Goal: Task Accomplishment & Management: Manage account settings

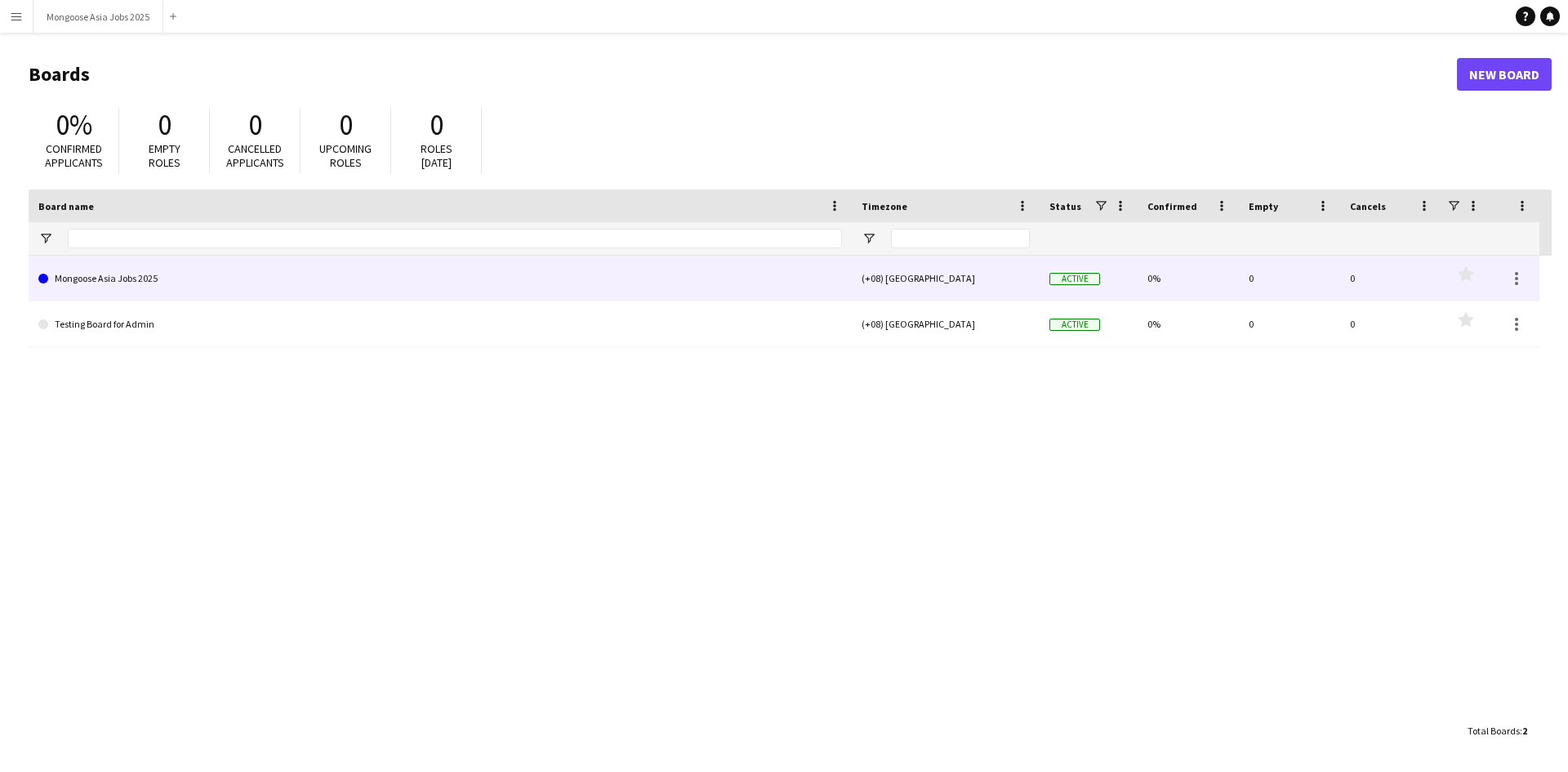
click at [379, 276] on link "Mongoose Asia Jobs 2025" at bounding box center [440, 278] width 804 height 45
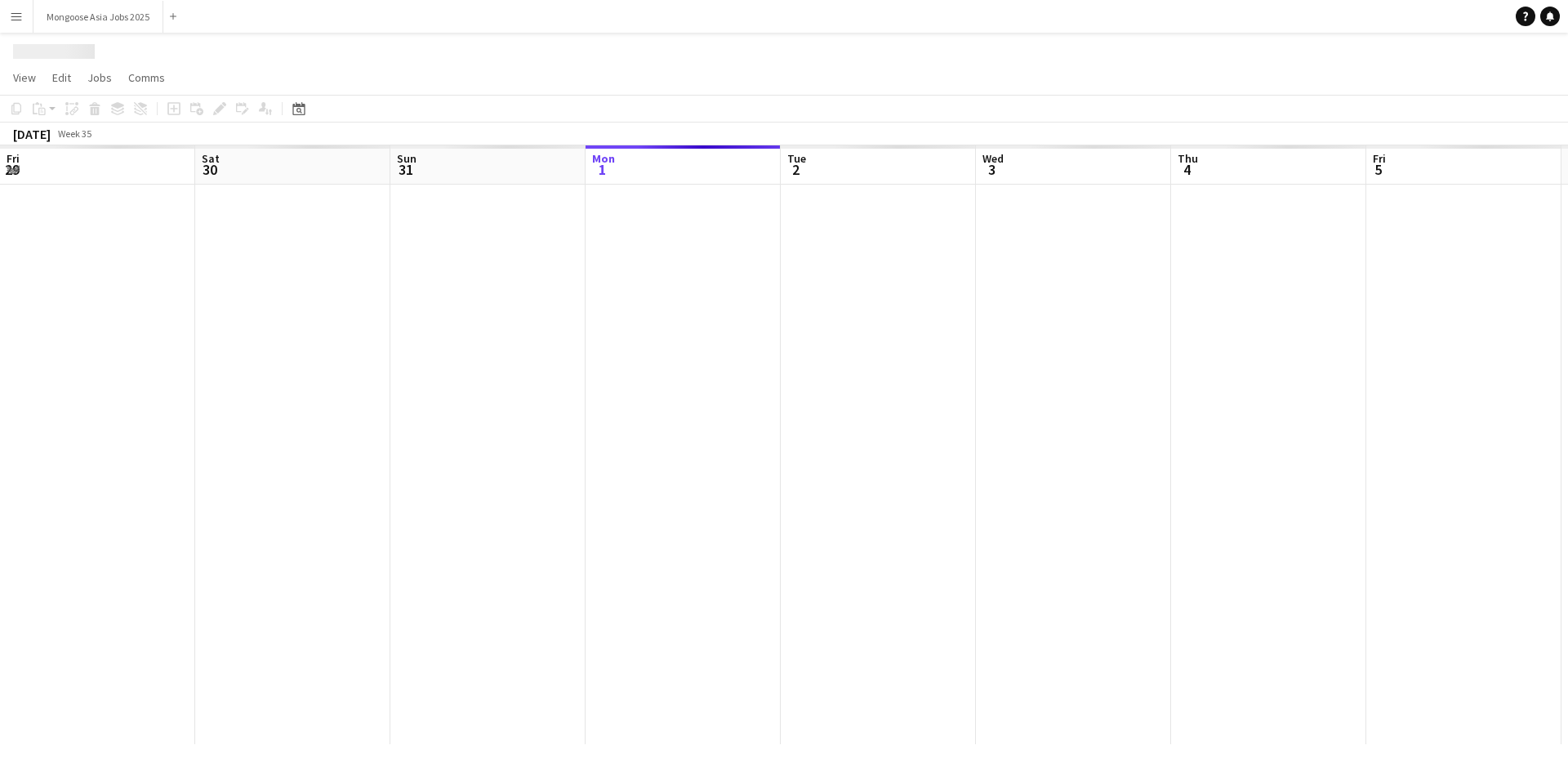
scroll to position [0, 391]
click at [379, 276] on div at bounding box center [881, 464] width 2544 height 560
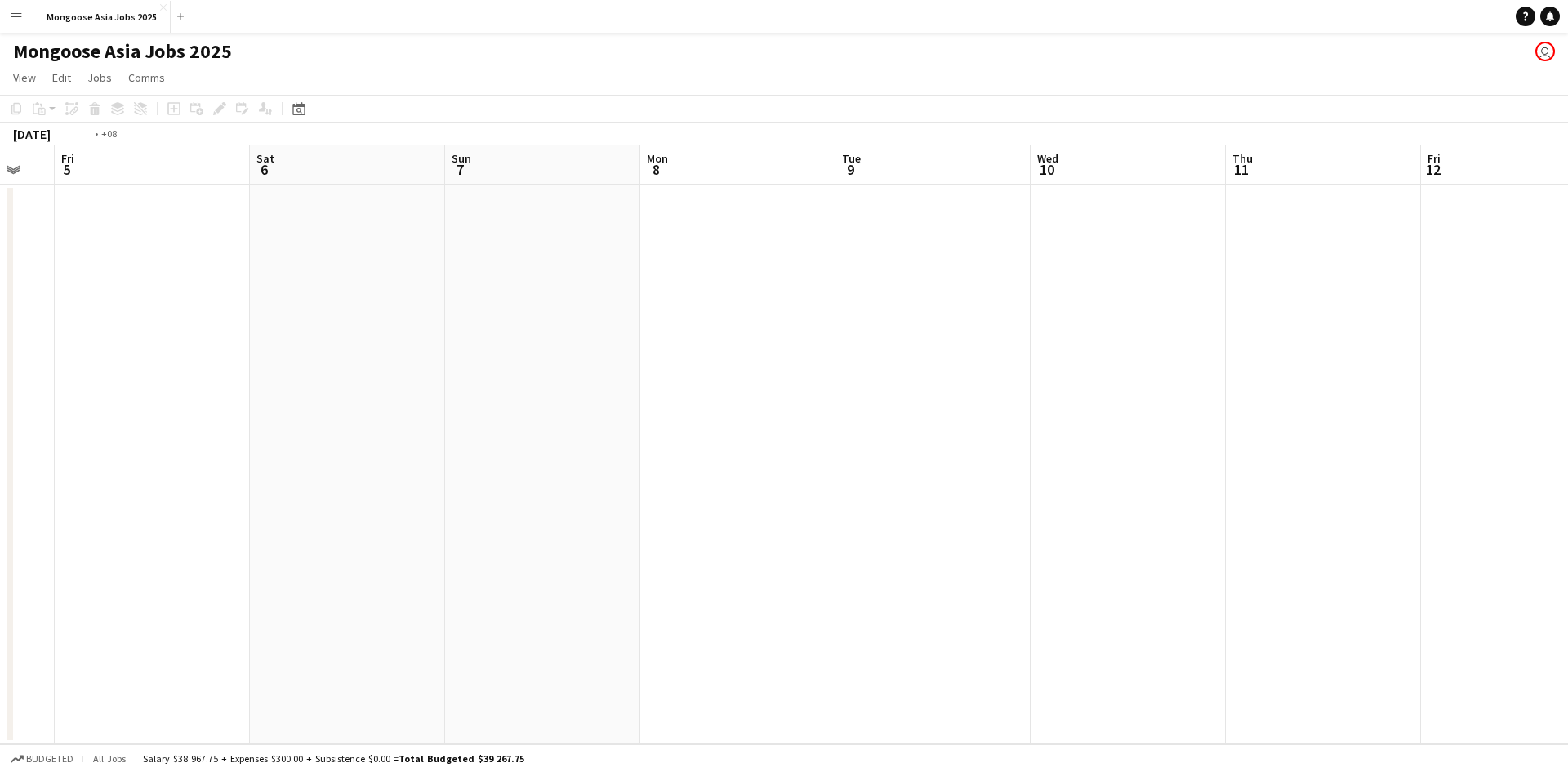
drag, startPoint x: 1317, startPoint y: 362, endPoint x: 1567, endPoint y: 373, distance: 250.2
click at [1567, 373] on app-calendar-viewport "Tue 2 Wed 3 Thu 4 Fri 5 Sat 6 Sun 7 Mon 8 Tue 9 Wed 10 Thu 11 Fri 12 Sat 13 Sun…" at bounding box center [784, 444] width 1568 height 599
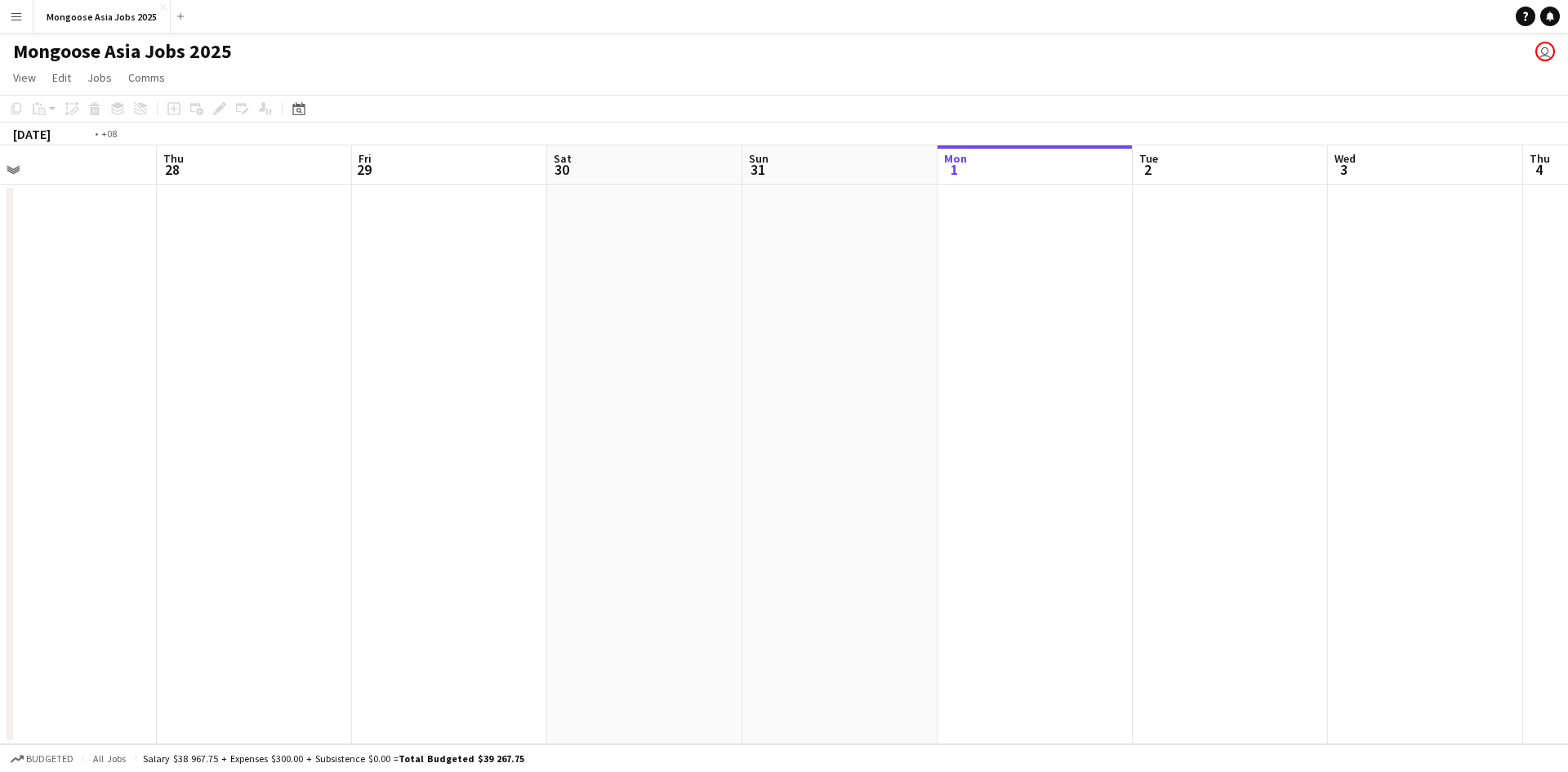
drag, startPoint x: 520, startPoint y: 466, endPoint x: 1567, endPoint y: 450, distance: 1047.1
click at [1567, 450] on app-calendar-viewport "Mon 25 Tue 26 Wed 27 Thu 28 Fri 29 Sat 30 Sun 31 Mon 1 Tue 2 Wed 3 Thu 4 Fri 5 …" at bounding box center [784, 444] width 1568 height 599
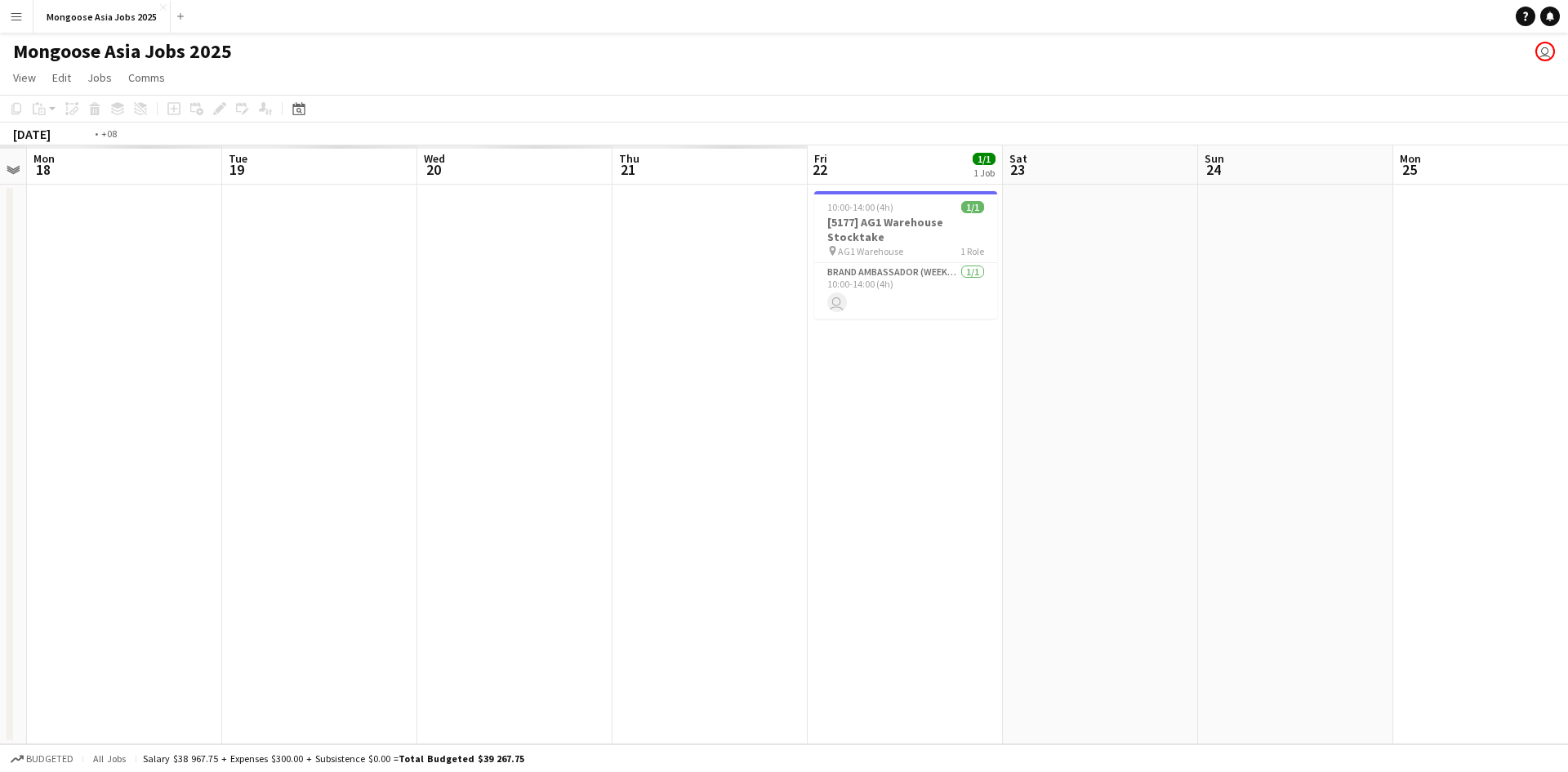
drag, startPoint x: 268, startPoint y: 452, endPoint x: 1461, endPoint y: 446, distance: 1193.0
click at [1567, 446] on app-calendar-viewport "Sat 16 Sun 17 Mon 18 Tue 19 Wed 20 Thu 21 Fri 22 1/1 1 Job Sat 23 Sun 24 Mon 25…" at bounding box center [784, 444] width 1568 height 599
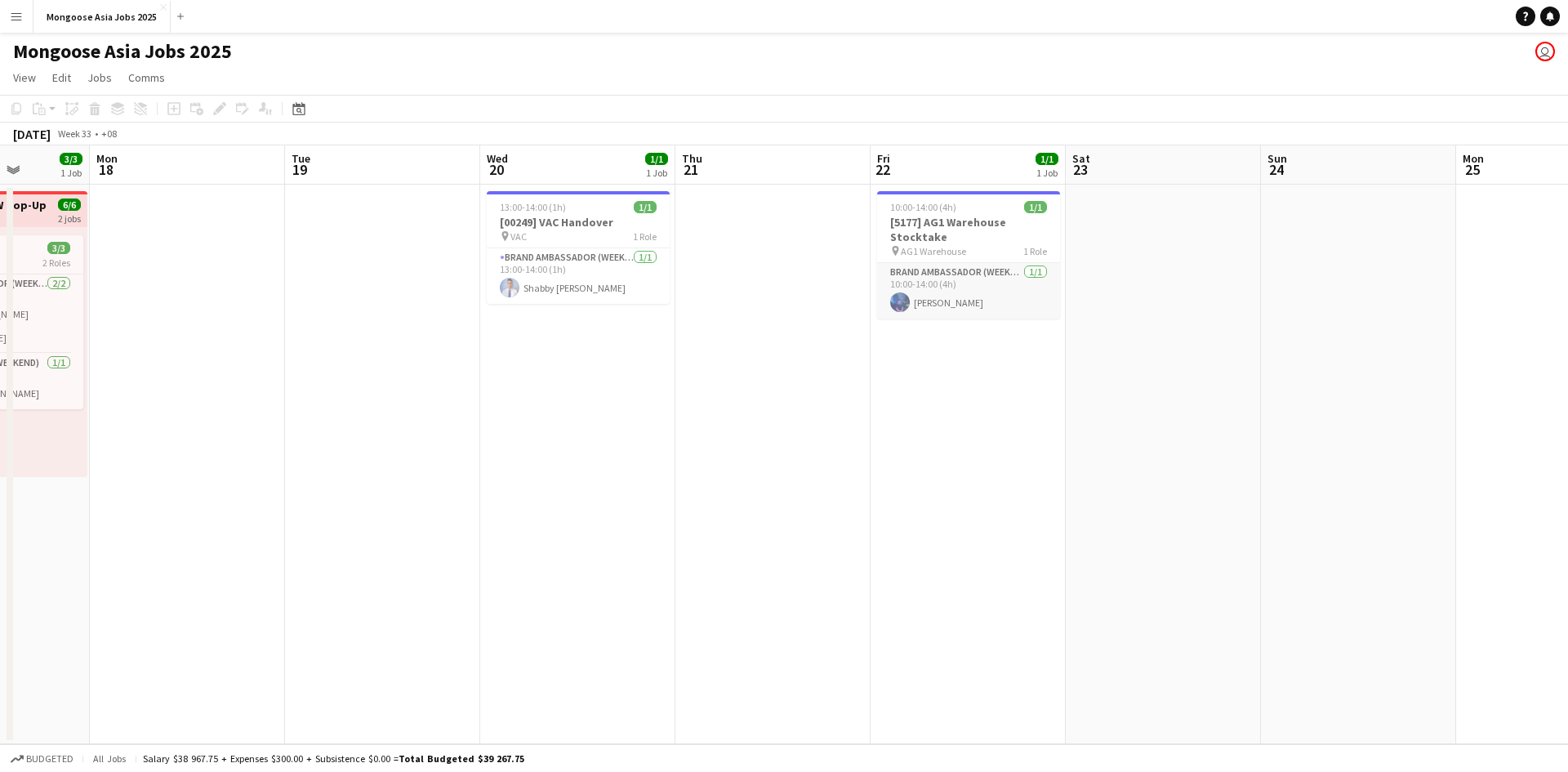
click at [988, 287] on app-card-role "Brand Ambassador (weekday) [DATE] 10:00-14:00 (4h) [PERSON_NAME]" at bounding box center [969, 291] width 183 height 55
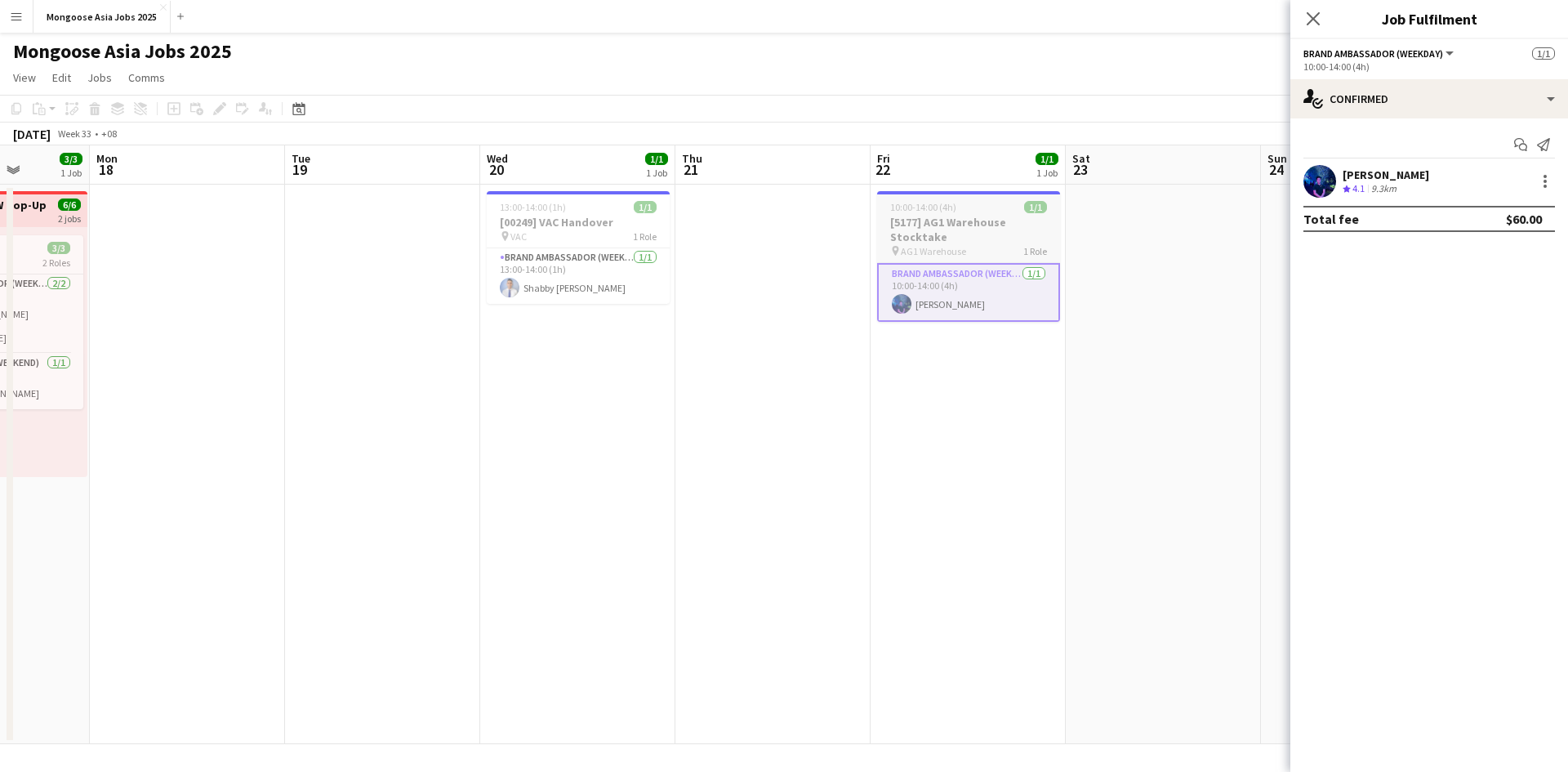
click at [957, 258] on app-job-card "10:00-14:00 (4h) 1/1 [5177] AG1 Warehouse Stocktake pin AG1 Warehouse 1 Role Br…" at bounding box center [969, 256] width 183 height 131
click at [961, 313] on app-card-role "Brand Ambassador (weekday) [DATE] 10:00-14:00 (4h) [PERSON_NAME]" at bounding box center [969, 292] width 180 height 55
click at [1545, 184] on div at bounding box center [1545, 182] width 20 height 20
click at [1453, 214] on span "Edit fee" at bounding box center [1463, 211] width 44 height 14
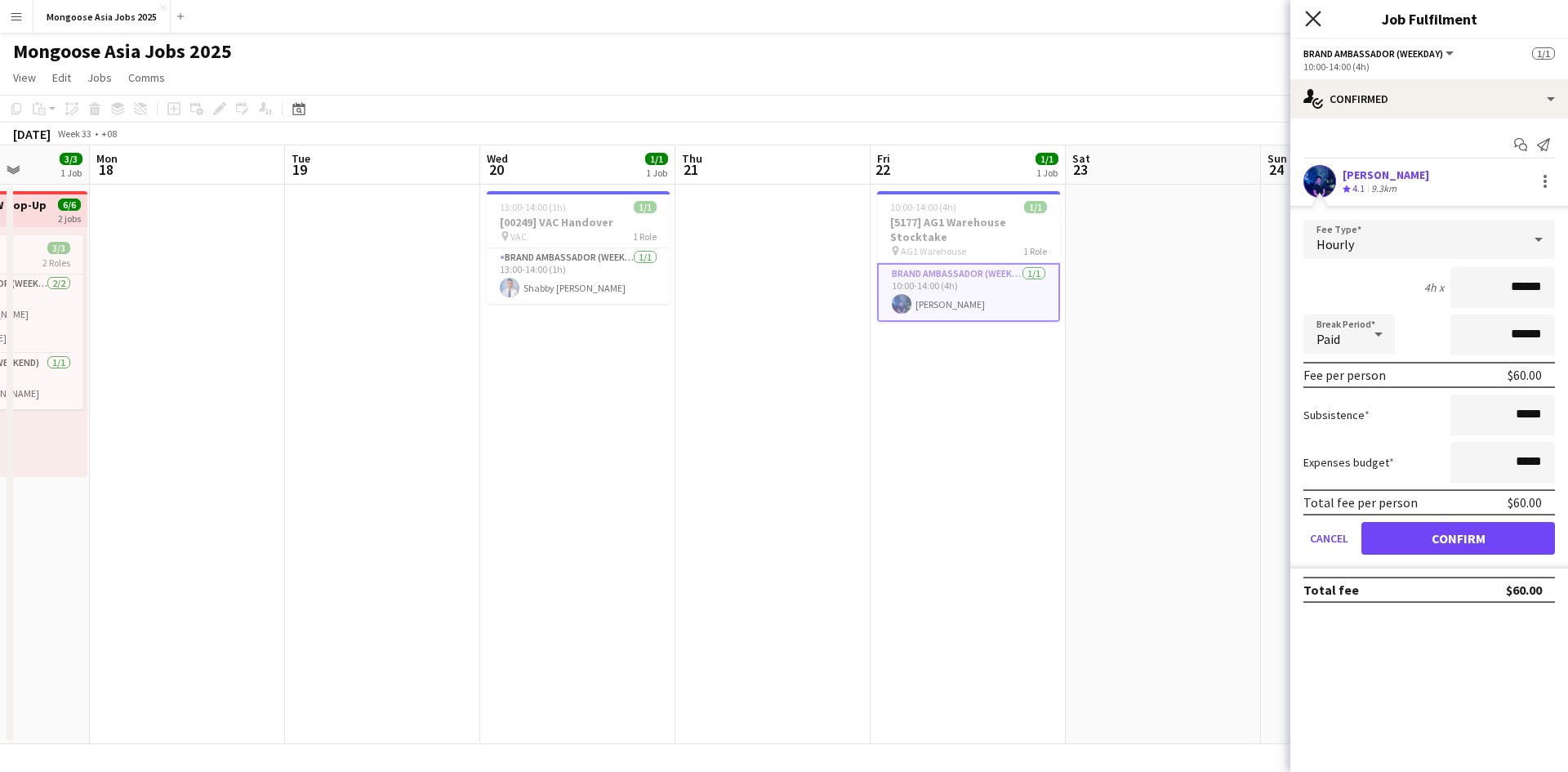
click at [1316, 14] on icon "Close pop-in" at bounding box center [1313, 18] width 15 height 15
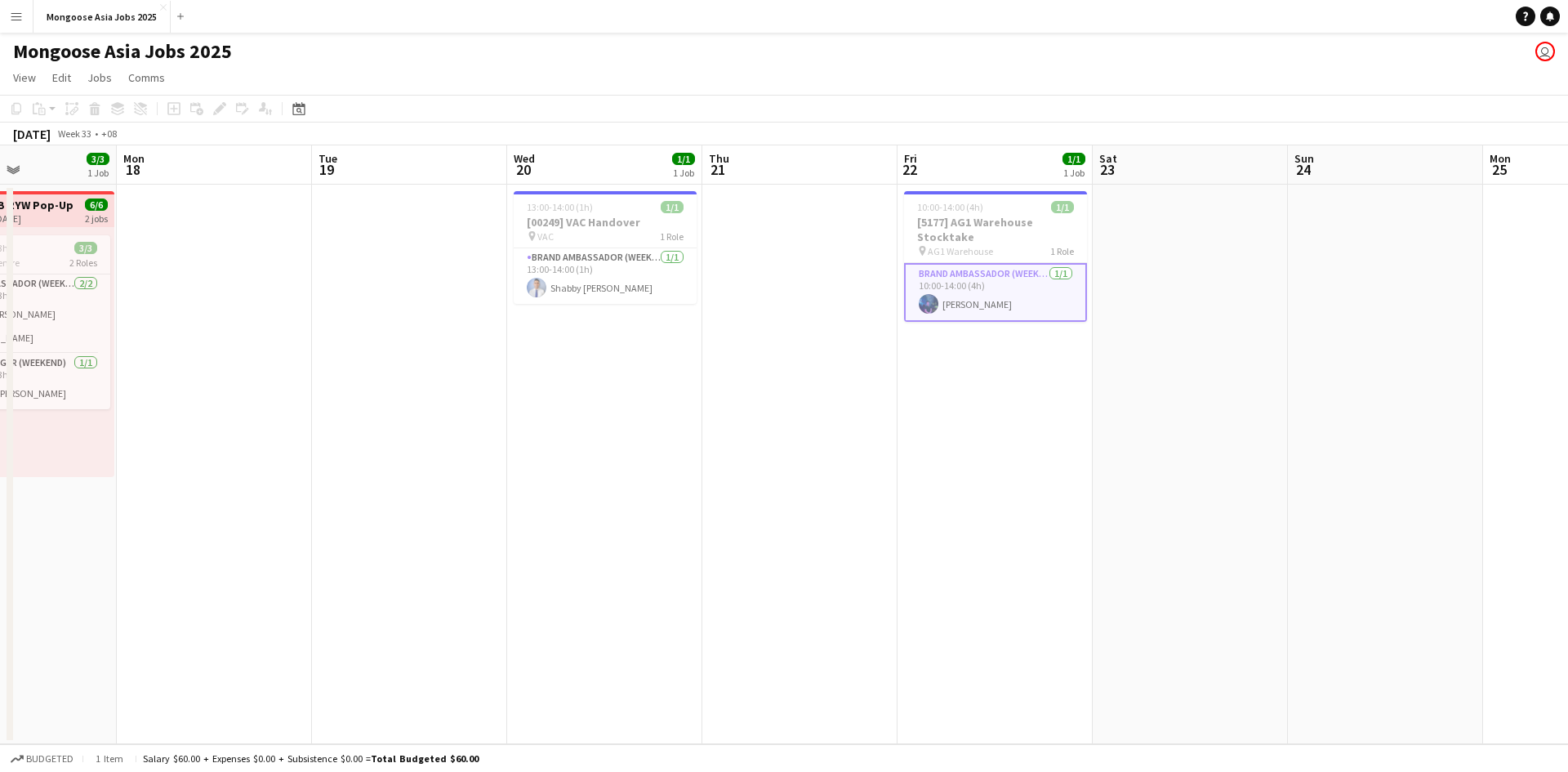
scroll to position [0, 416]
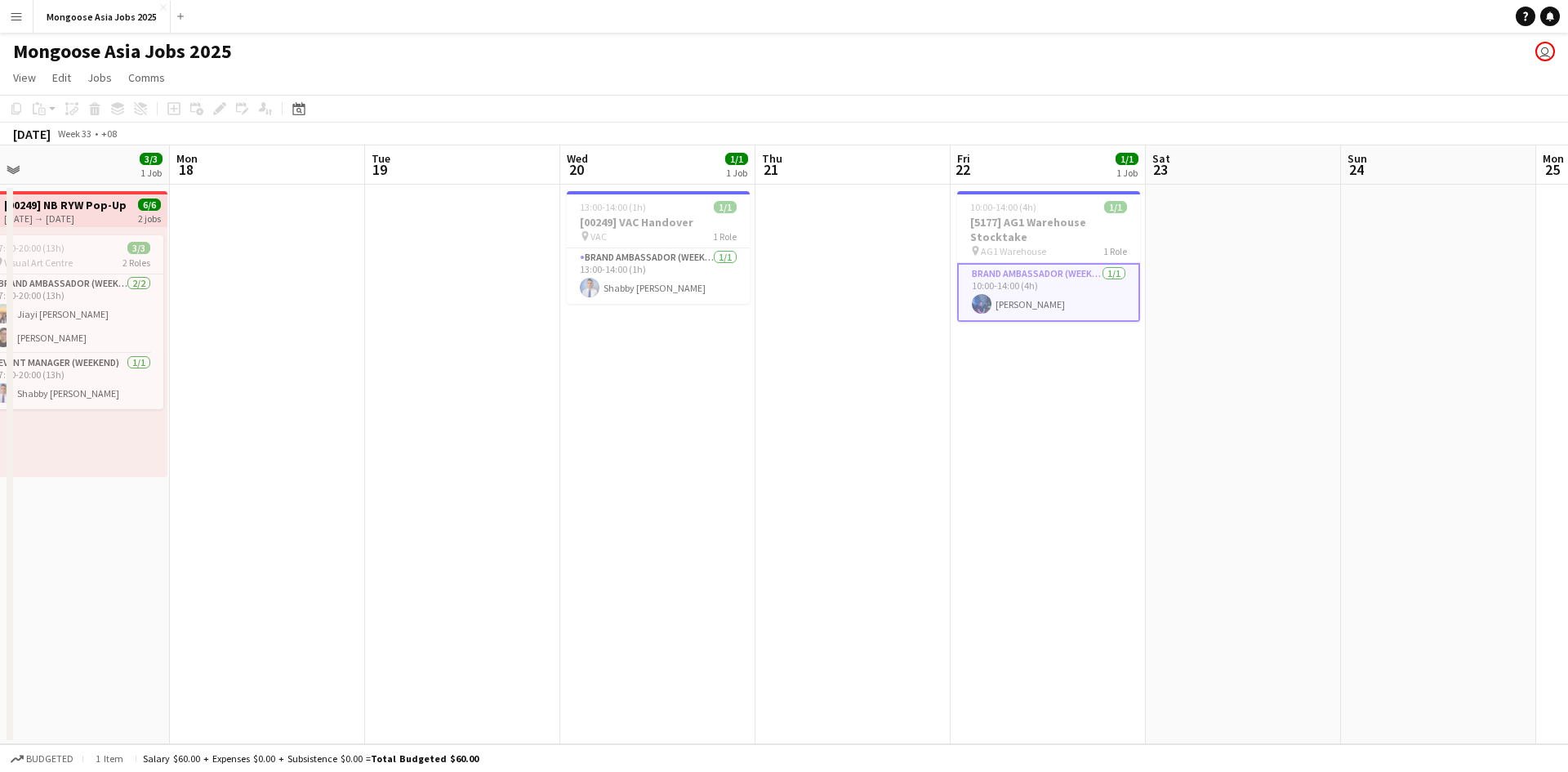
drag, startPoint x: 632, startPoint y: 376, endPoint x: 710, endPoint y: 378, distance: 78.0
click at [710, 378] on app-calendar-viewport "Fri 15 3/3 2 Jobs Sat 16 3/3 1 Job Sun 17 3/3 1 Job Mon 18 Tue 19 Wed 20 1/1 1 …" at bounding box center [784, 444] width 1568 height 599
click at [716, 275] on app-card-role "Brand Ambassador (weekday) [DATE] 13:00-14:00 (1h) Shabby [PERSON_NAME]" at bounding box center [659, 276] width 183 height 55
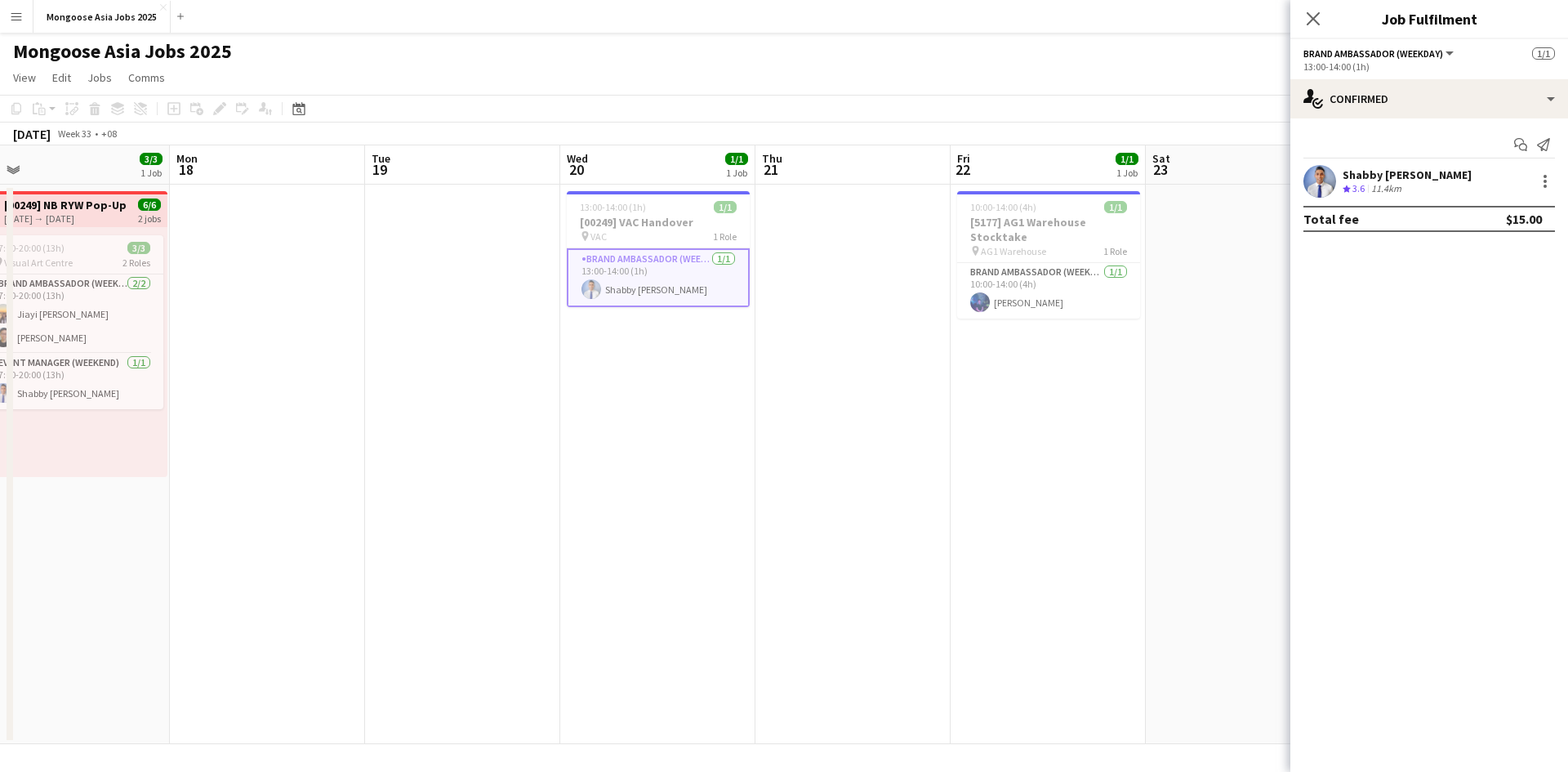
click at [1313, 8] on div "Close pop-in" at bounding box center [1313, 19] width 45 height 37
click at [1308, 20] on icon "Close pop-in" at bounding box center [1313, 18] width 15 height 15
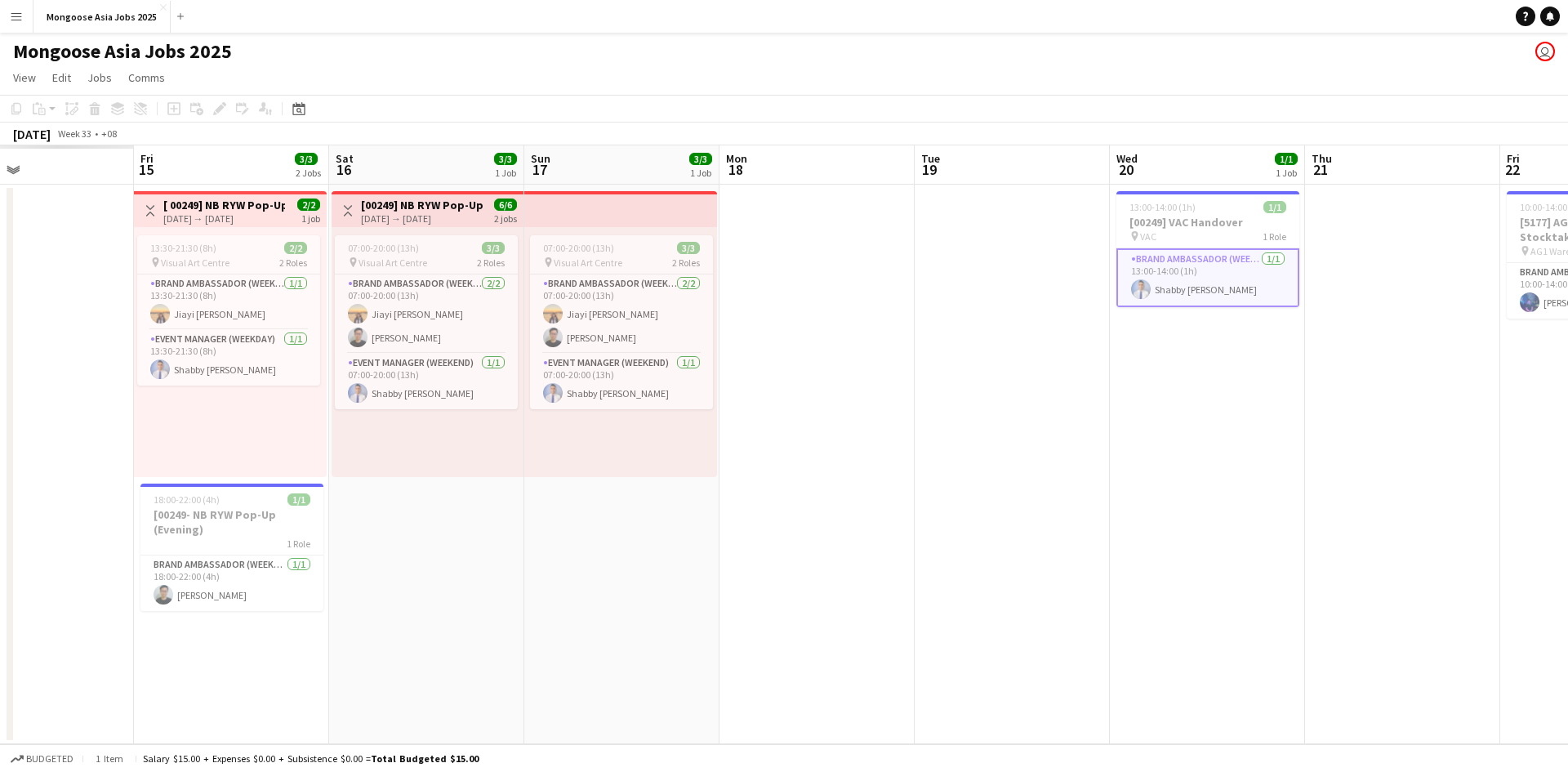
drag, startPoint x: 653, startPoint y: 386, endPoint x: 1203, endPoint y: 372, distance: 550.2
click at [1203, 372] on app-calendar-viewport "Tue 12 Wed 13 Thu 14 Fri 15 3/3 2 Jobs Sat 16 3/3 1 Job Sun 17 3/3 1 Job Mon 18…" at bounding box center [784, 444] width 1568 height 599
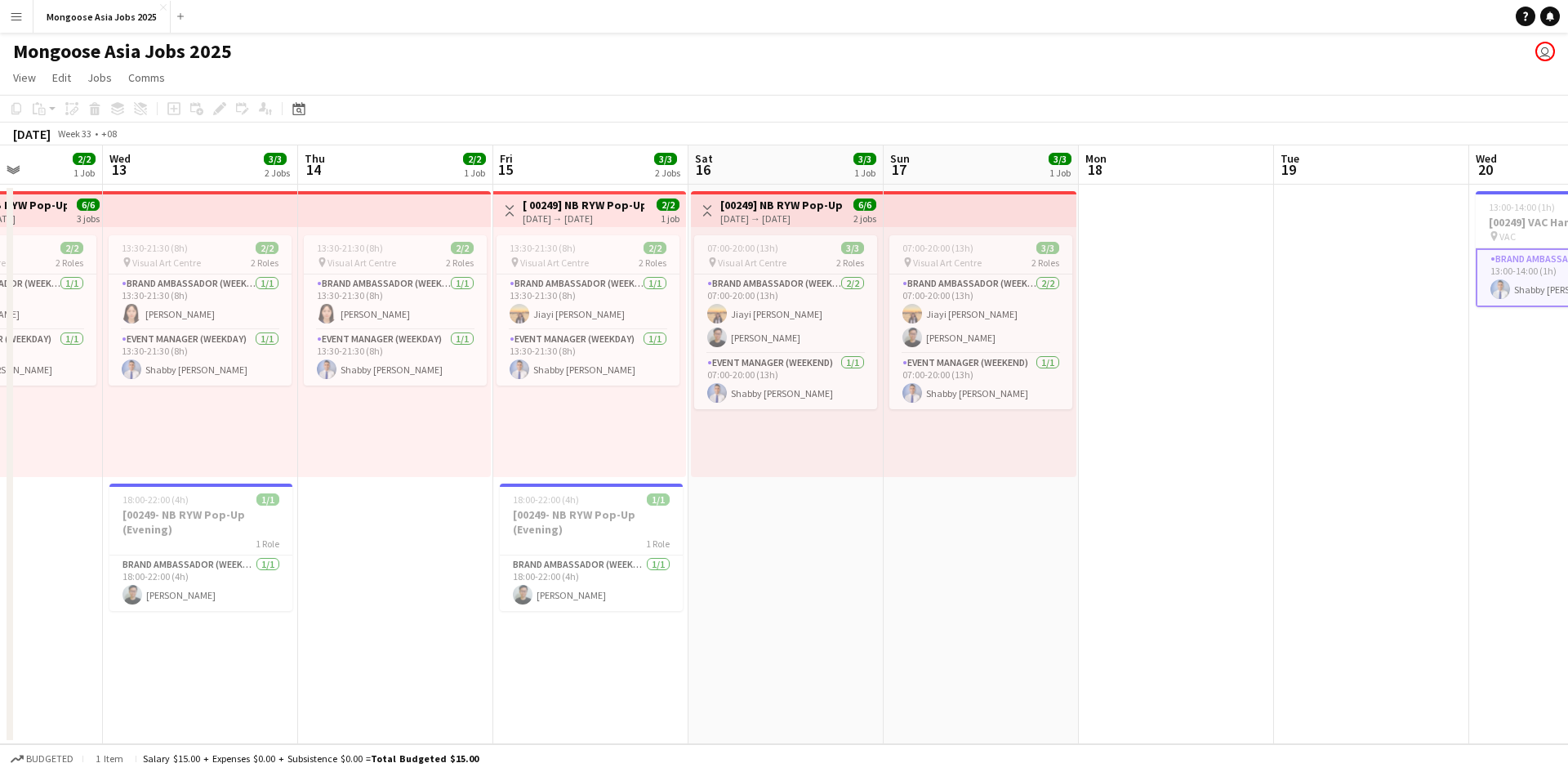
drag, startPoint x: 834, startPoint y: 473, endPoint x: 1367, endPoint y: 459, distance: 533.2
click at [1388, 461] on app-calendar-viewport "Sun 10 Mon 11 Tue 12 2/2 1 Job Wed 13 3/3 2 Jobs Thu 14 2/2 1 Job Fri 15 3/3 2 …" at bounding box center [784, 444] width 1568 height 599
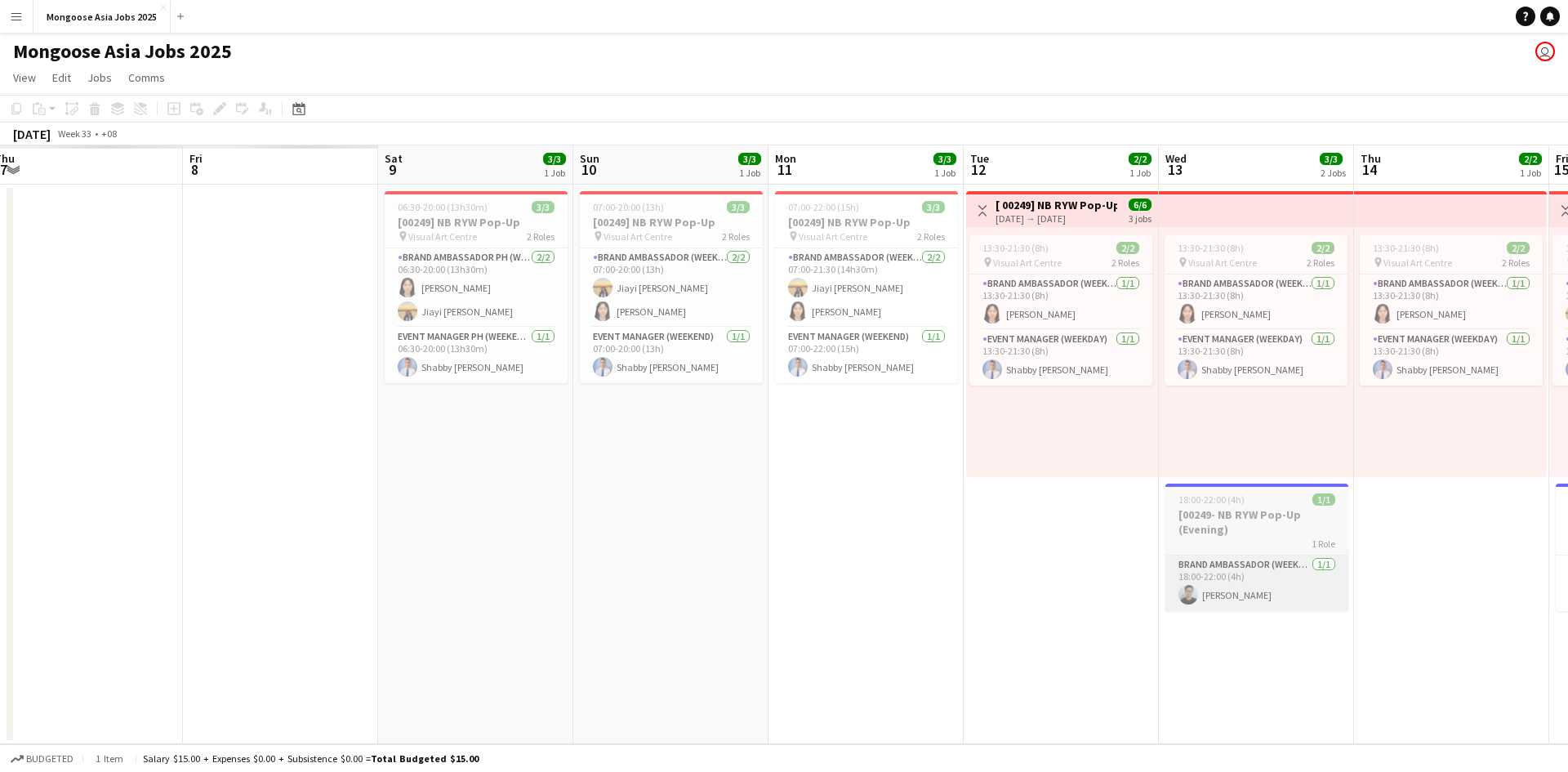
drag, startPoint x: 642, startPoint y: 631, endPoint x: 1335, endPoint y: 590, distance: 694.2
click at [1330, 596] on app-calendar-viewport "Tue 5 Wed 6 Thu 7 Fri 8 Sat 9 3/3 1 Job Sun 10 3/3 1 Job Mon 11 3/3 1 Job Tue 1…" at bounding box center [784, 444] width 1568 height 599
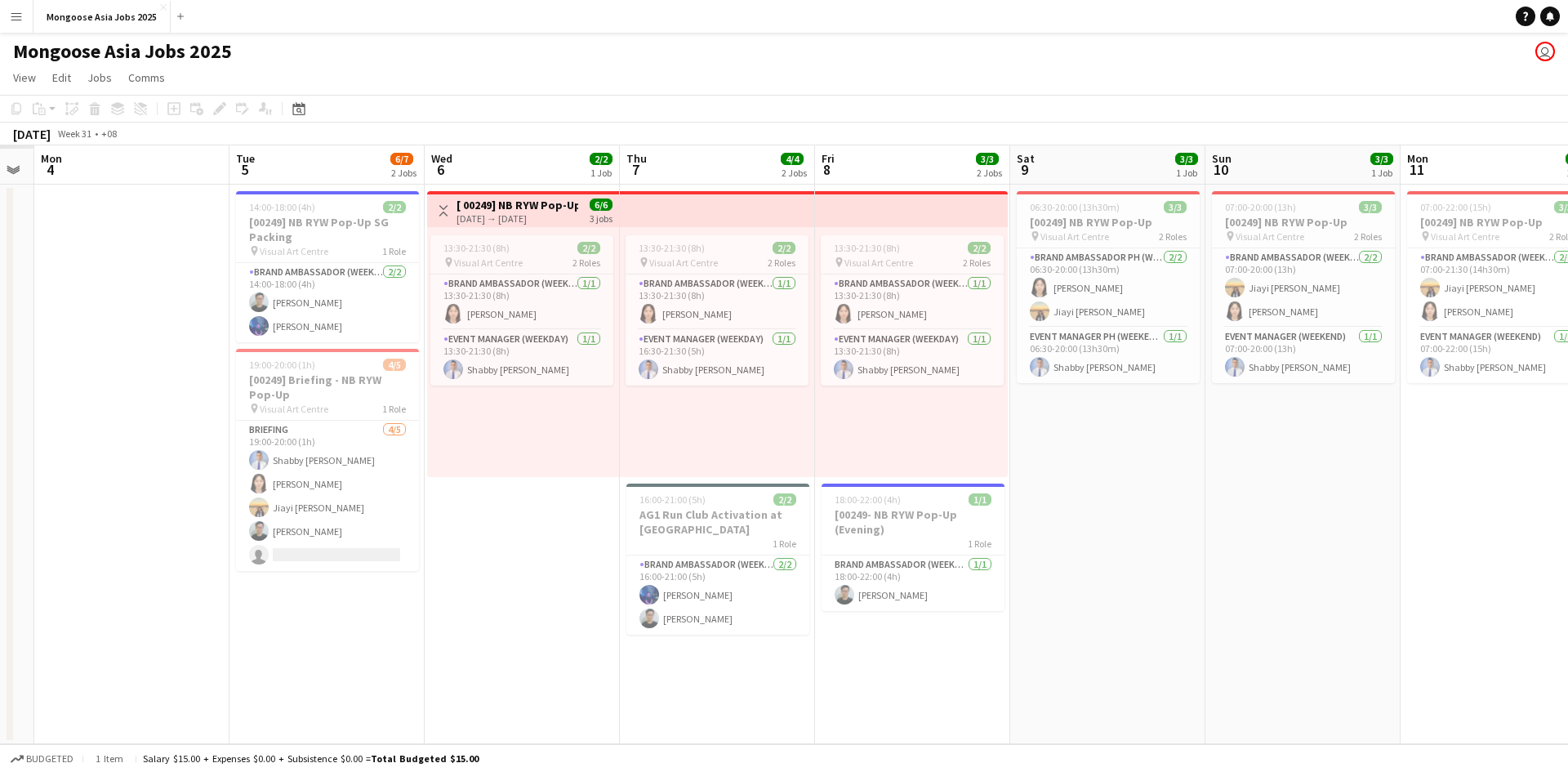
drag, startPoint x: 760, startPoint y: 585, endPoint x: 1209, endPoint y: 549, distance: 450.4
click at [1354, 551] on app-calendar-viewport "Sat 2 Sun 3 Mon 4 Tue 5 6/7 2 Jobs Wed 6 2/2 1 Job Thu 7 4/4 2 Jobs Fri 8 3/3 2…" at bounding box center [784, 444] width 1568 height 599
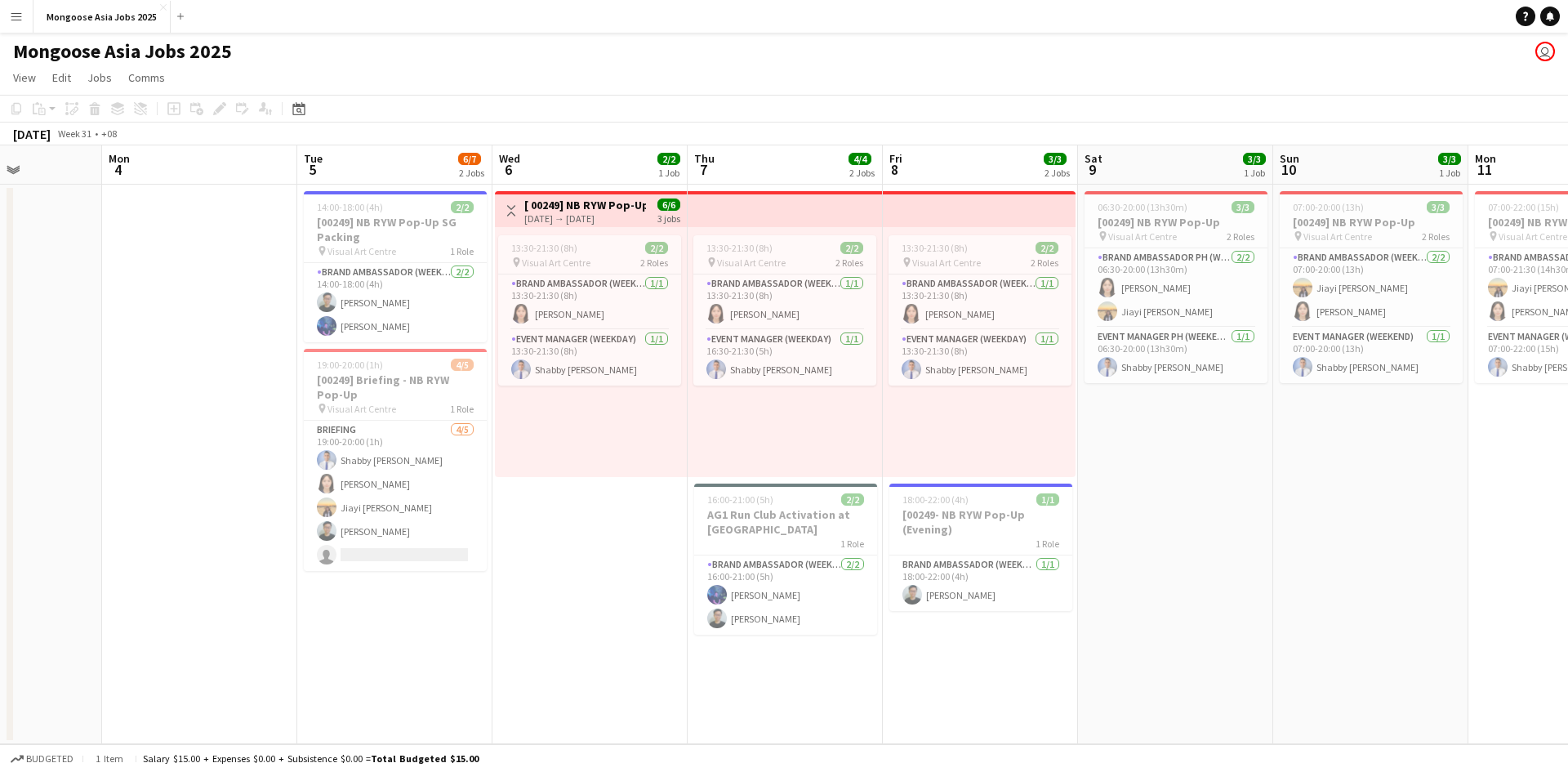
scroll to position [0, 482]
drag, startPoint x: 541, startPoint y: 581, endPoint x: 603, endPoint y: 577, distance: 62.1
click at [603, 577] on app-calendar-viewport "Fri 1 Sat 2 Sun 3 Mon 4 Tue 5 6/7 2 Jobs Wed 6 2/2 1 Job Thu 7 4/4 2 Jobs Fri 8…" at bounding box center [784, 444] width 1568 height 599
click at [432, 312] on app-card-role "Brand Ambassador (weekday) [DATE] 14:00-18:00 (4h) [PERSON_NAME] Ng [PERSON_NAM…" at bounding box center [396, 303] width 183 height 79
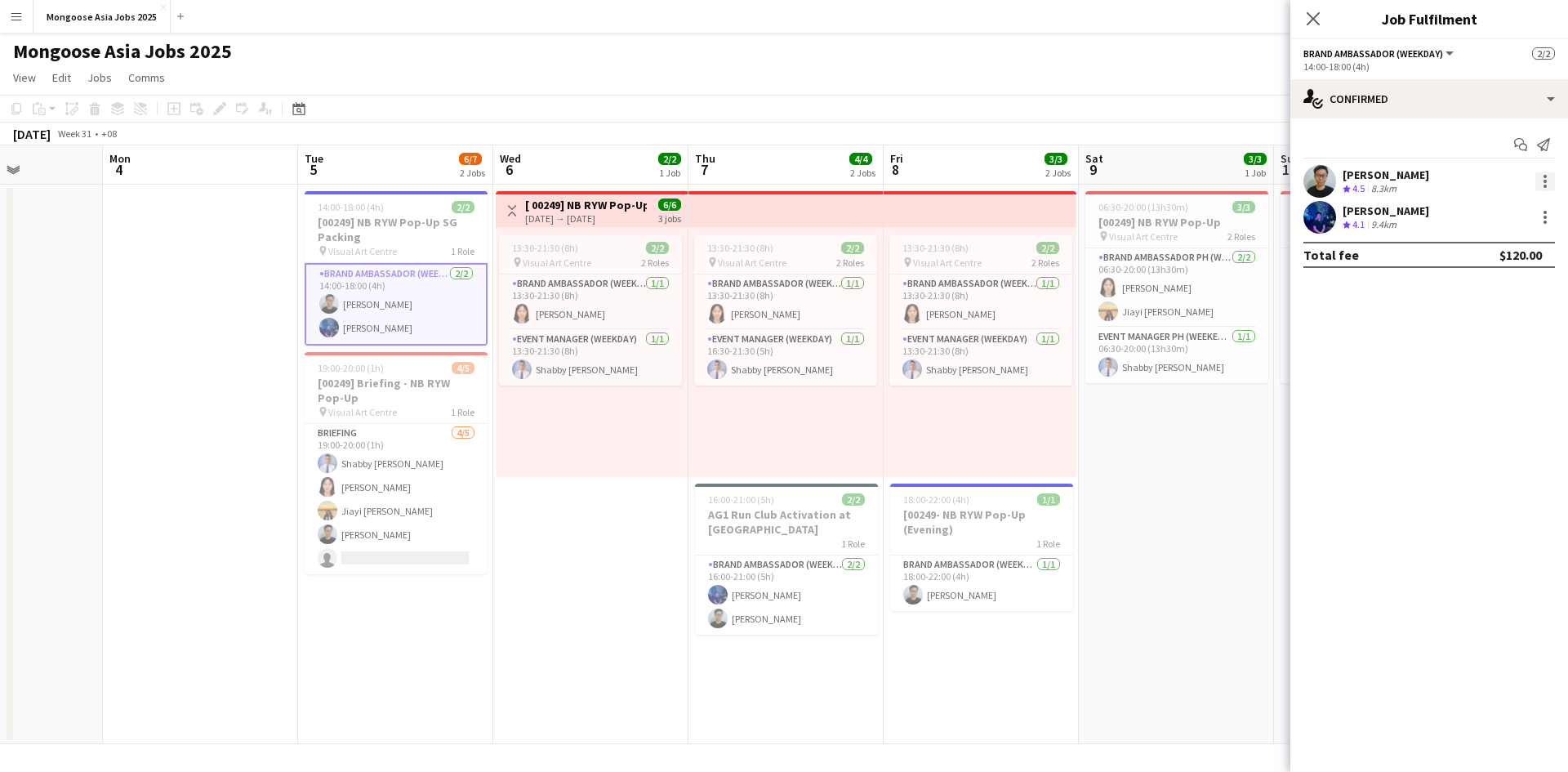
click at [1544, 180] on div at bounding box center [1546, 182] width 4 height 4
click at [1299, 397] on div at bounding box center [784, 386] width 1568 height 772
click at [1388, 164] on div "Start chat Send notification [PERSON_NAME] Ng Crew rating 4.5 8.3km [PERSON_NAM…" at bounding box center [1429, 199] width 278 height 163
click at [1393, 183] on div "8.3km" at bounding box center [1384, 190] width 32 height 14
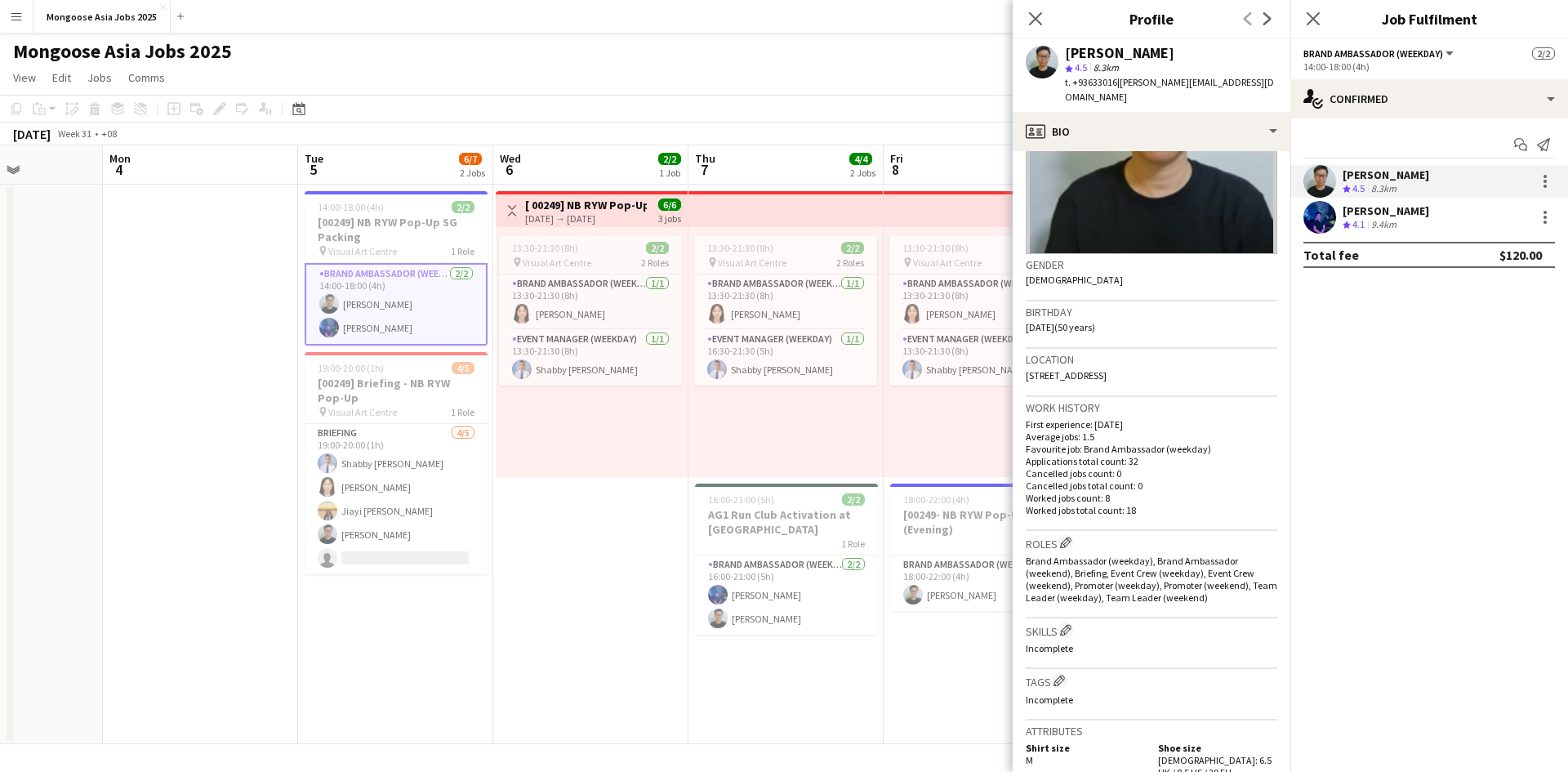
scroll to position [0, 0]
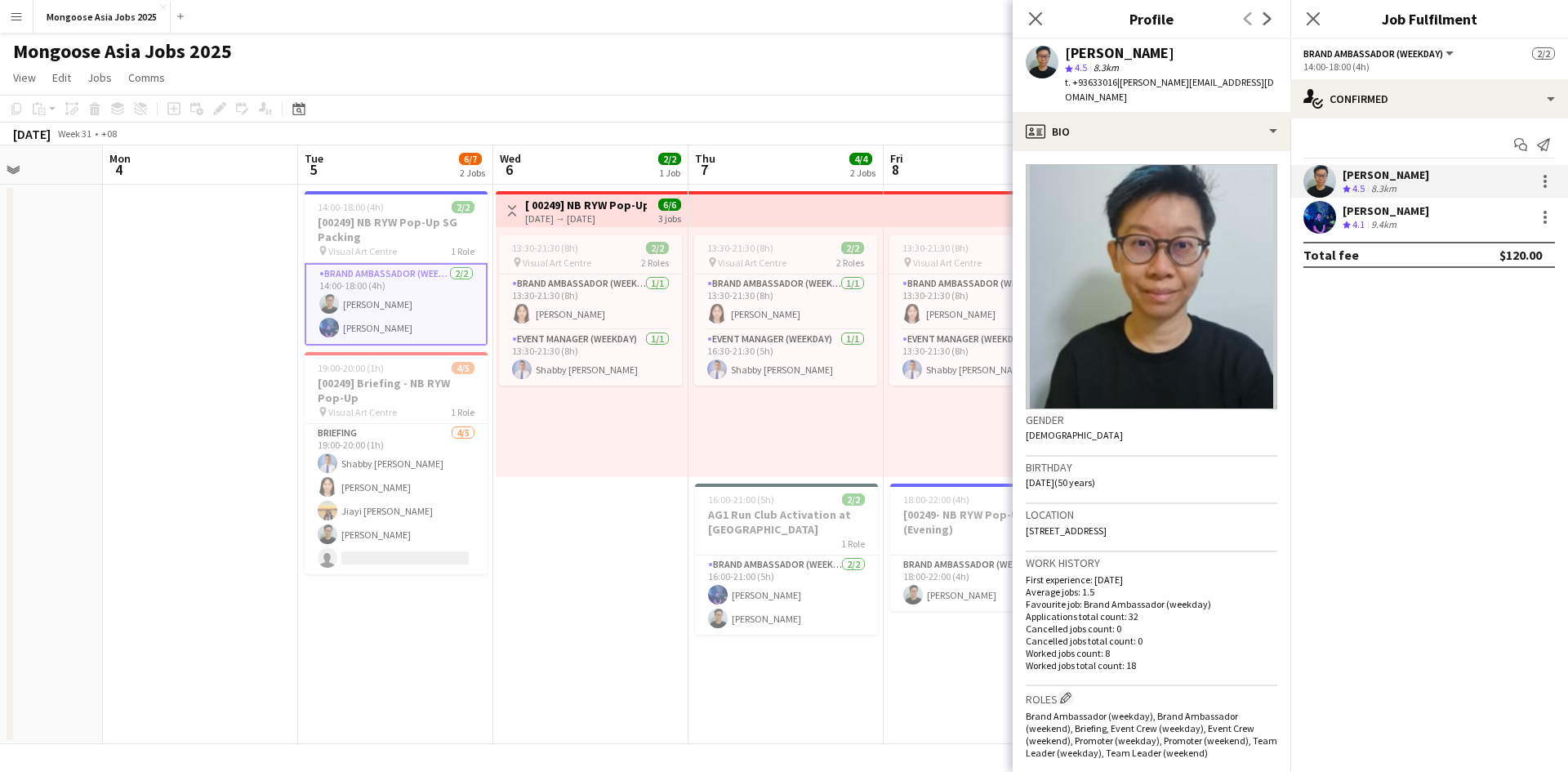
click at [1386, 411] on mat-expansion-panel "check Confirmed Start chat Send notification [PERSON_NAME] Ng Crew rating 4.5 8…" at bounding box center [1429, 445] width 278 height 654
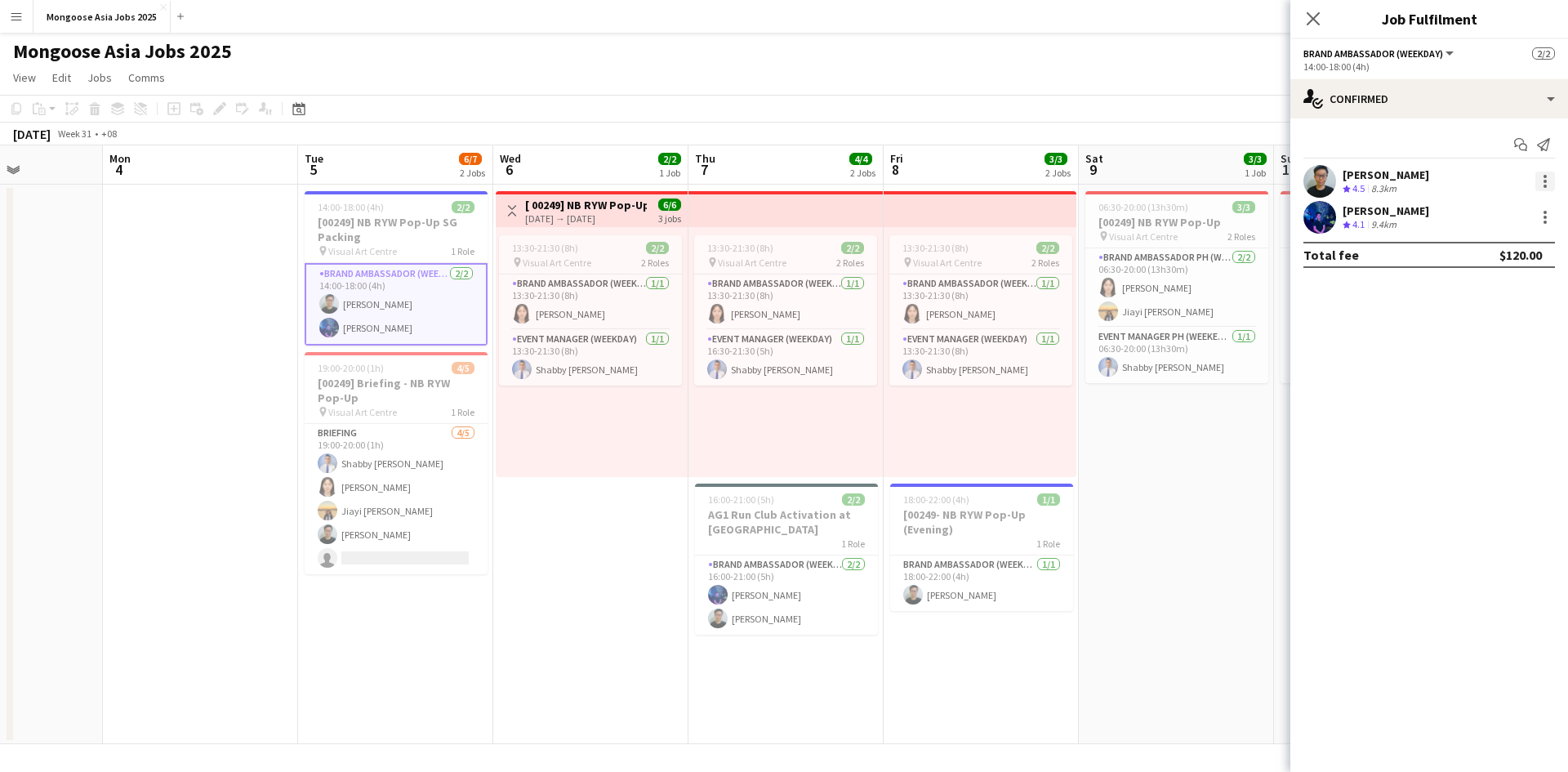
click at [1544, 174] on div at bounding box center [1545, 182] width 20 height 20
click at [1522, 209] on span "Edit fee" at bounding box center [1491, 211] width 101 height 15
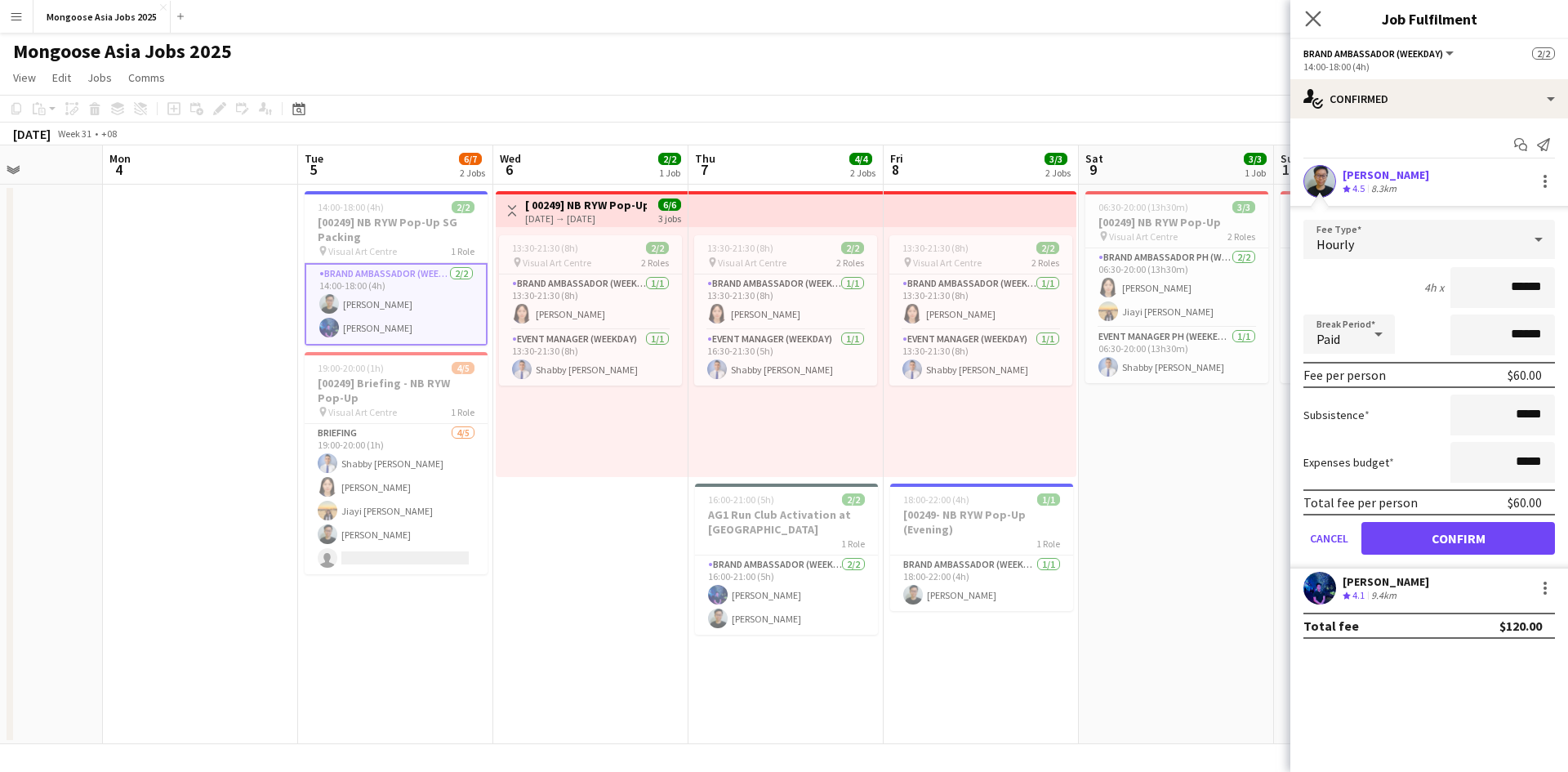
click at [1306, 8] on app-icon "Close pop-in" at bounding box center [1313, 19] width 24 height 24
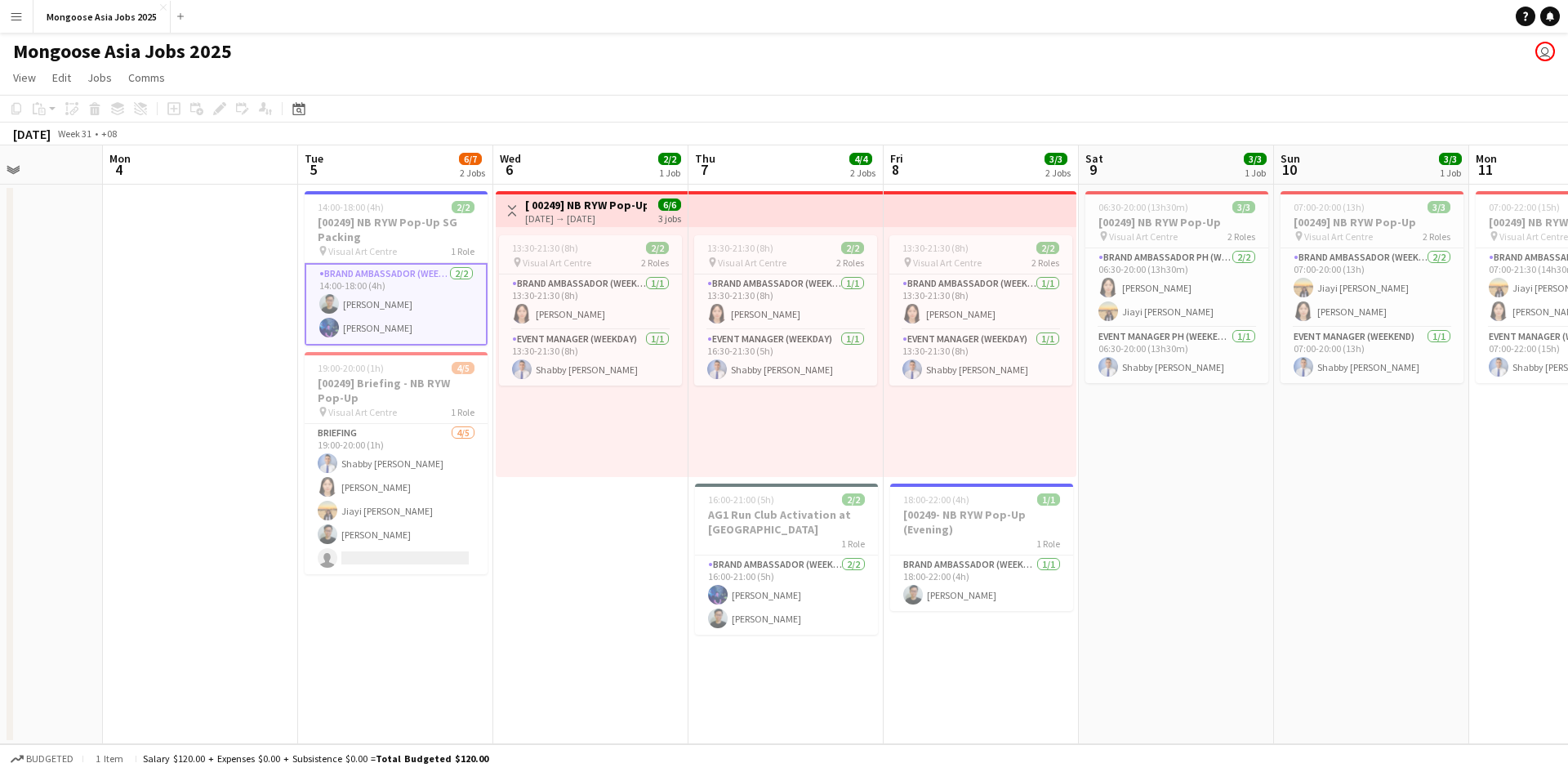
click at [20, 25] on button "Menu" at bounding box center [16, 16] width 33 height 33
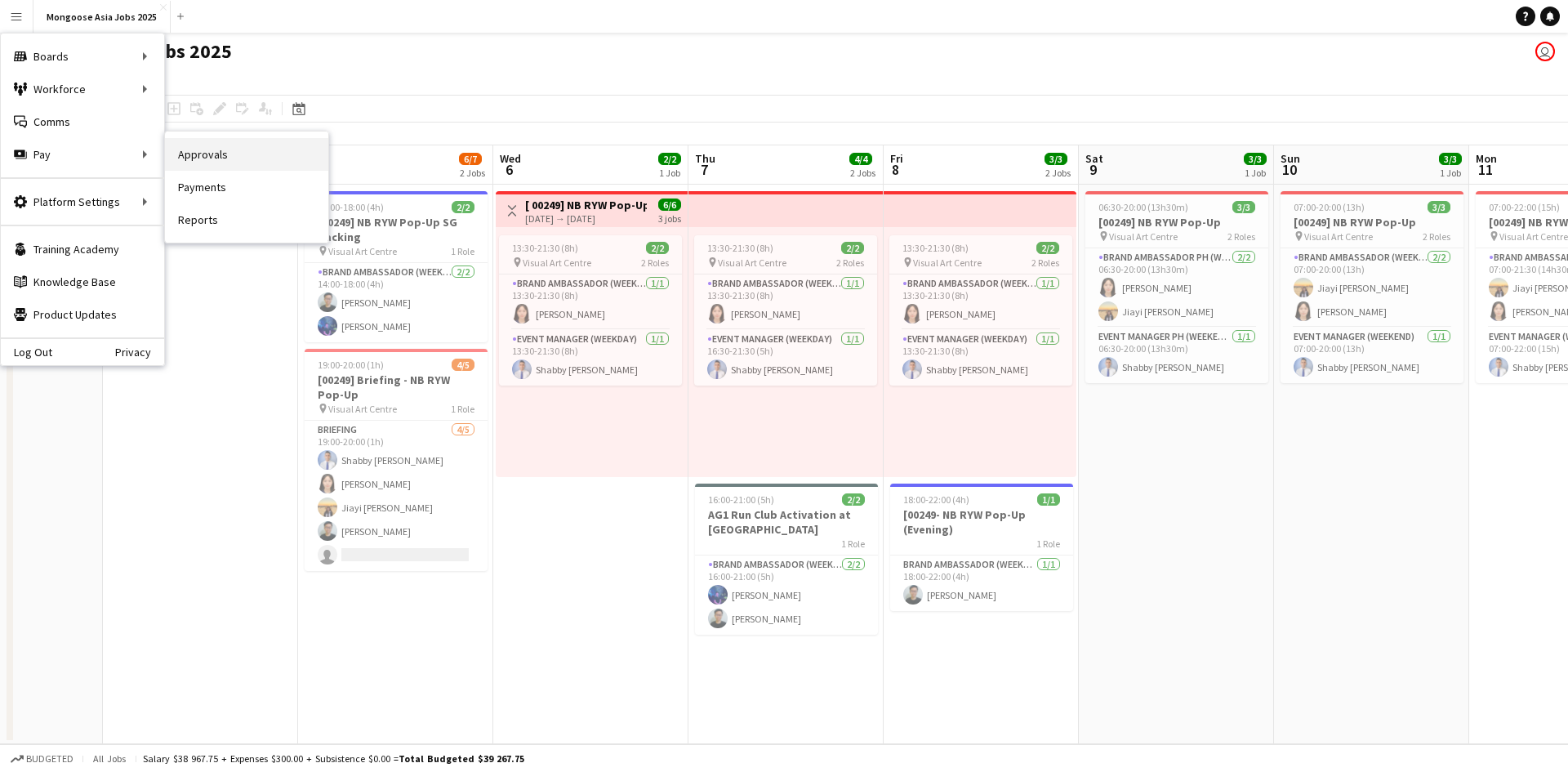
click at [227, 144] on link "Approvals" at bounding box center [247, 154] width 164 height 33
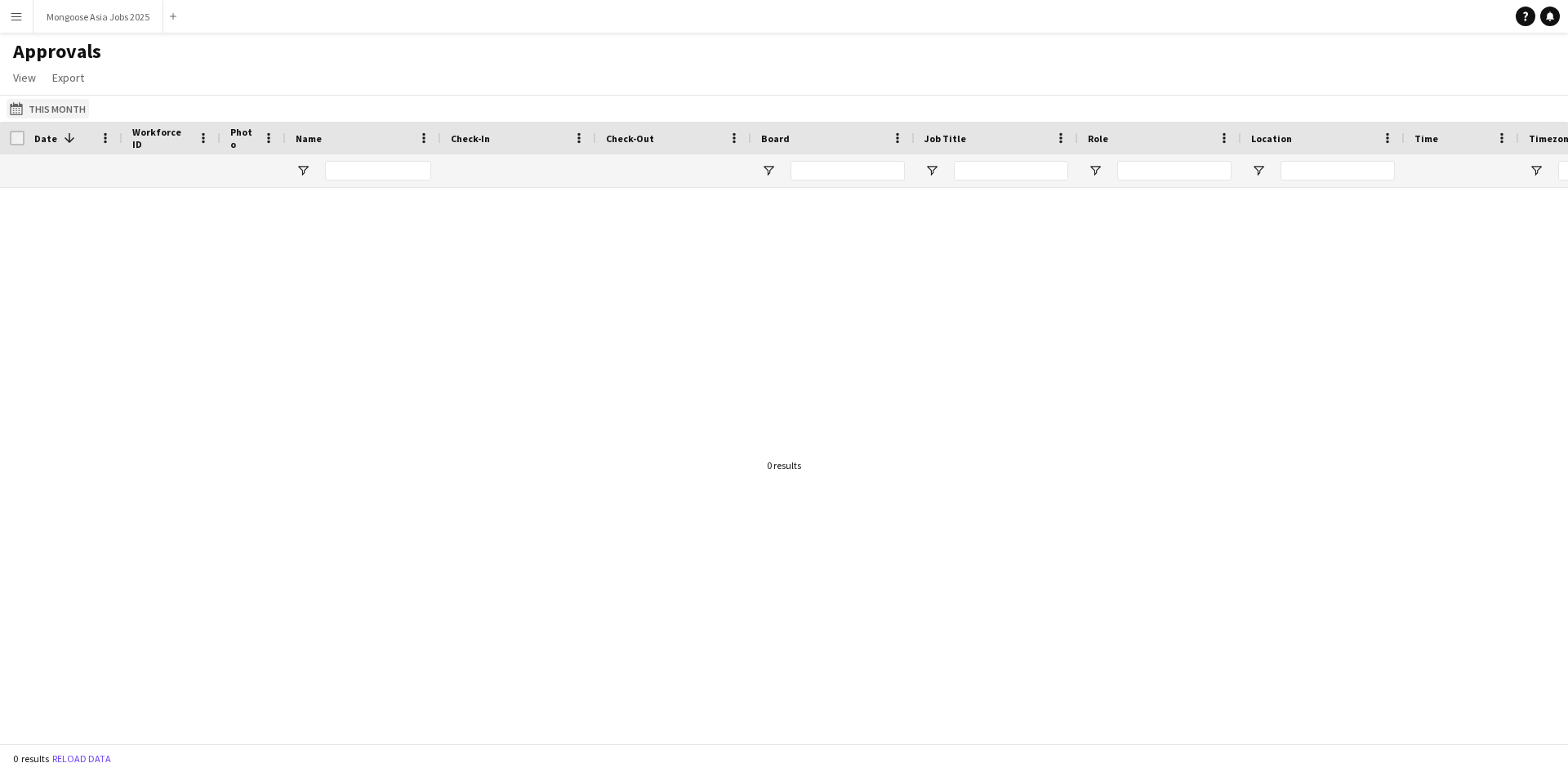
click at [40, 109] on button "This Month This Month" at bounding box center [47, 109] width 83 height 20
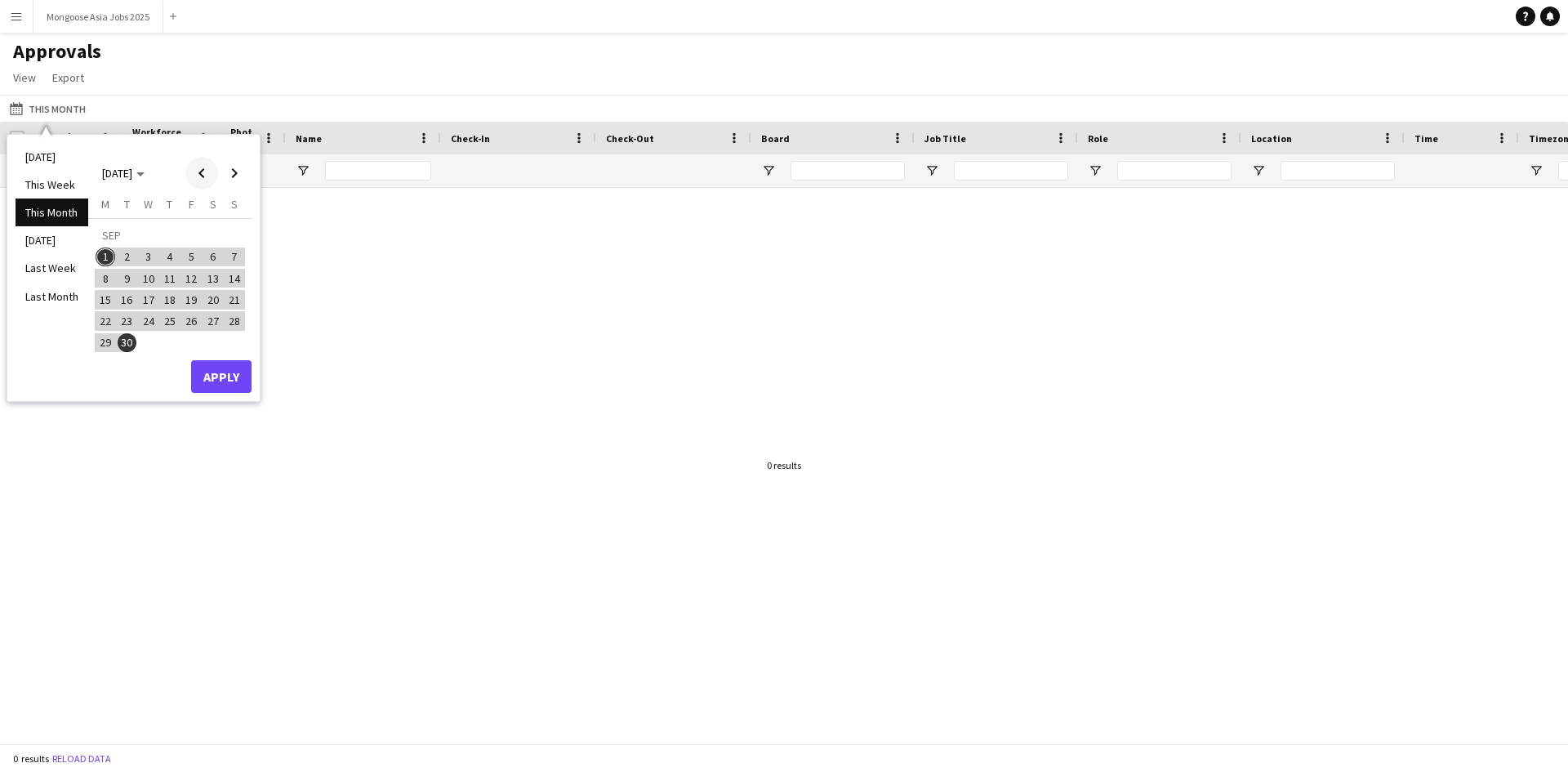
click at [202, 172] on span "Previous month" at bounding box center [201, 173] width 33 height 33
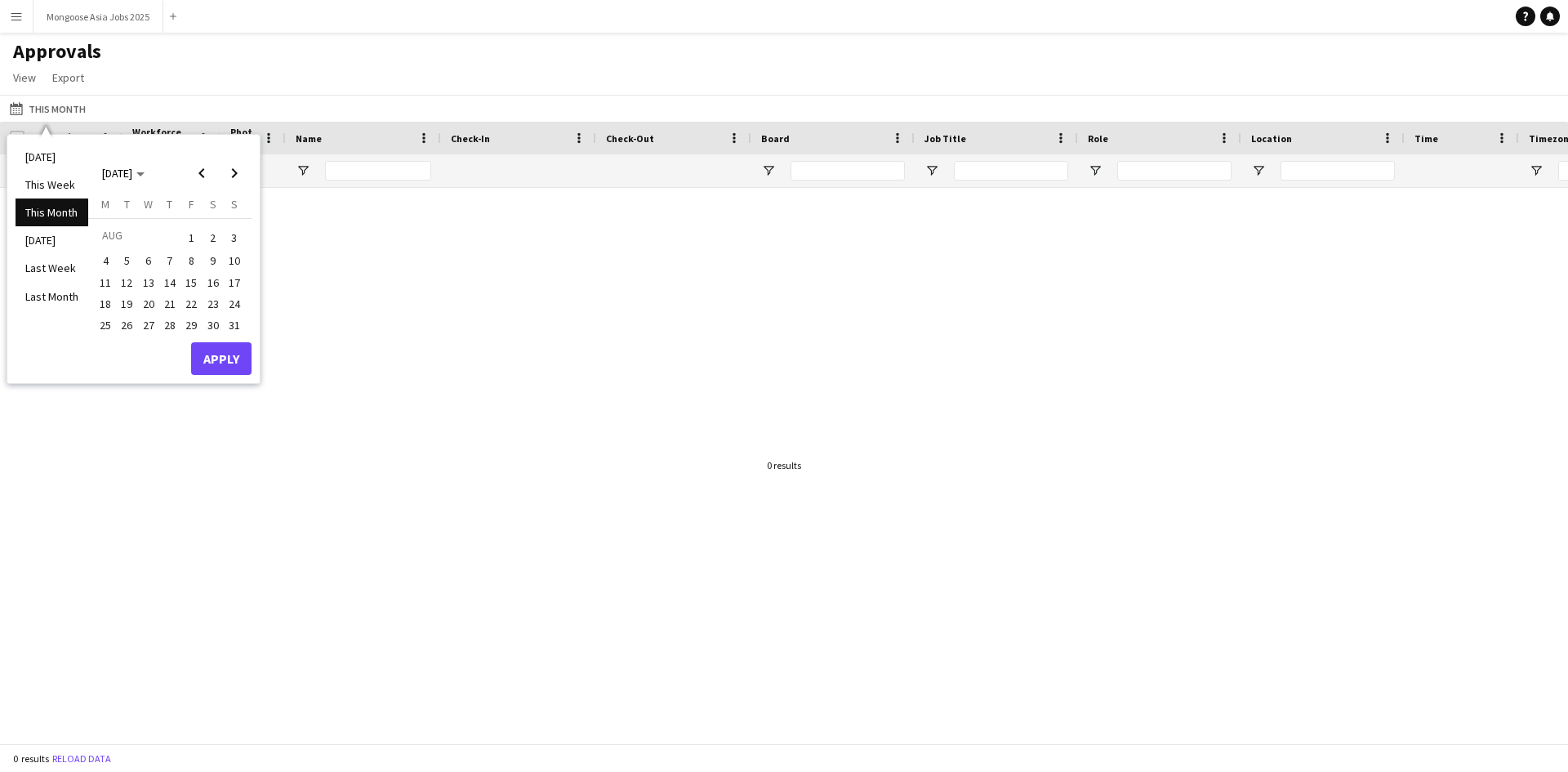
click at [197, 232] on span "1" at bounding box center [191, 238] width 20 height 23
click at [72, 297] on li "Last Month" at bounding box center [52, 297] width 73 height 28
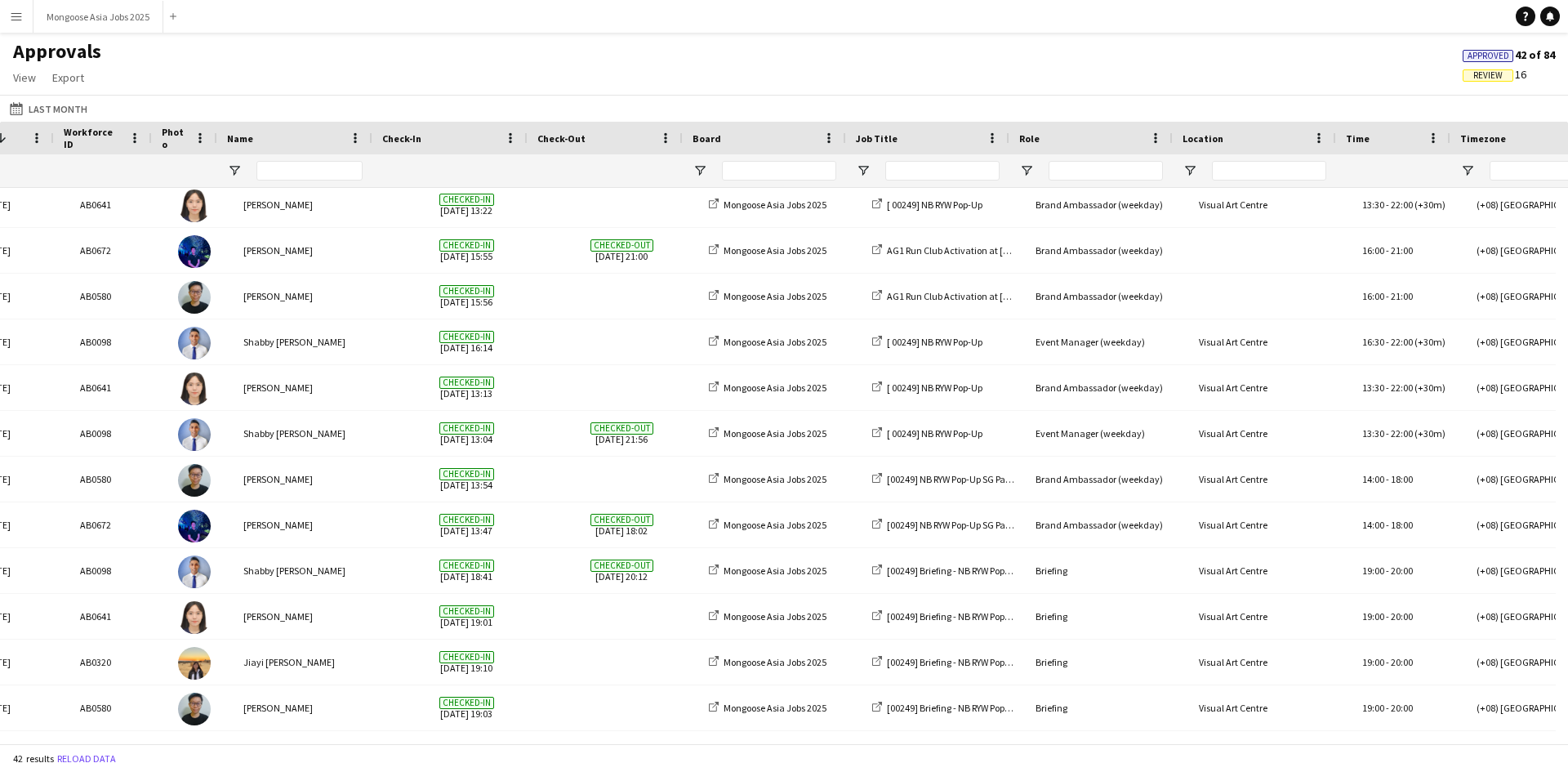
scroll to position [0, 69]
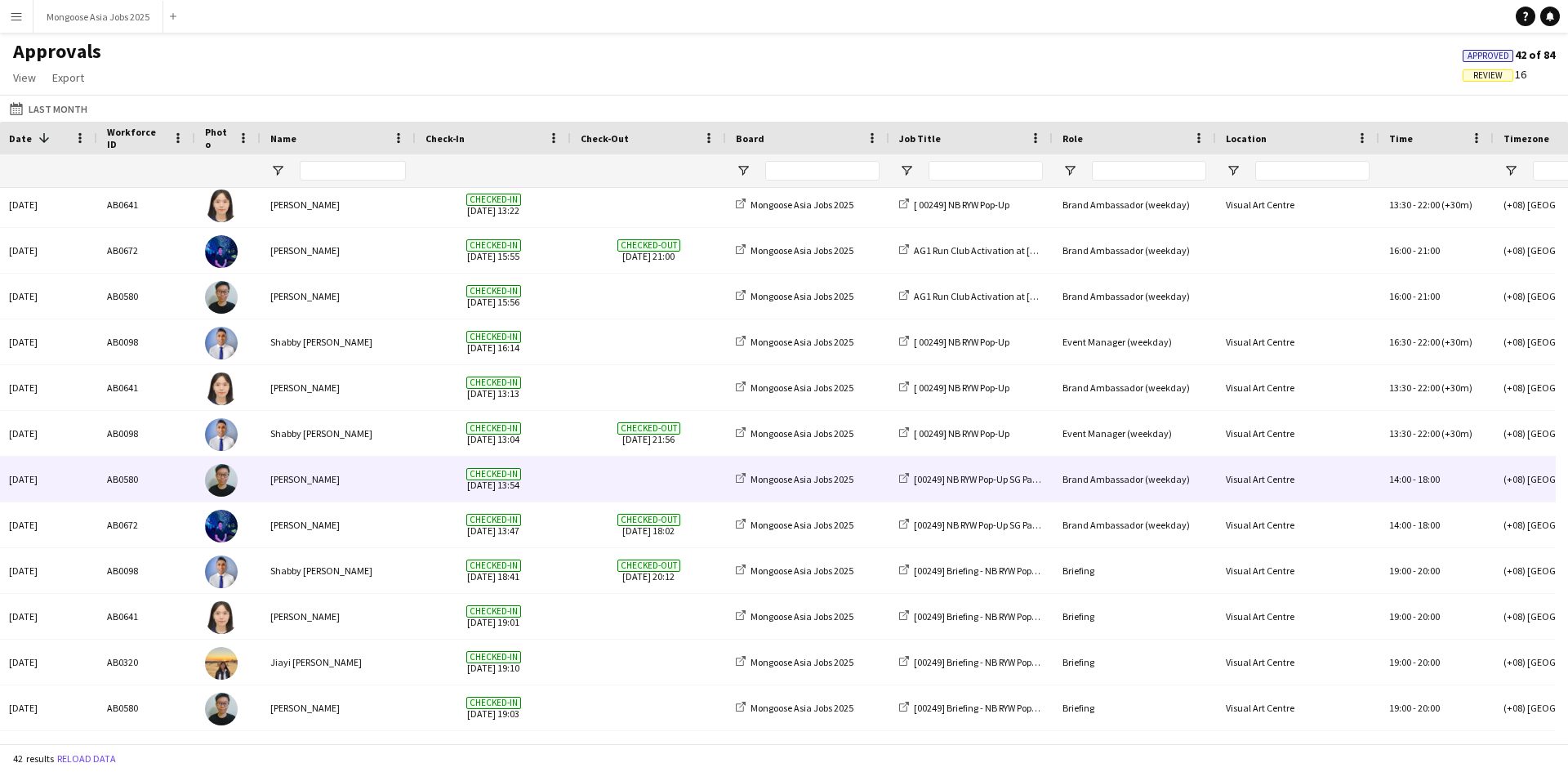
click at [1286, 468] on div "Visual Art Centre" at bounding box center [1298, 479] width 164 height 45
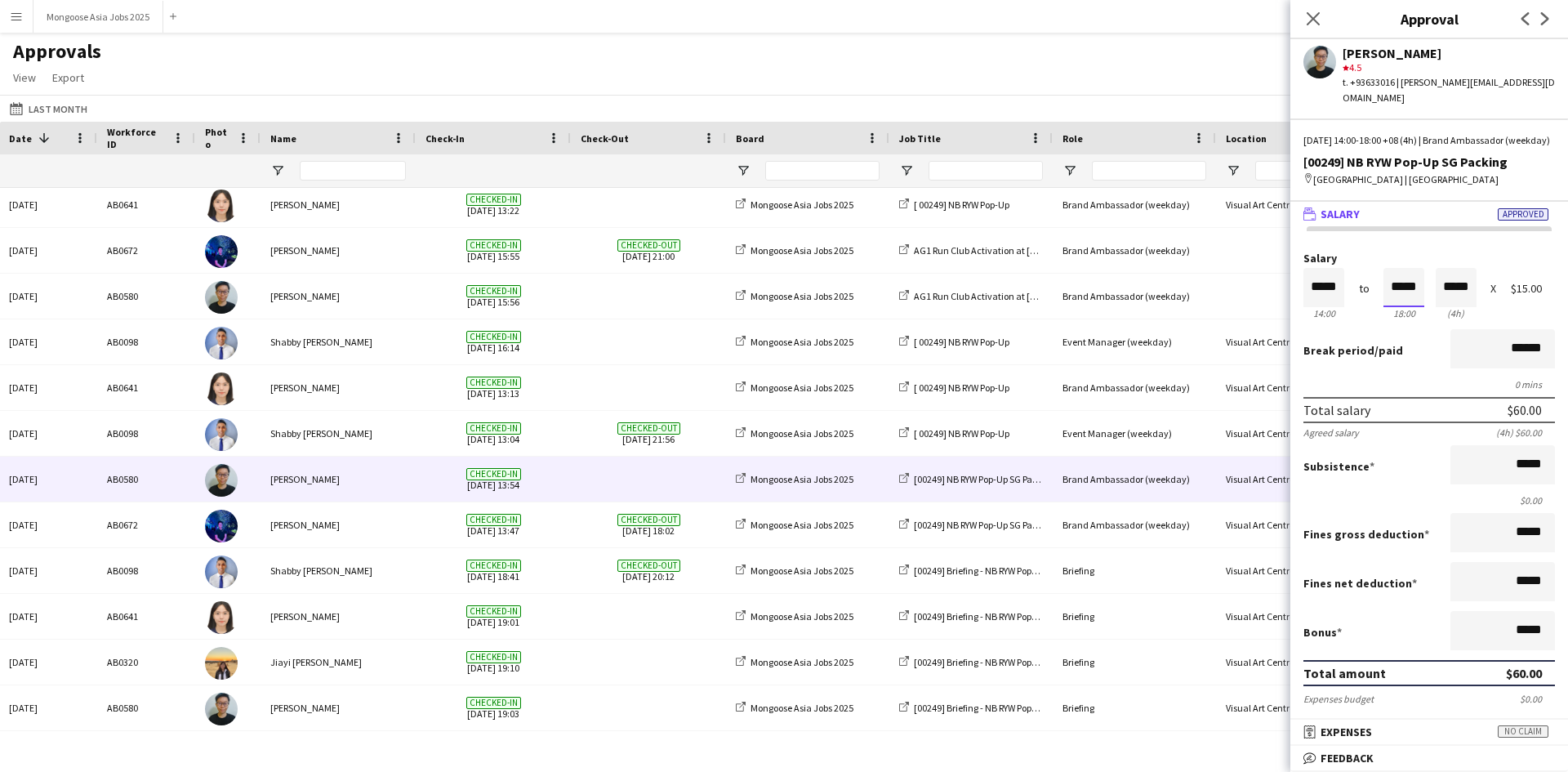
click at [1392, 285] on input "*****" at bounding box center [1404, 288] width 41 height 39
type input "*****"
click at [1394, 257] on div at bounding box center [1394, 260] width 20 height 16
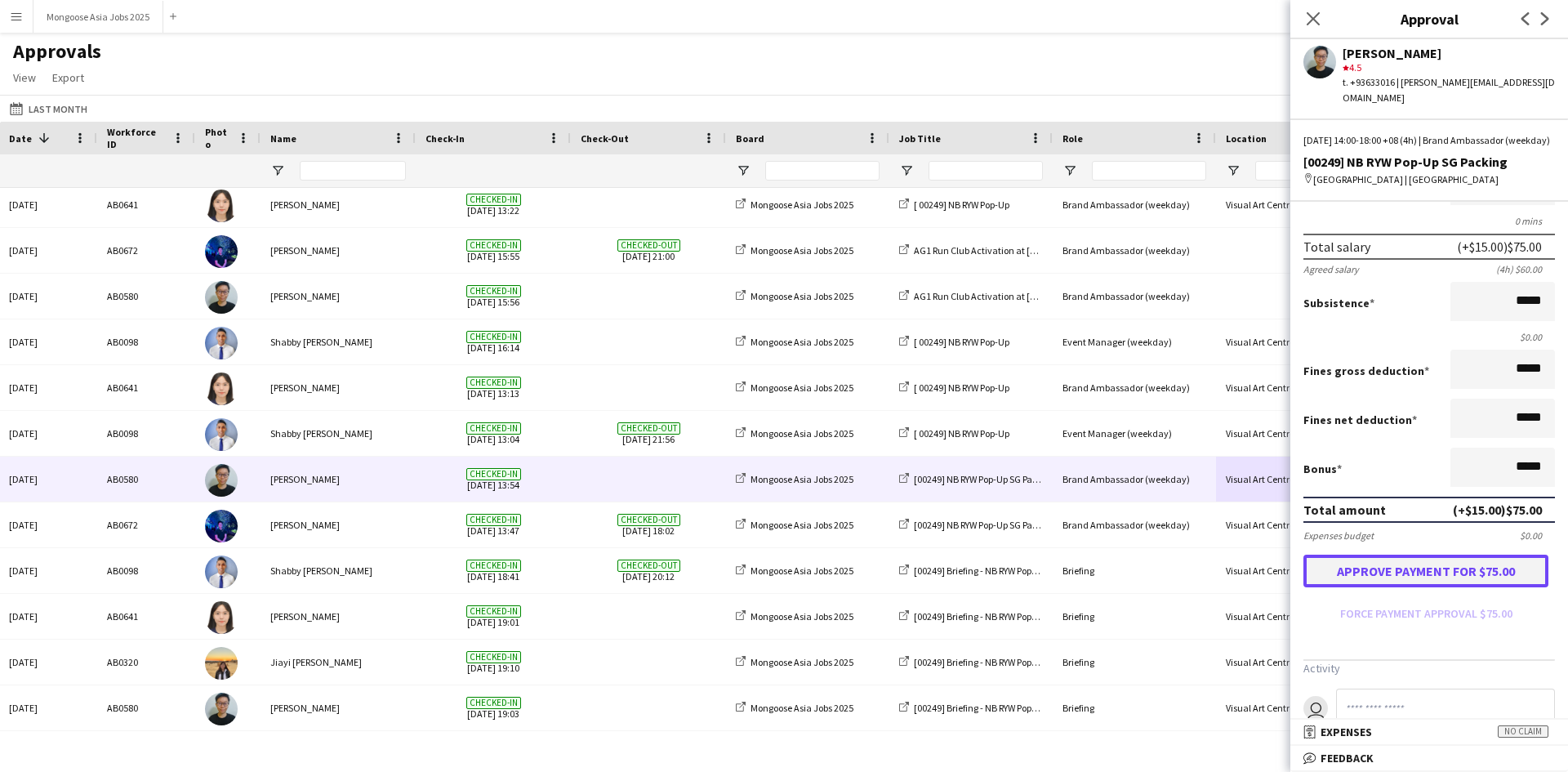
click at [1369, 564] on button "Approve payment for $75.00" at bounding box center [1426, 571] width 245 height 33
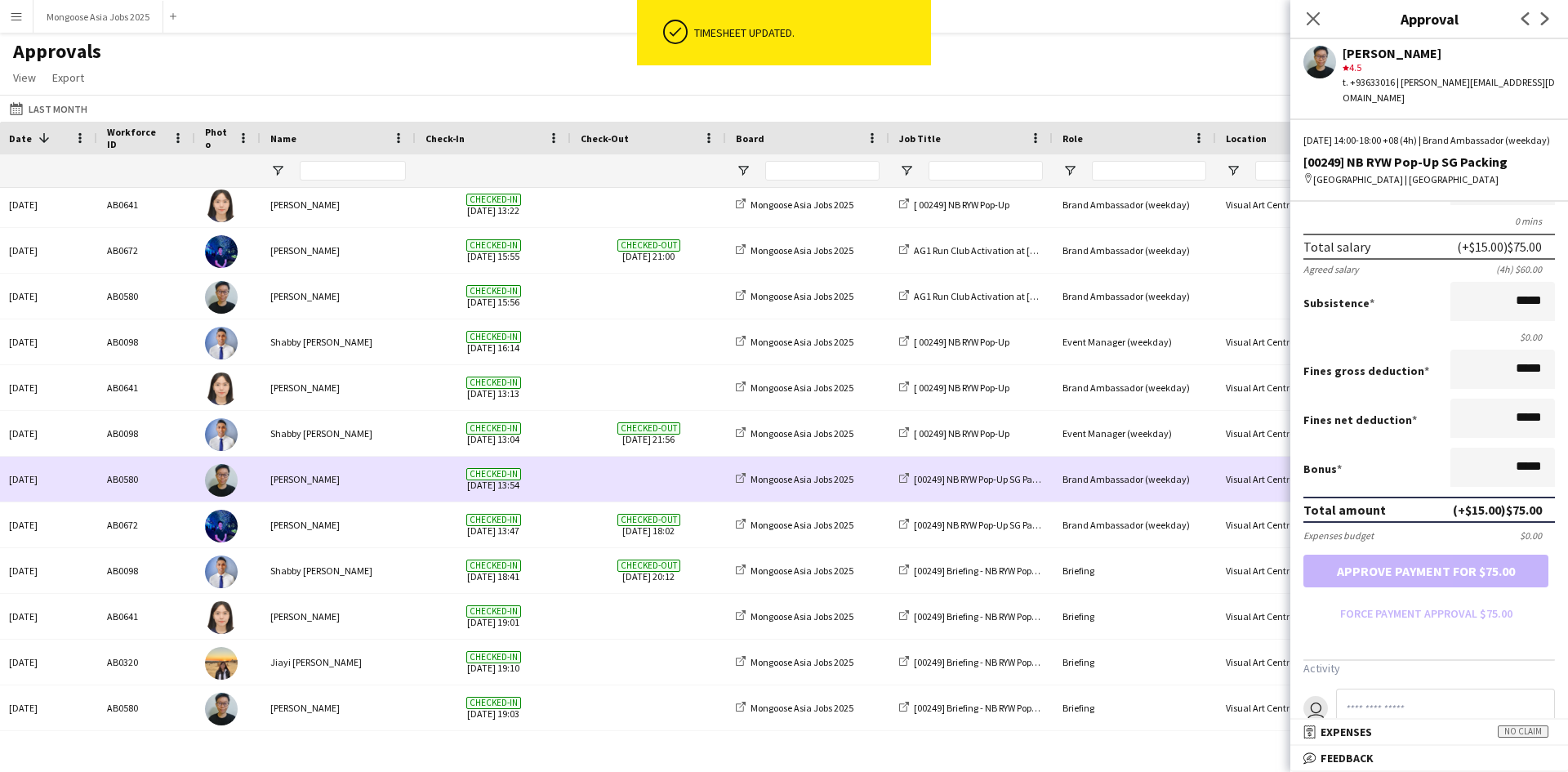
click at [1136, 487] on div "Brand Ambassador (weekday)" at bounding box center [1135, 479] width 164 height 45
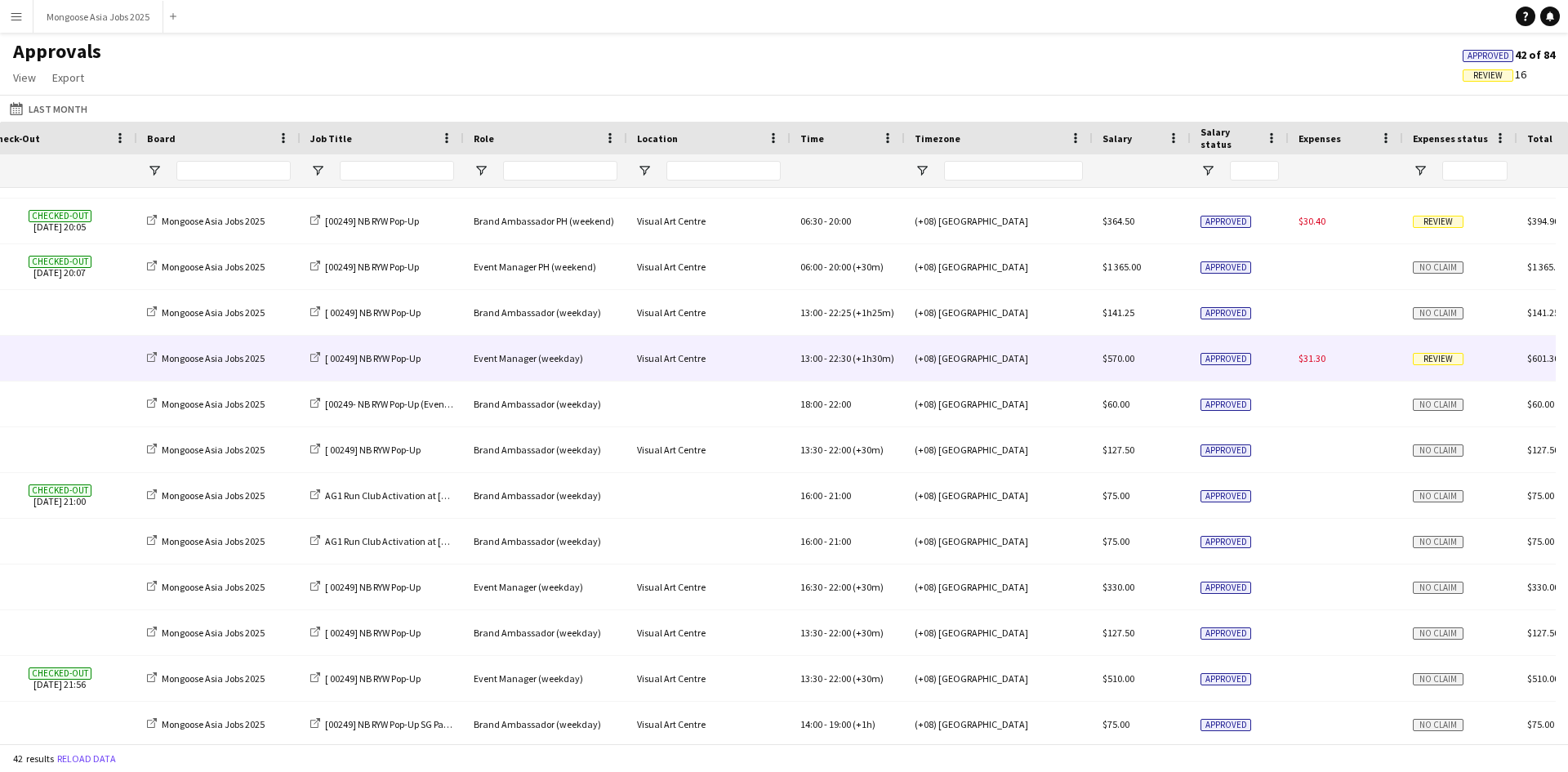
click at [1315, 356] on span "$31.30" at bounding box center [1312, 359] width 27 height 12
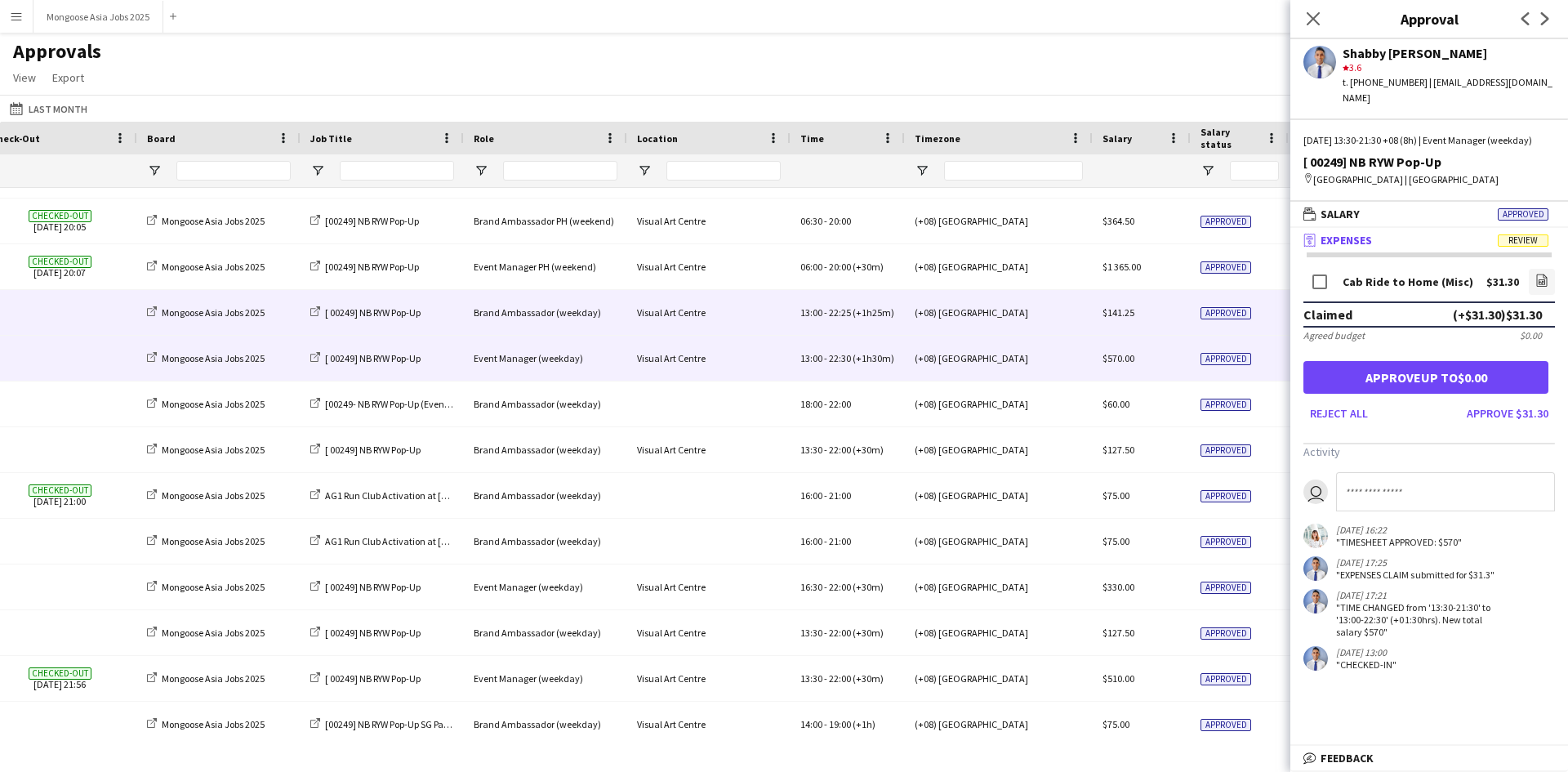
click at [1274, 314] on div "Approved" at bounding box center [1240, 313] width 98 height 45
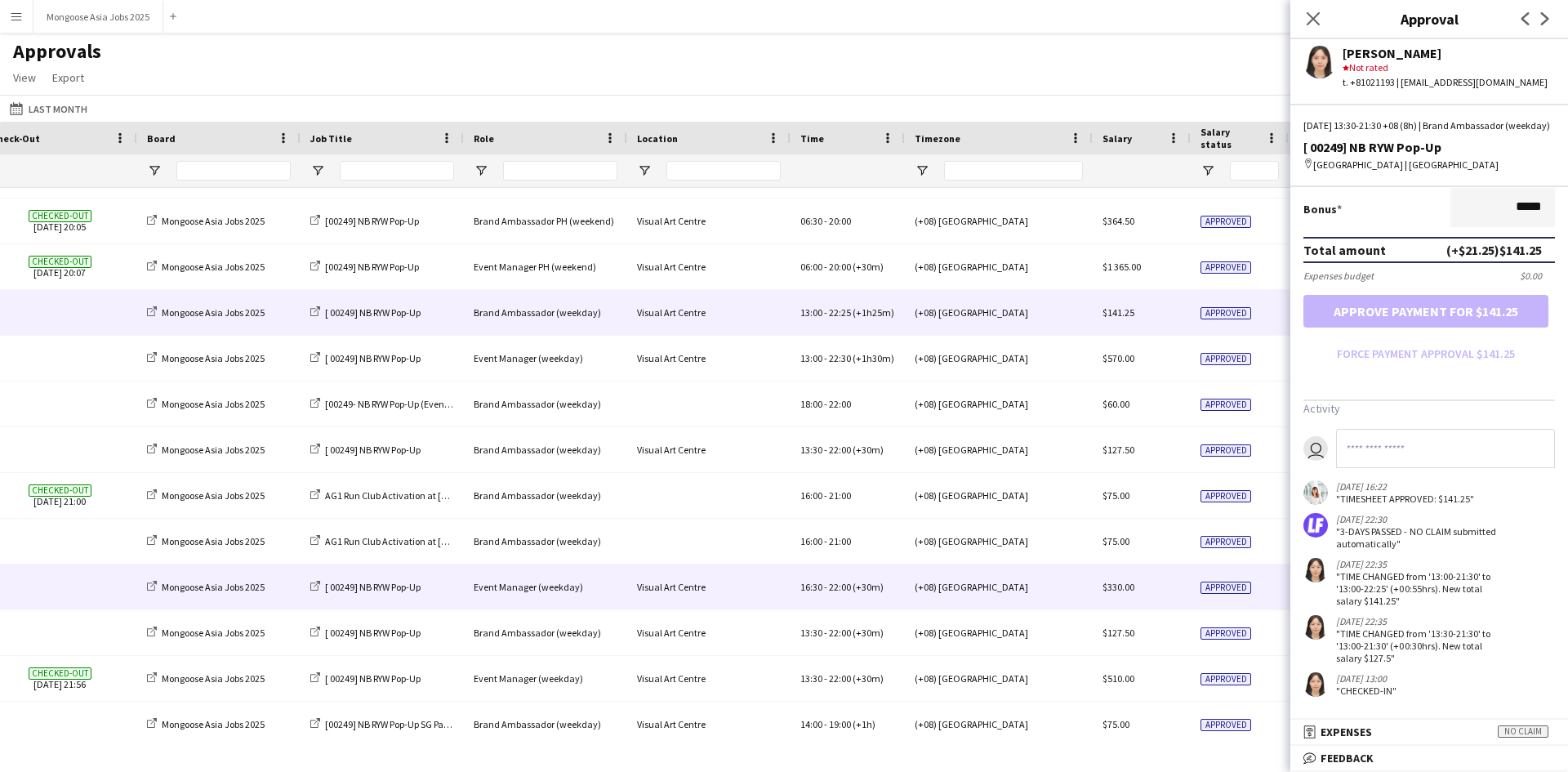
click at [990, 585] on div "(+08) [GEOGRAPHIC_DATA]" at bounding box center [998, 587] width 188 height 45
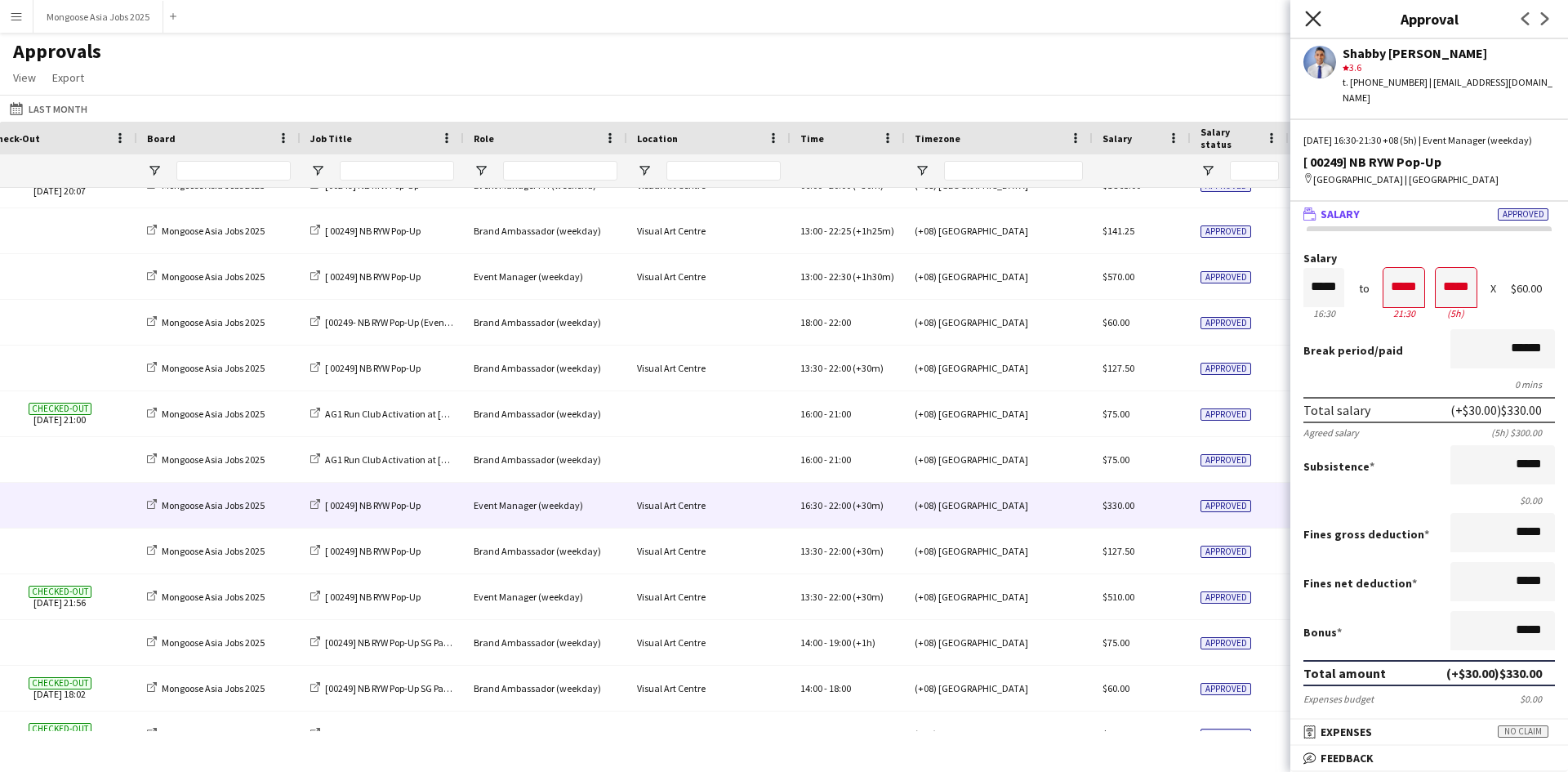
click at [1310, 19] on icon "Close pop-in" at bounding box center [1313, 18] width 15 height 15
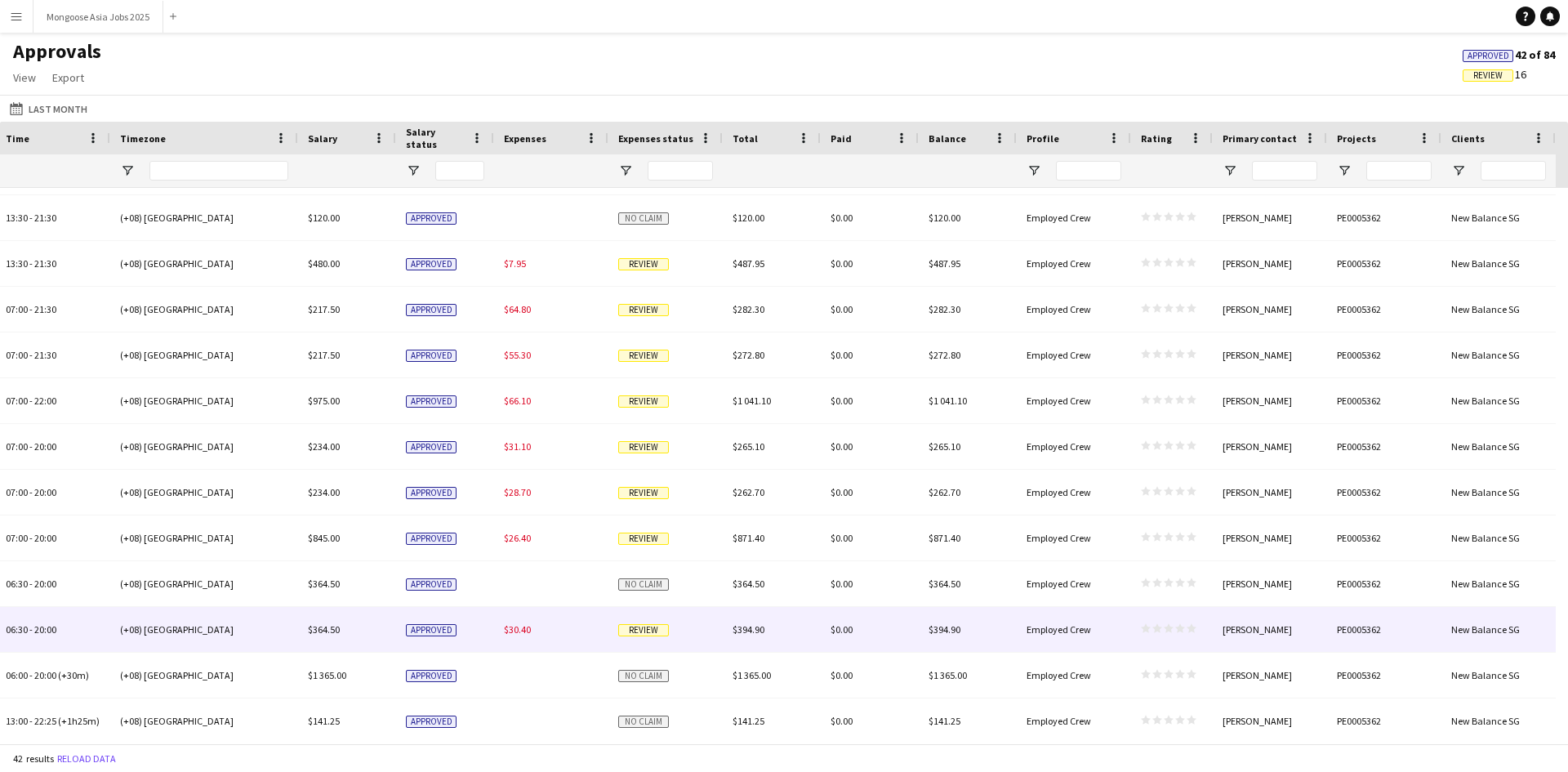
click at [505, 638] on div "$30.40" at bounding box center [551, 630] width 114 height 45
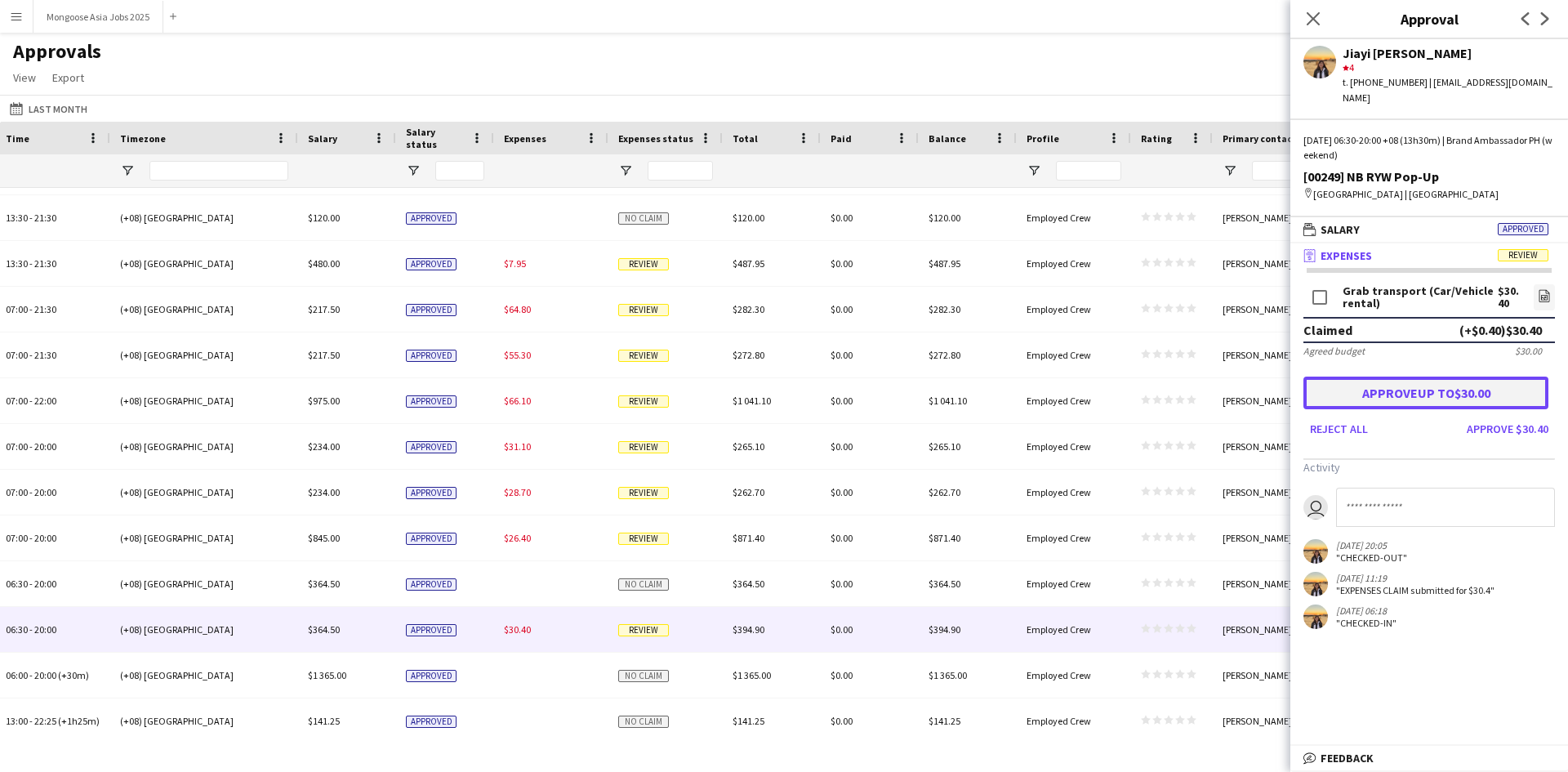
click at [1450, 377] on button "Approve up to $30.00" at bounding box center [1426, 393] width 245 height 33
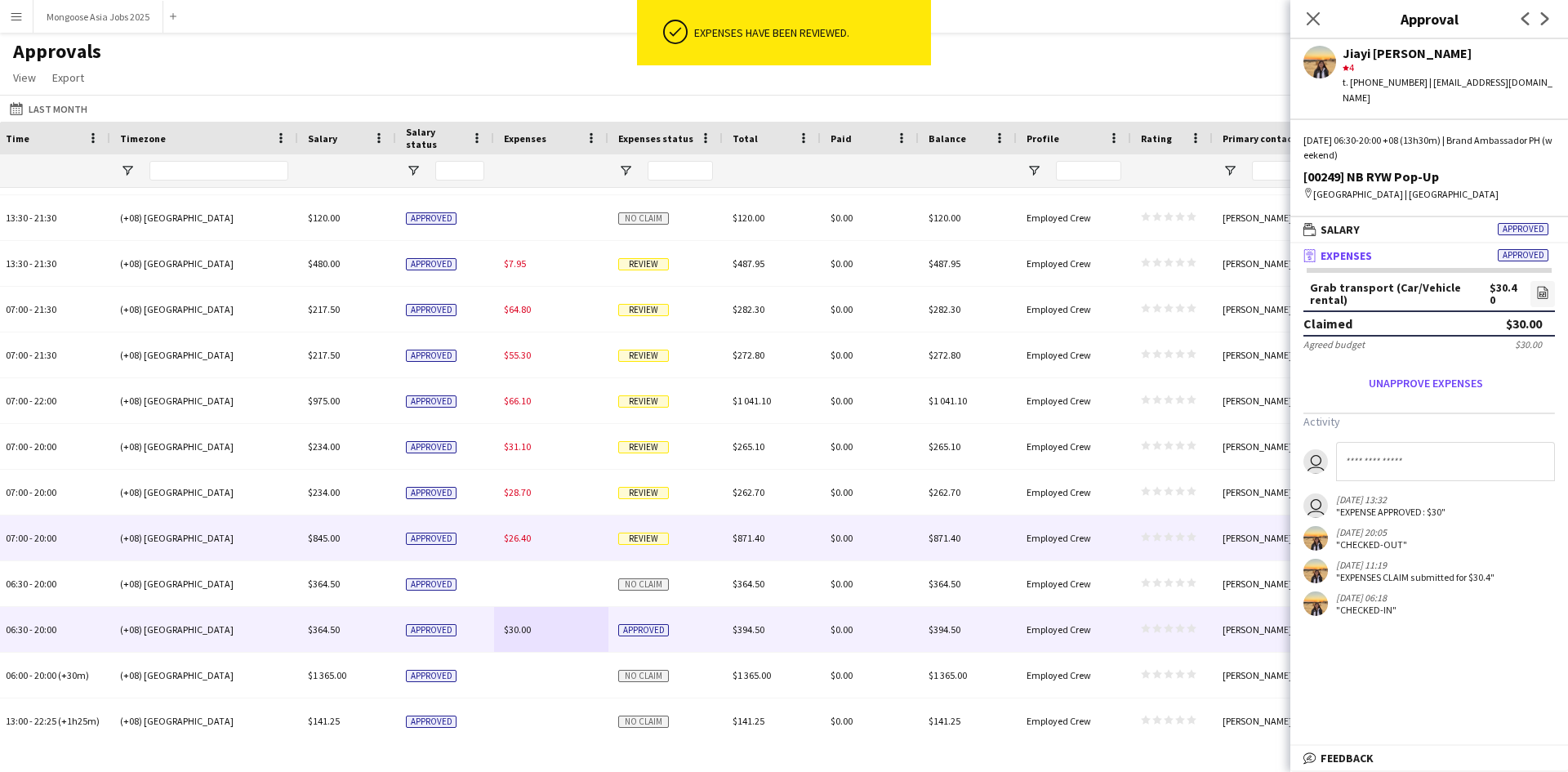
click at [792, 529] on div "$871.40" at bounding box center [772, 538] width 98 height 45
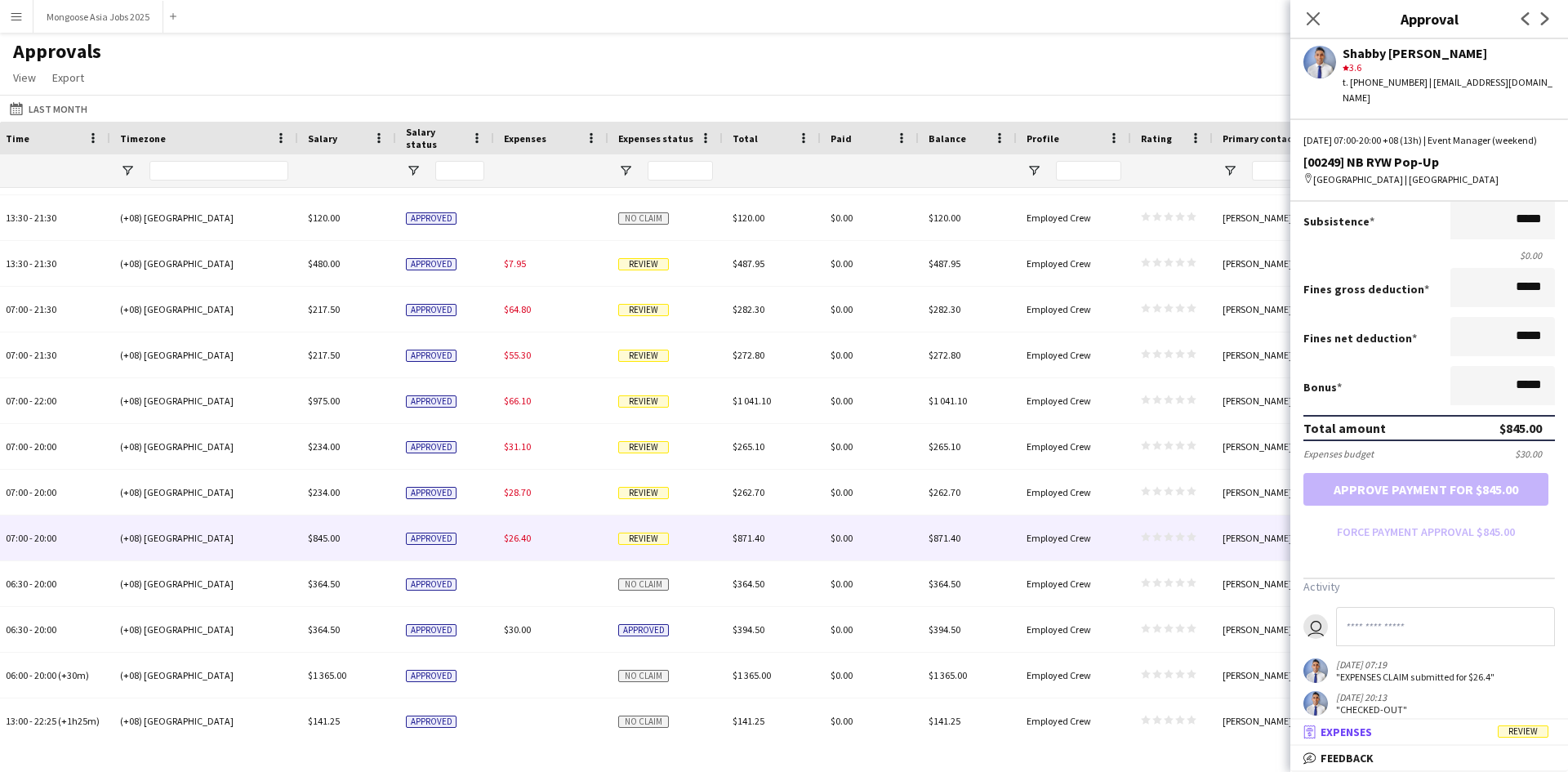
click at [1356, 730] on span "Expenses" at bounding box center [1346, 732] width 52 height 15
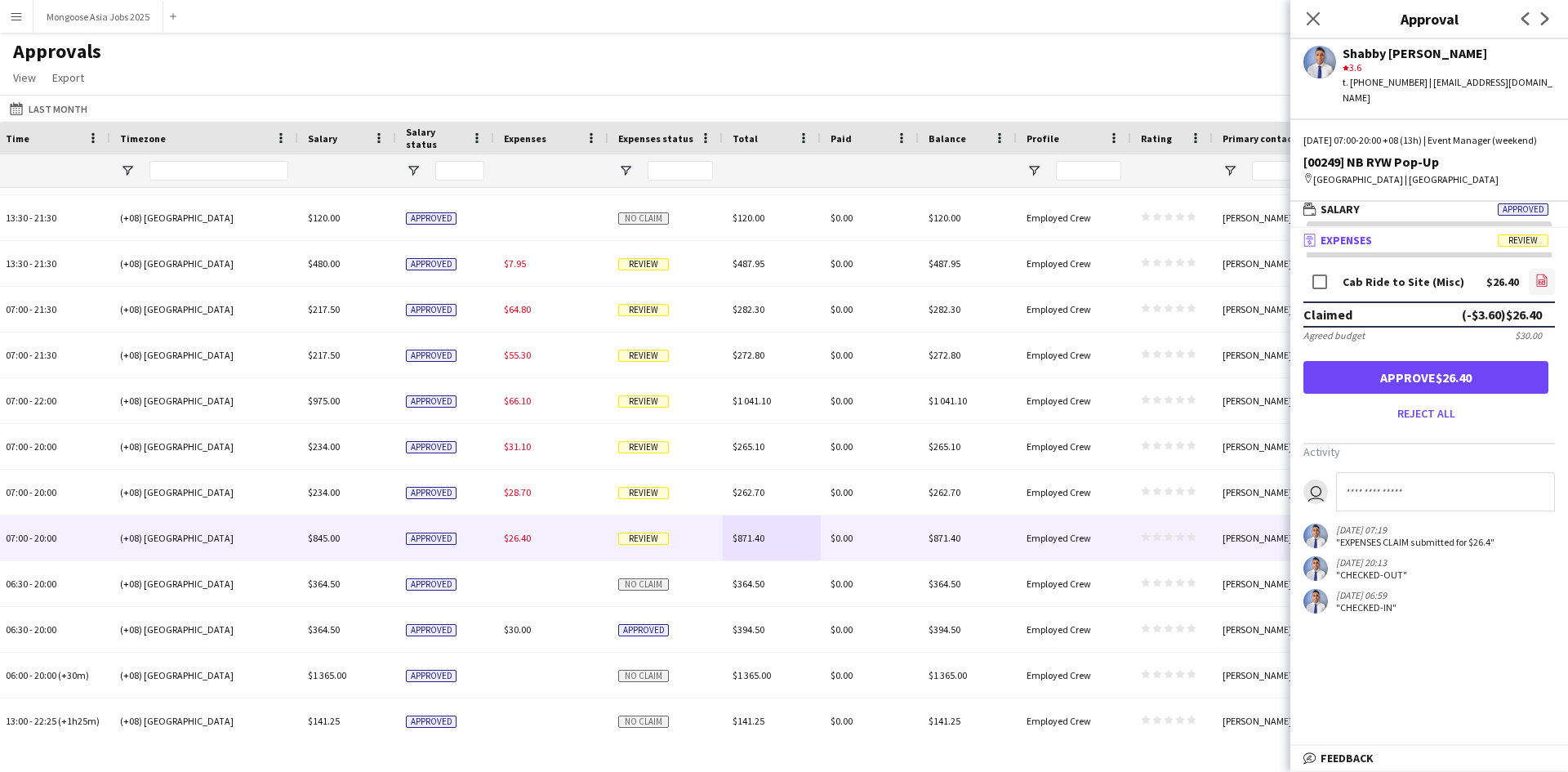
click at [1537, 280] on icon at bounding box center [1542, 280] width 11 height 12
click at [1472, 373] on button "Approve $26.40" at bounding box center [1426, 378] width 245 height 33
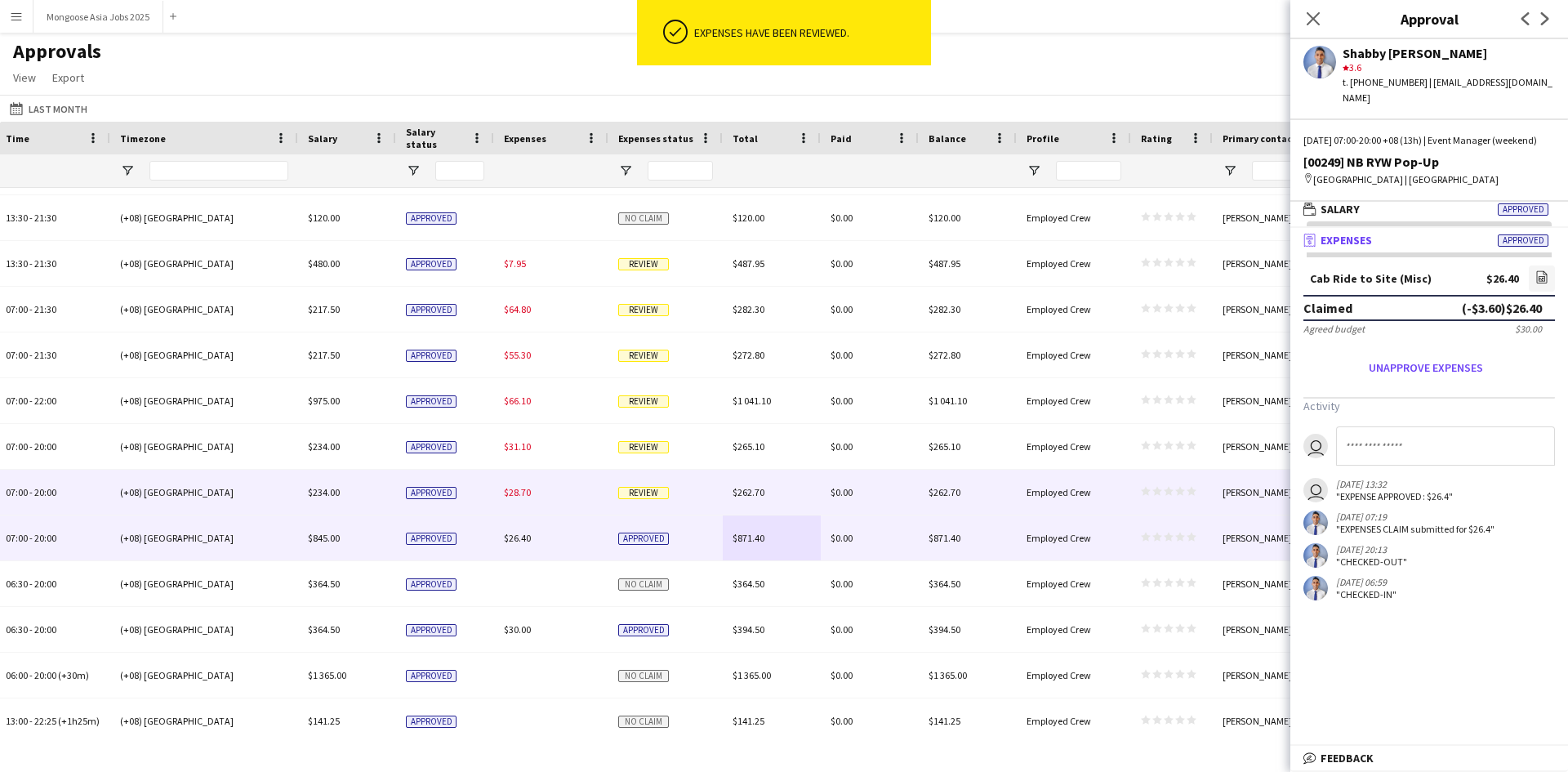
click at [709, 484] on div "Review" at bounding box center [666, 492] width 114 height 45
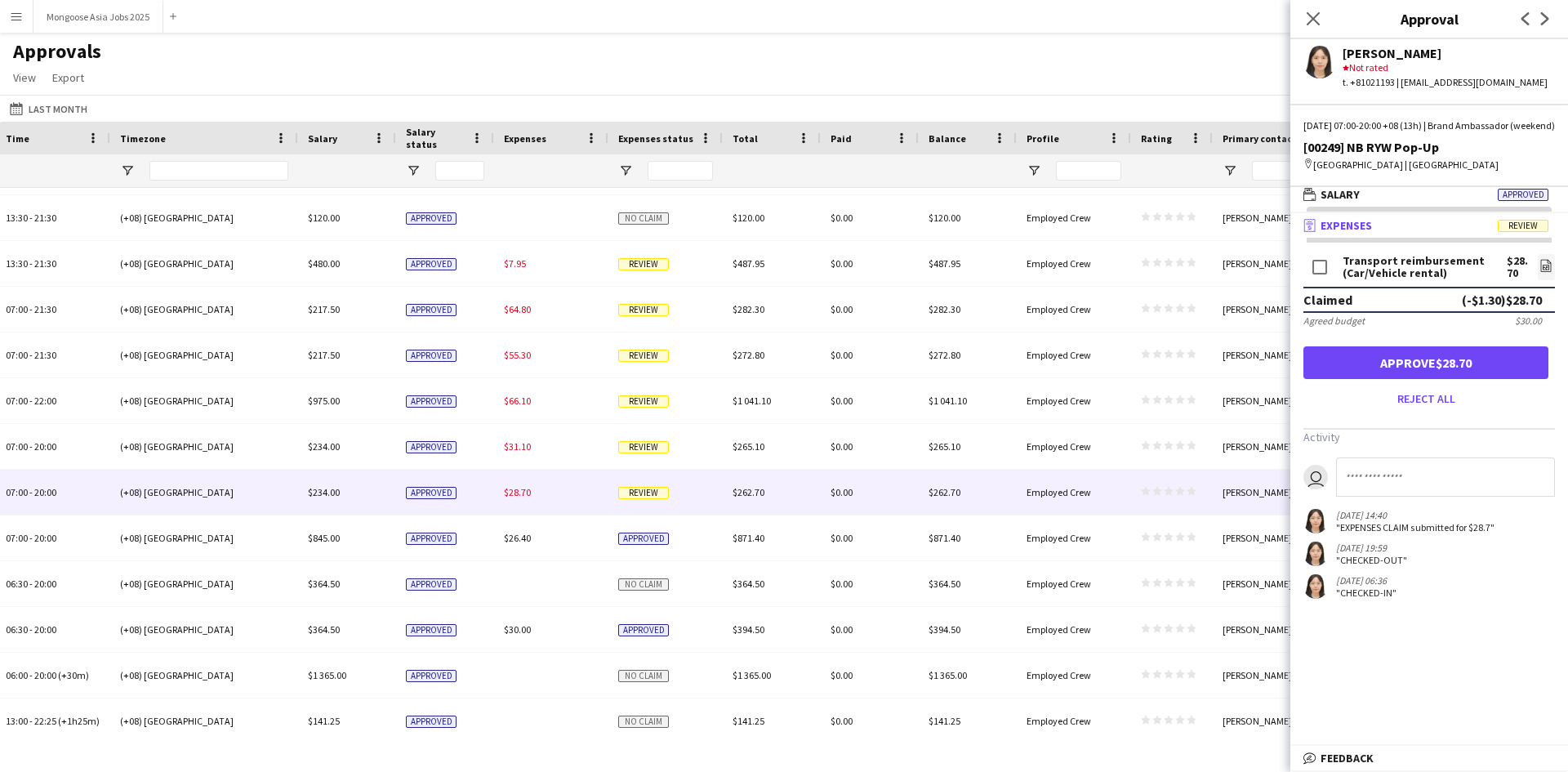
click at [1527, 232] on span "Review" at bounding box center [1523, 226] width 51 height 12
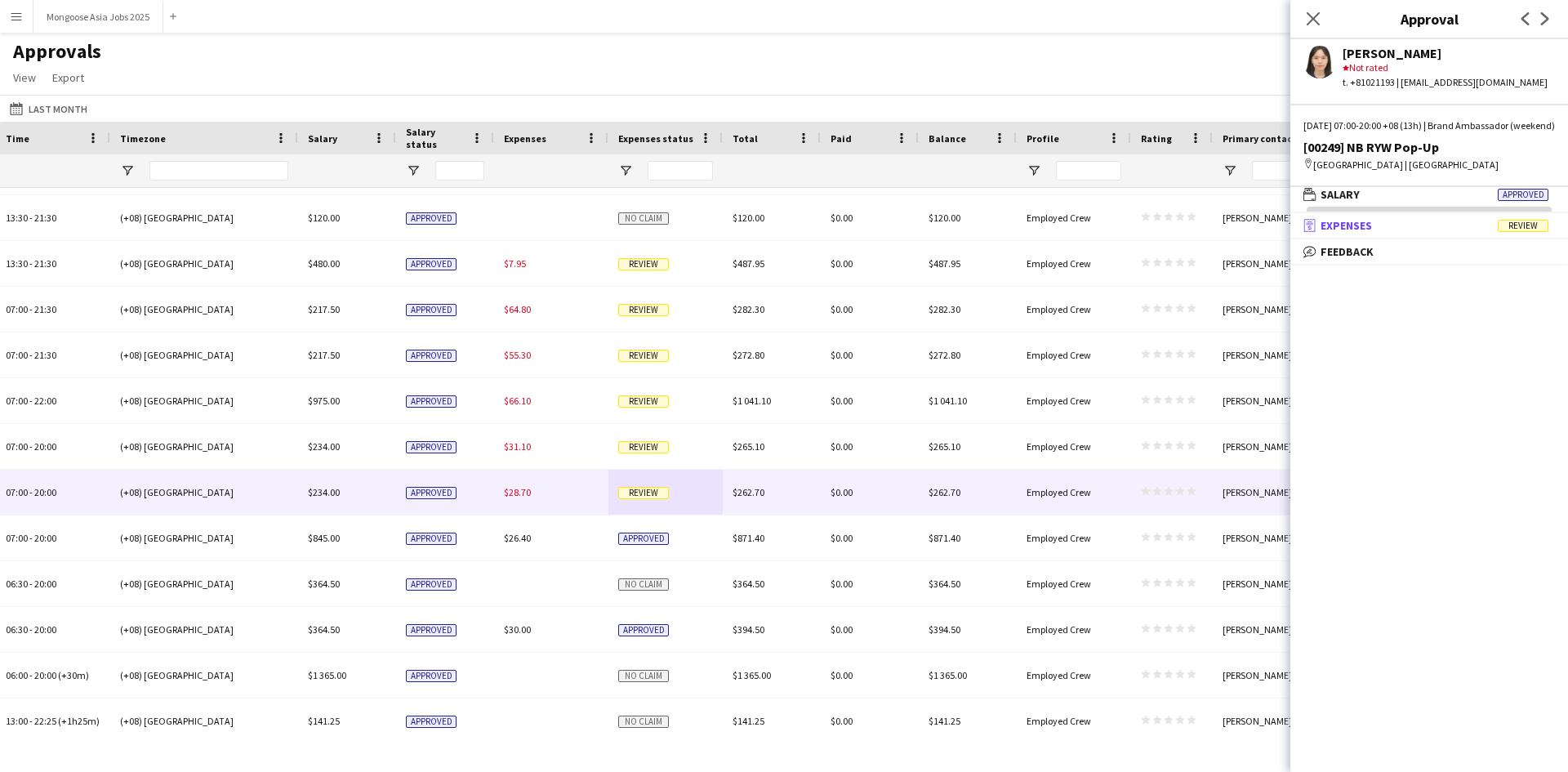
click at [1524, 232] on span "Review" at bounding box center [1523, 226] width 51 height 12
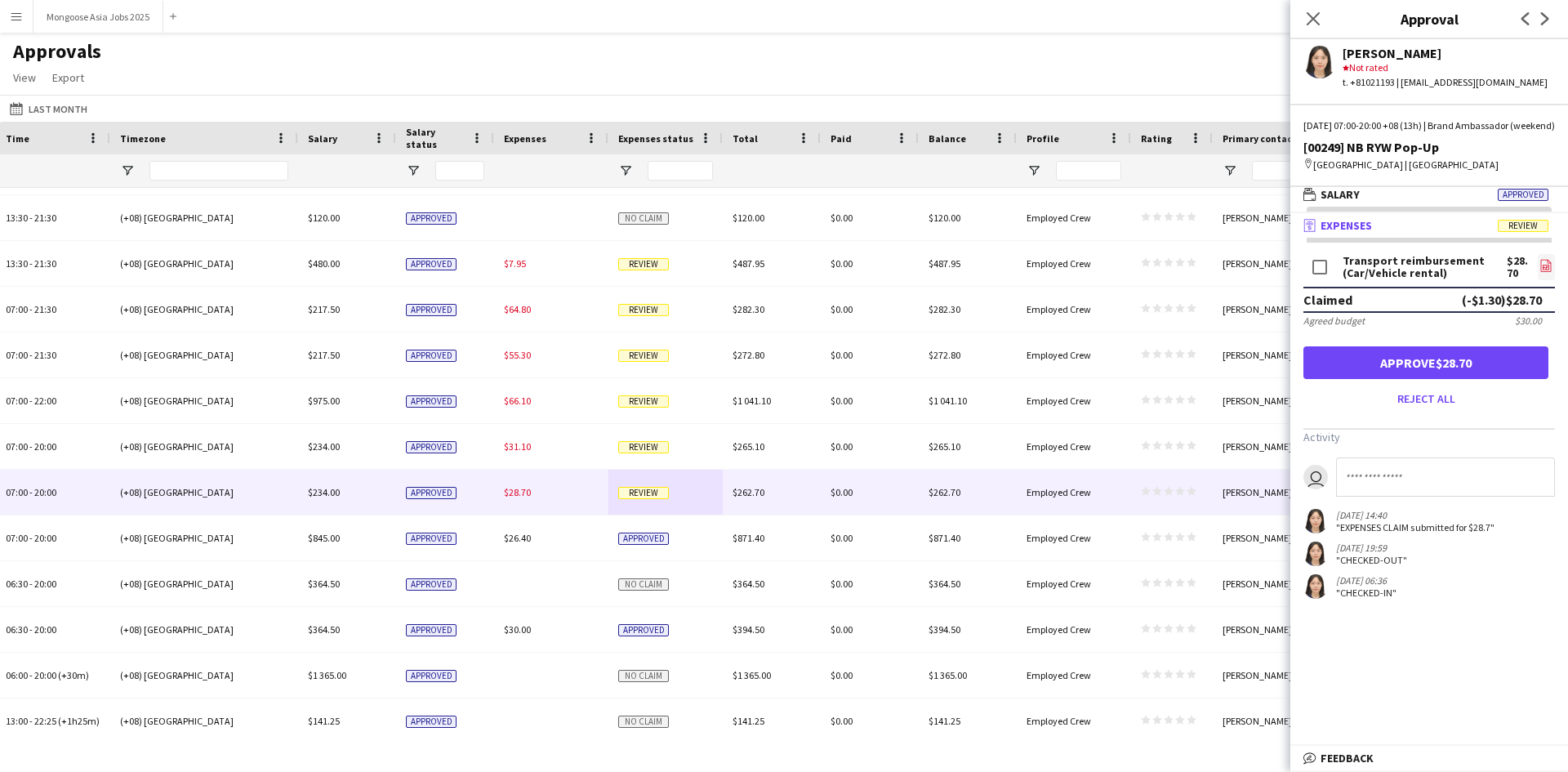
click at [1540, 272] on icon "file-image" at bounding box center [1546, 265] width 13 height 13
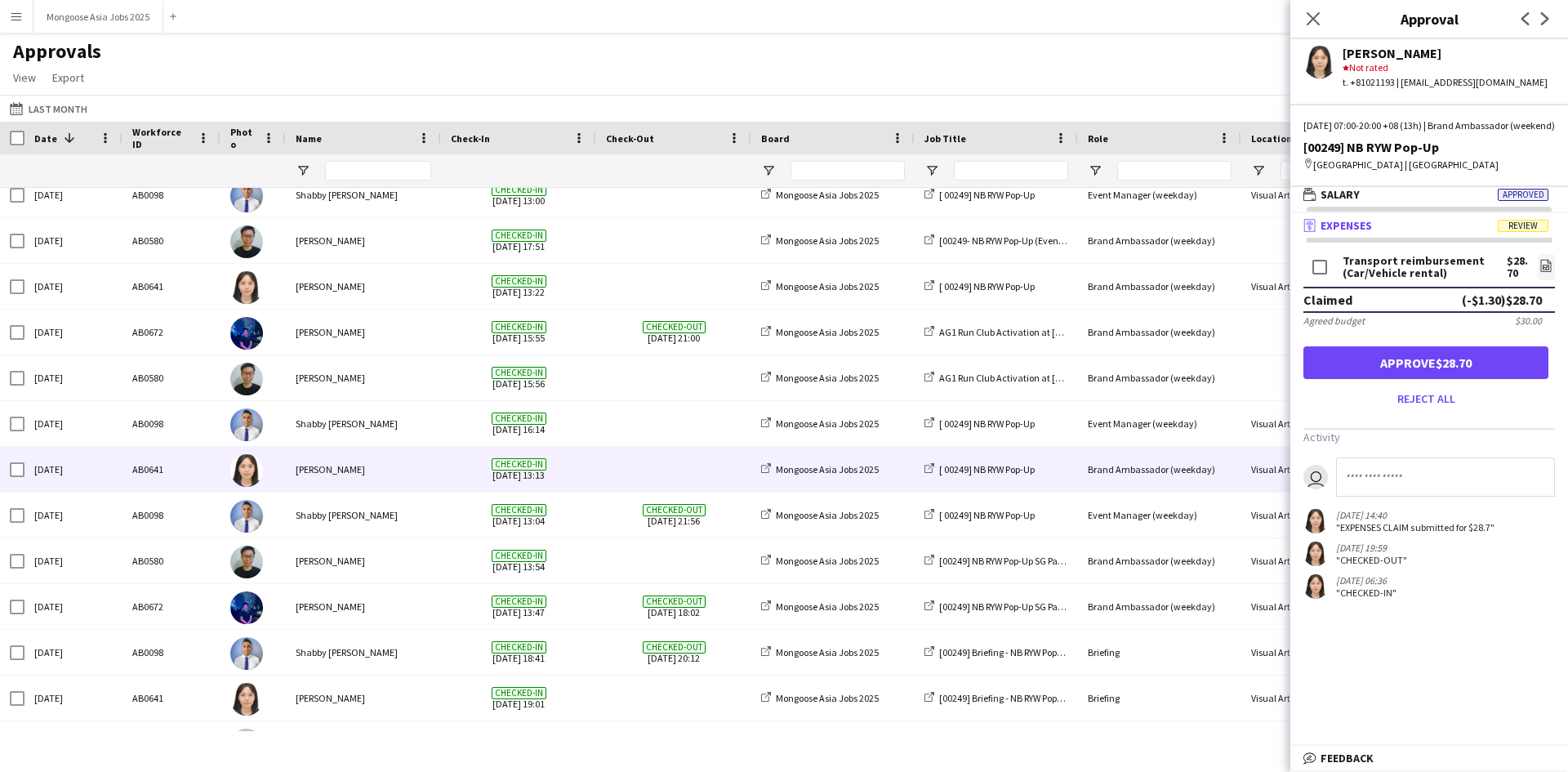
click at [424, 476] on div "[PERSON_NAME]" at bounding box center [363, 469] width 155 height 45
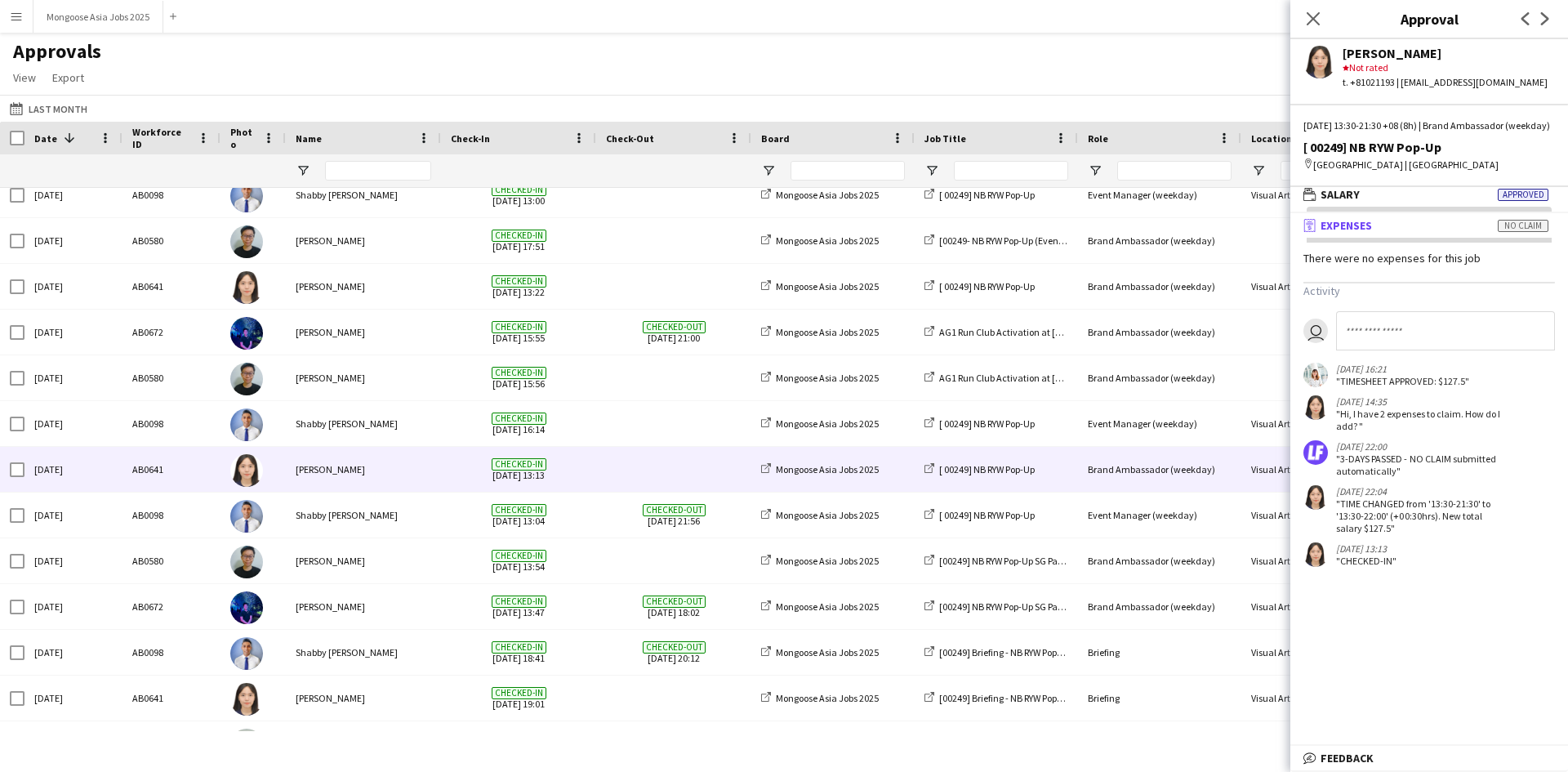
click at [1444, 233] on mat-panel-title "receipt Expenses No claim" at bounding box center [1426, 225] width 271 height 15
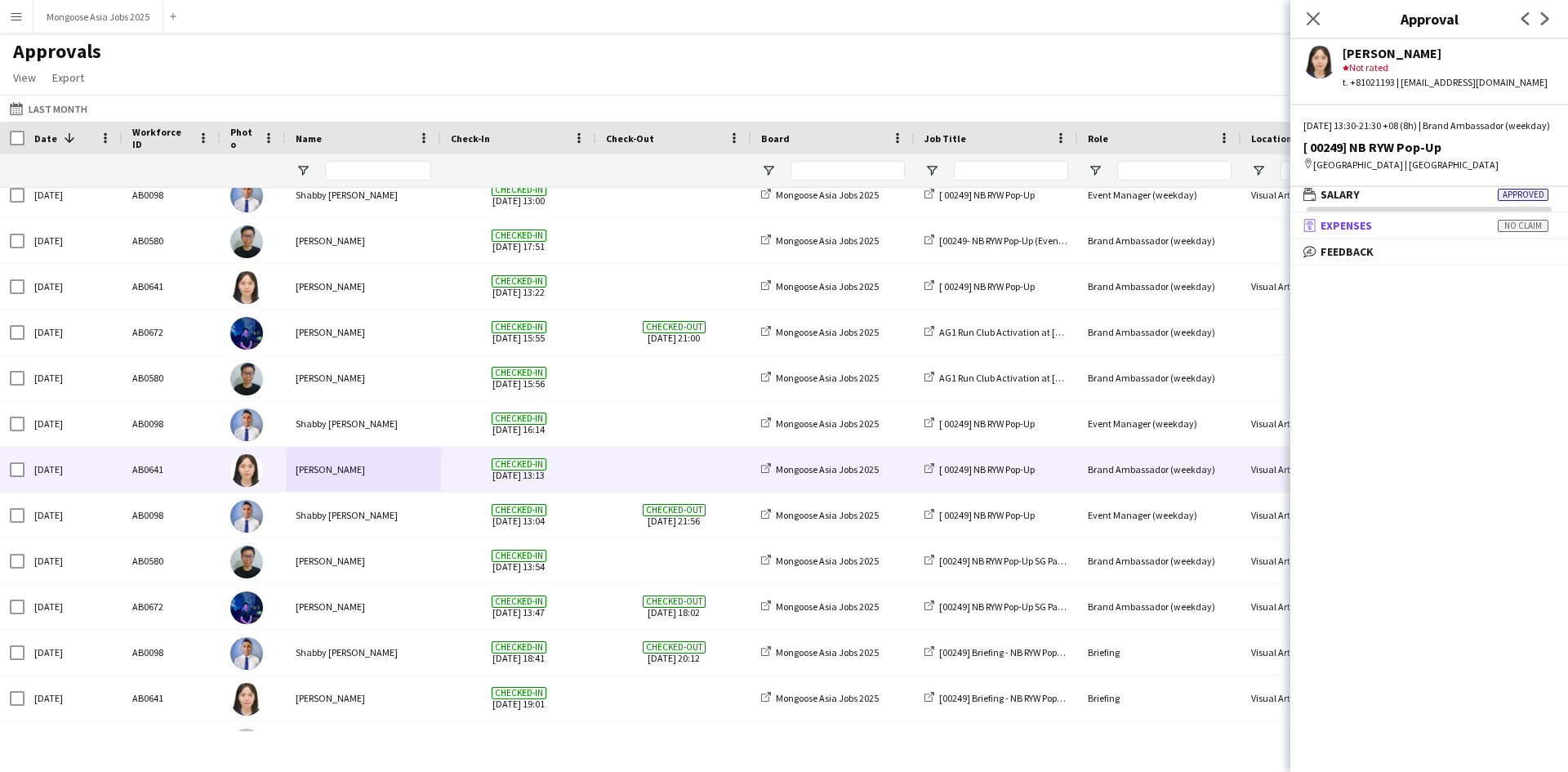
click at [1435, 233] on mat-panel-title "receipt Expenses No claim" at bounding box center [1426, 225] width 271 height 15
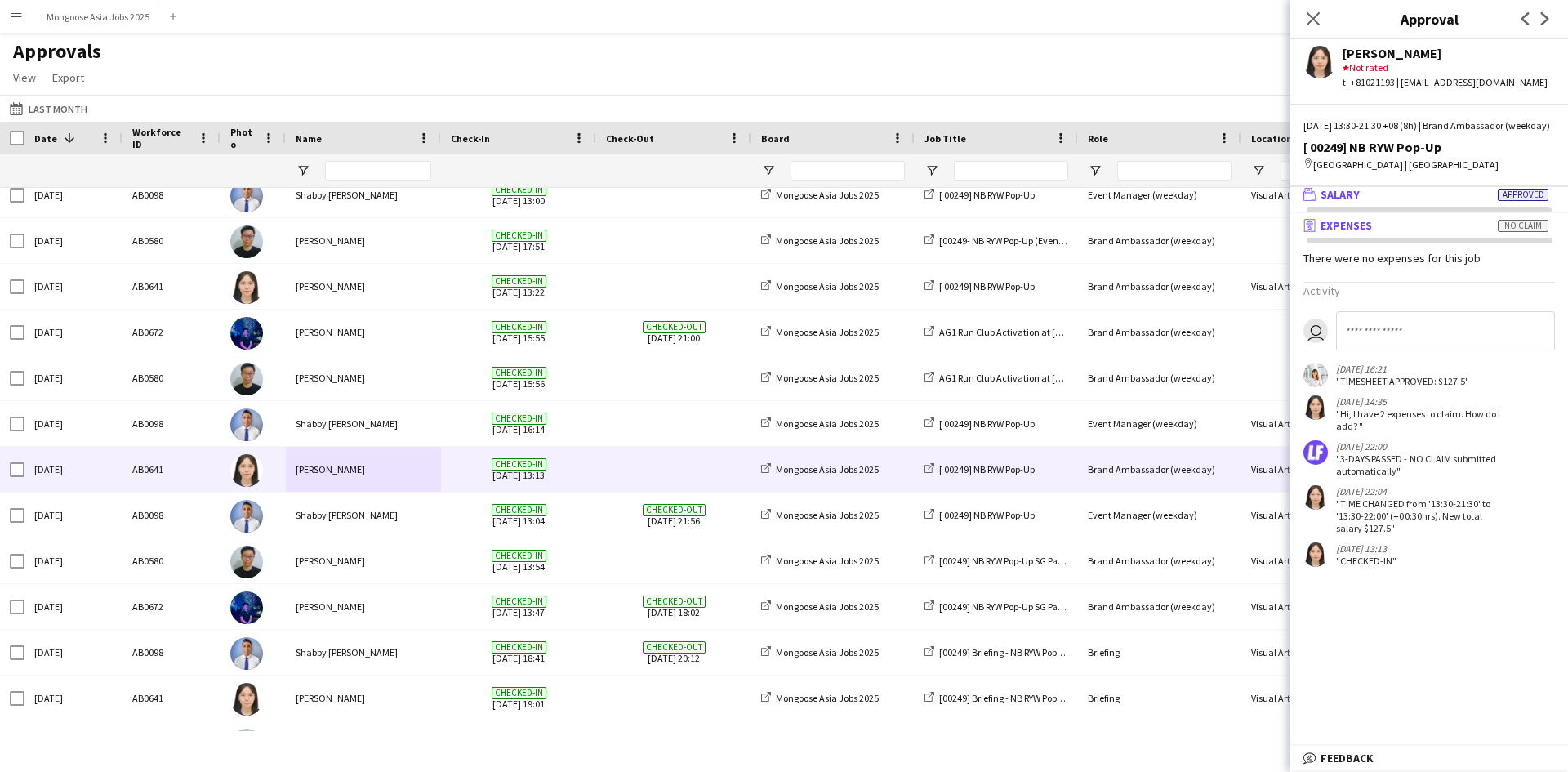
click at [1439, 202] on mat-panel-title "wallet Salary Approved" at bounding box center [1426, 194] width 271 height 15
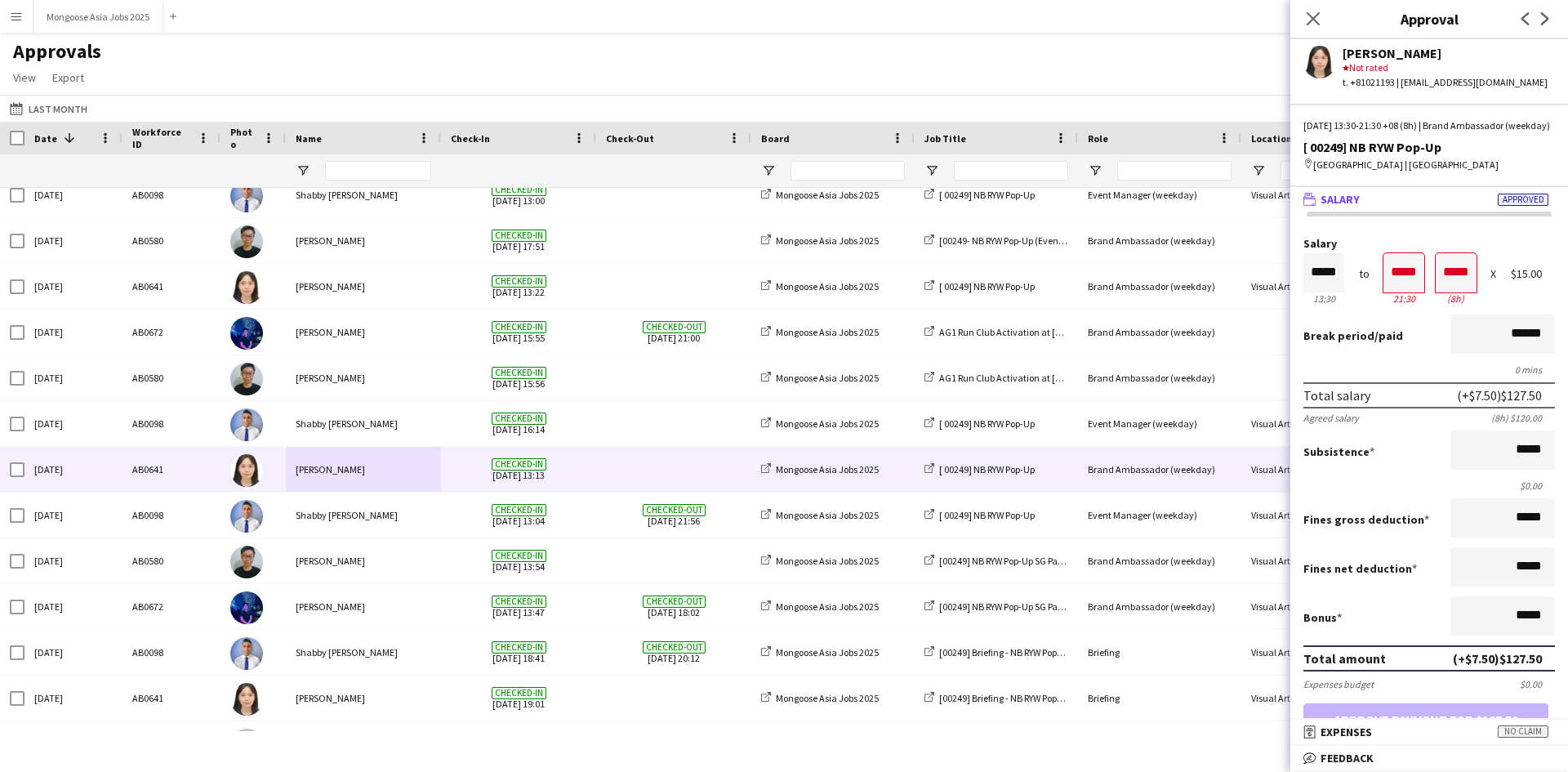
scroll to position [1, 0]
click at [1503, 633] on input "*****" at bounding box center [1502, 616] width 104 height 39
click at [1519, 629] on input "*****" at bounding box center [1502, 616] width 104 height 39
click at [1521, 634] on input "*****" at bounding box center [1502, 616] width 104 height 39
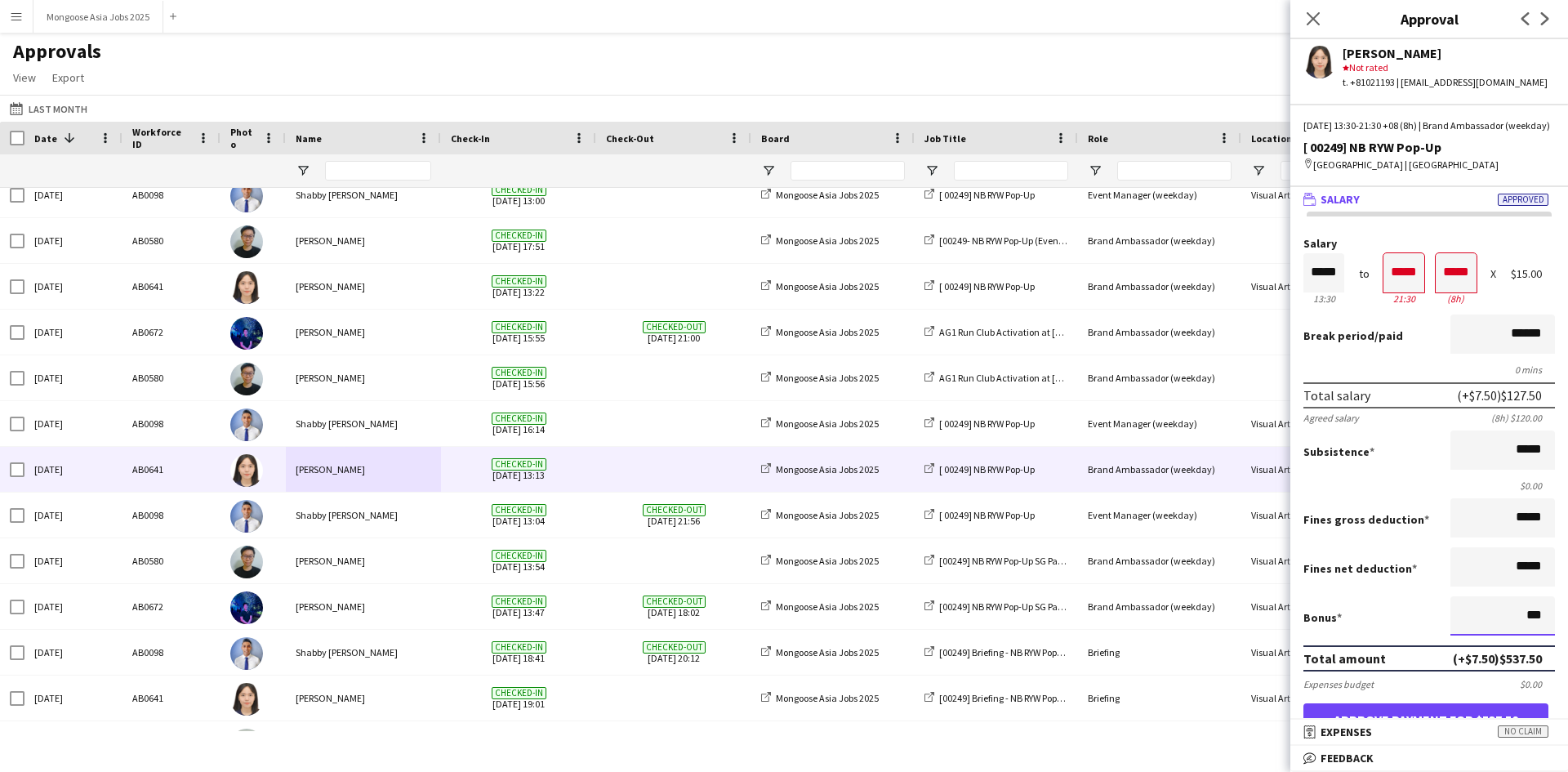
type input "**"
type input "******"
click at [1400, 617] on div "Bonus ******" at bounding box center [1429, 618] width 252 height 43
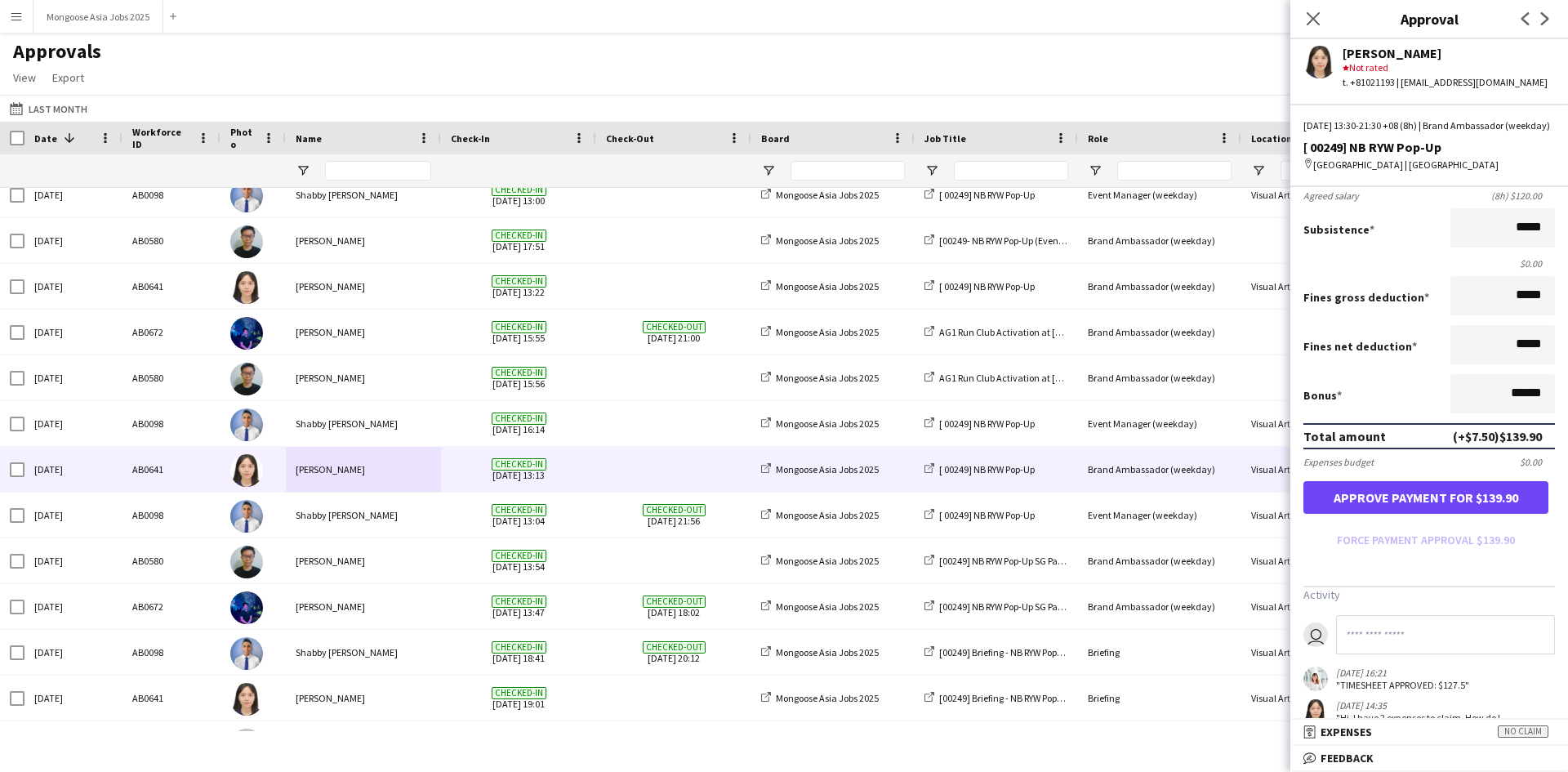
scroll to position [245, 0]
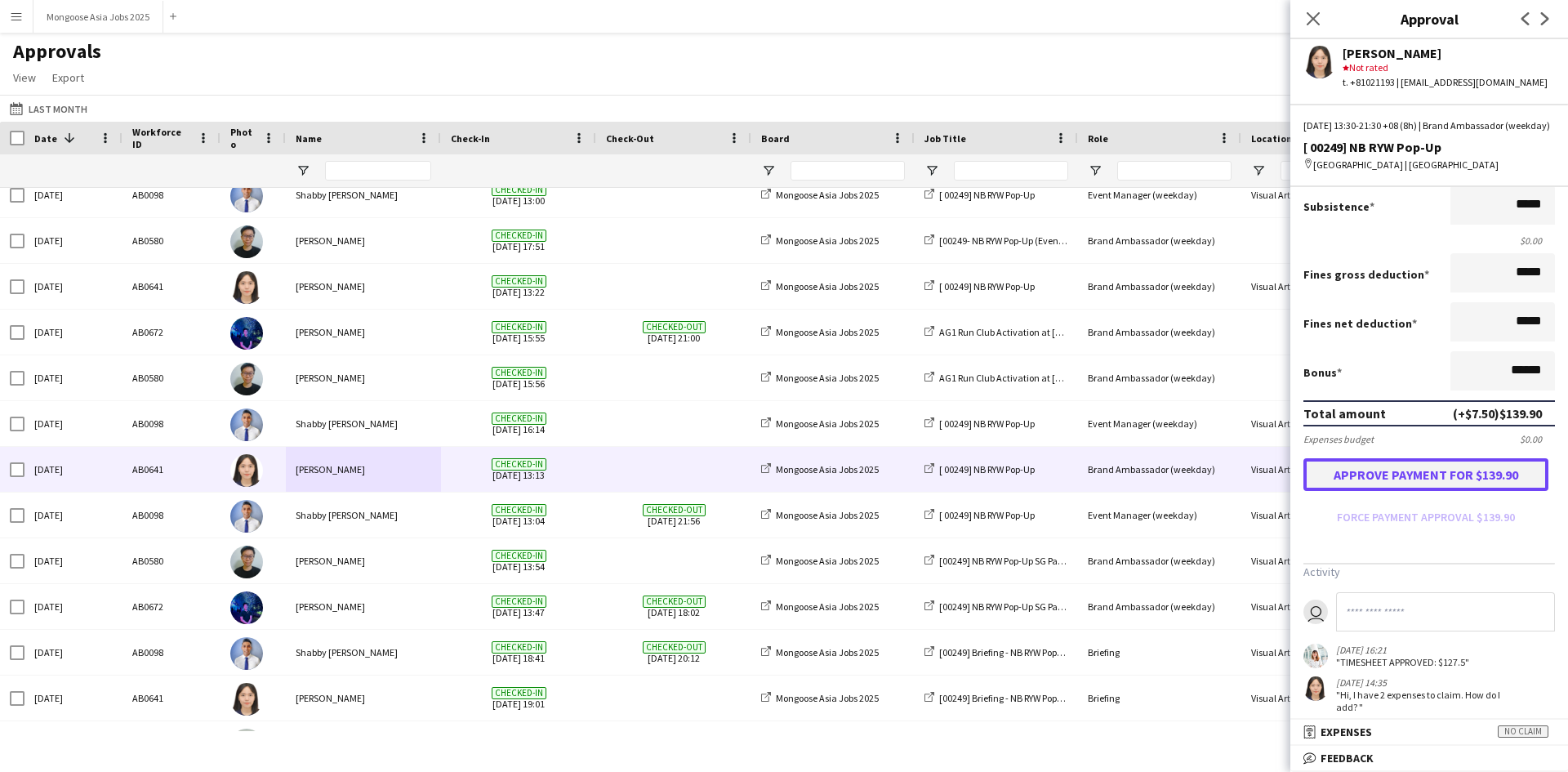
click at [1435, 492] on button "Approve payment for $139.90" at bounding box center [1426, 475] width 245 height 33
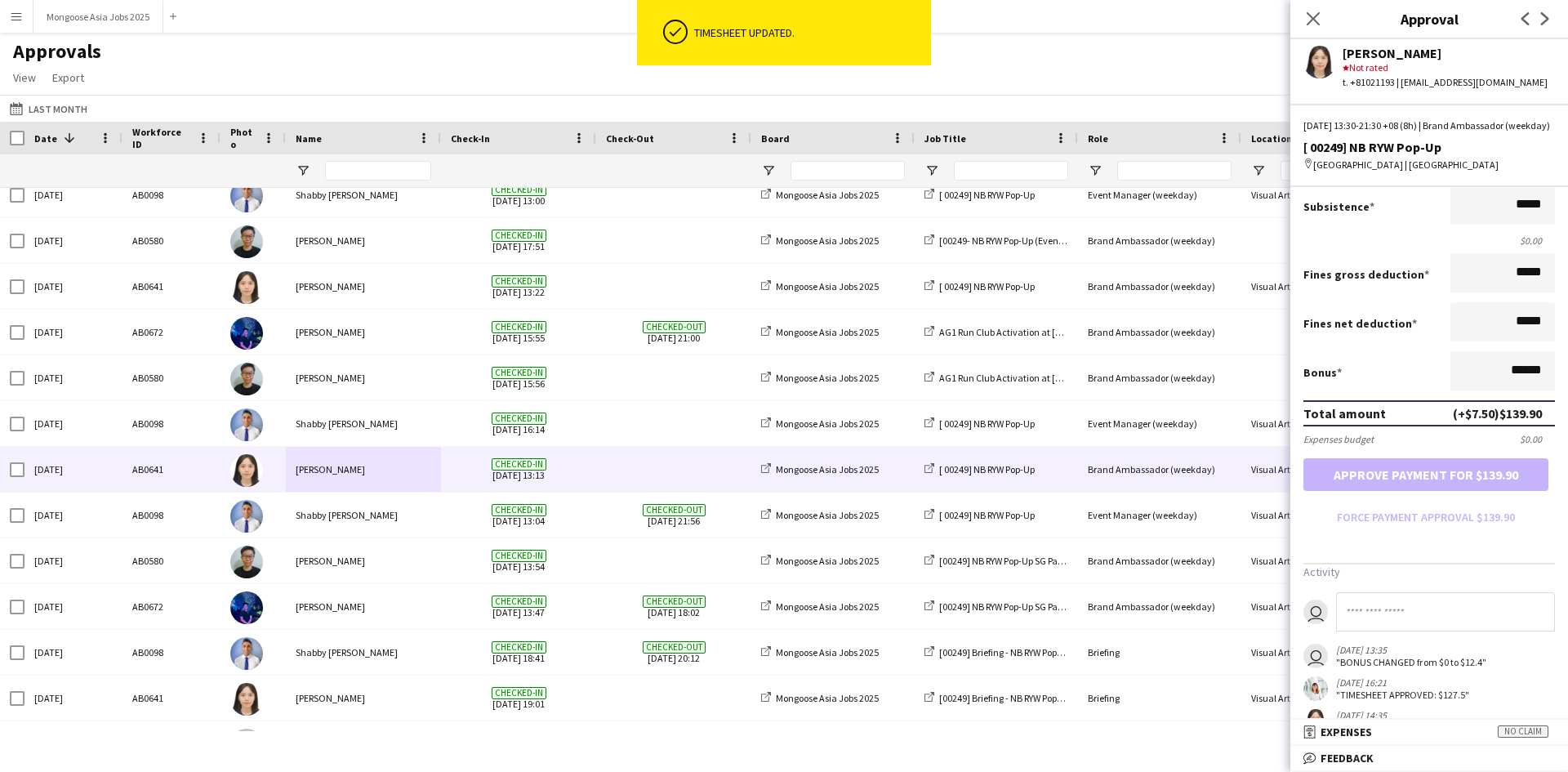
scroll to position [409, 0]
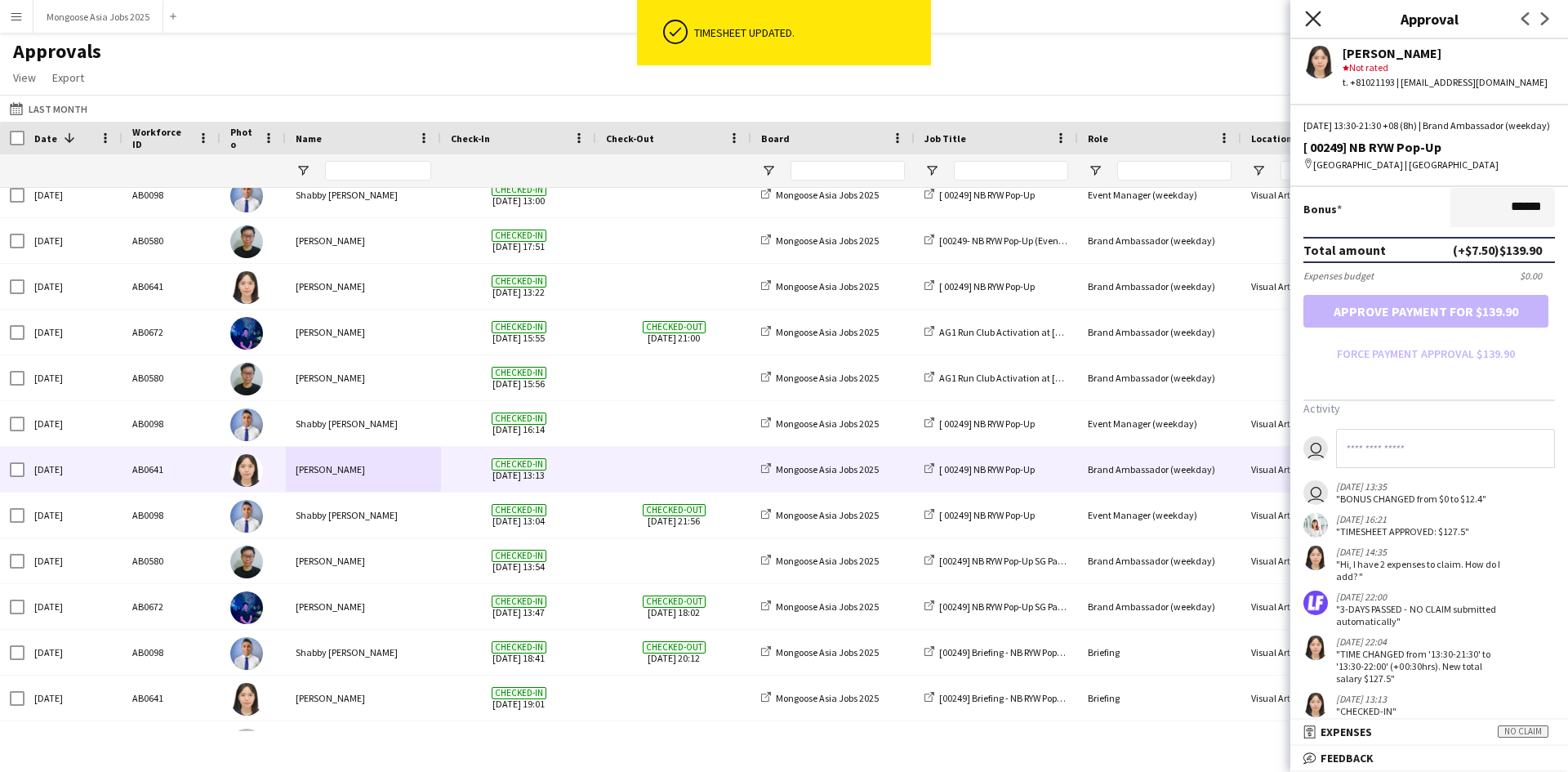
click at [1316, 17] on icon at bounding box center [1313, 18] width 15 height 15
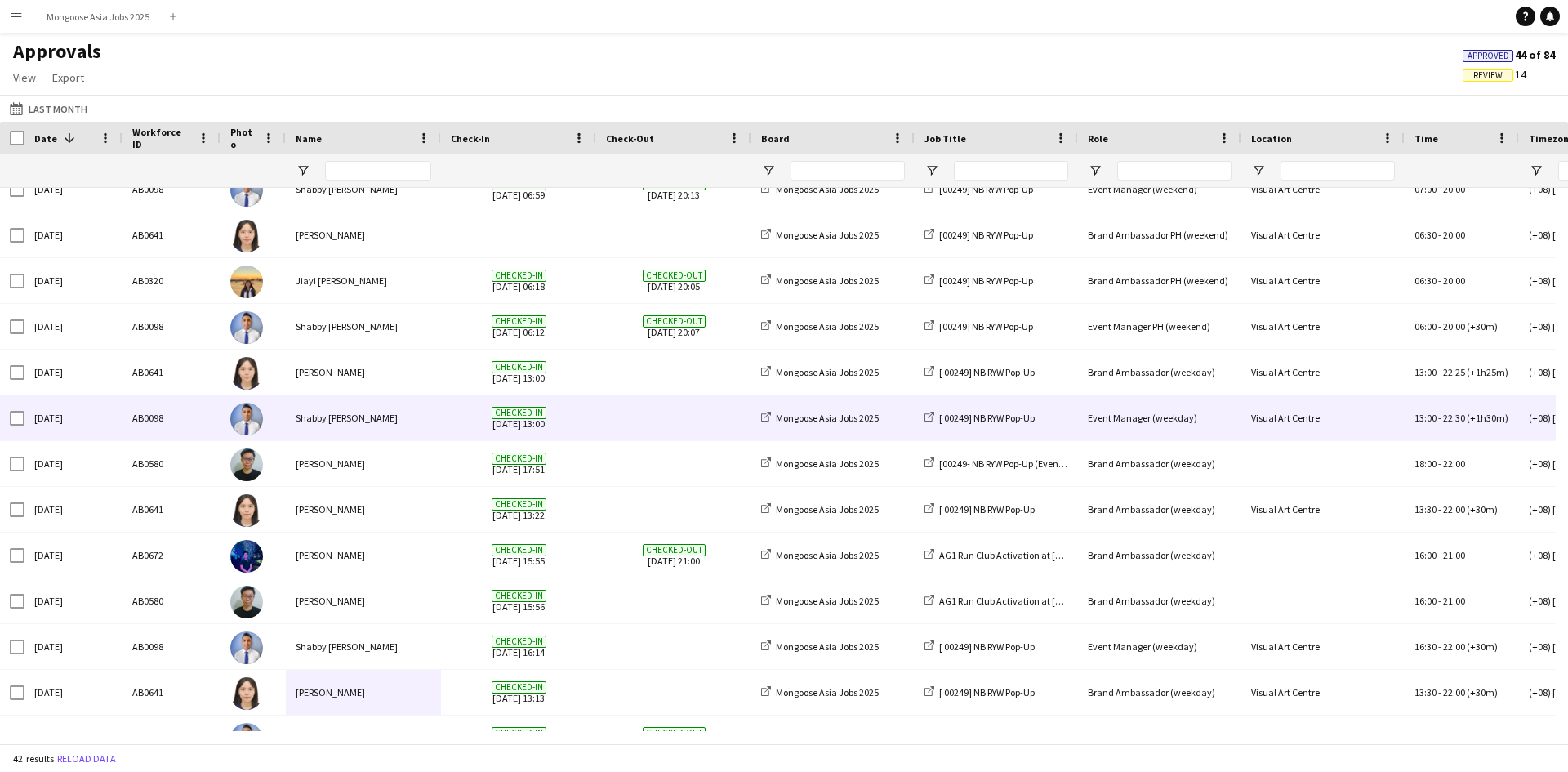
scroll to position [971, 0]
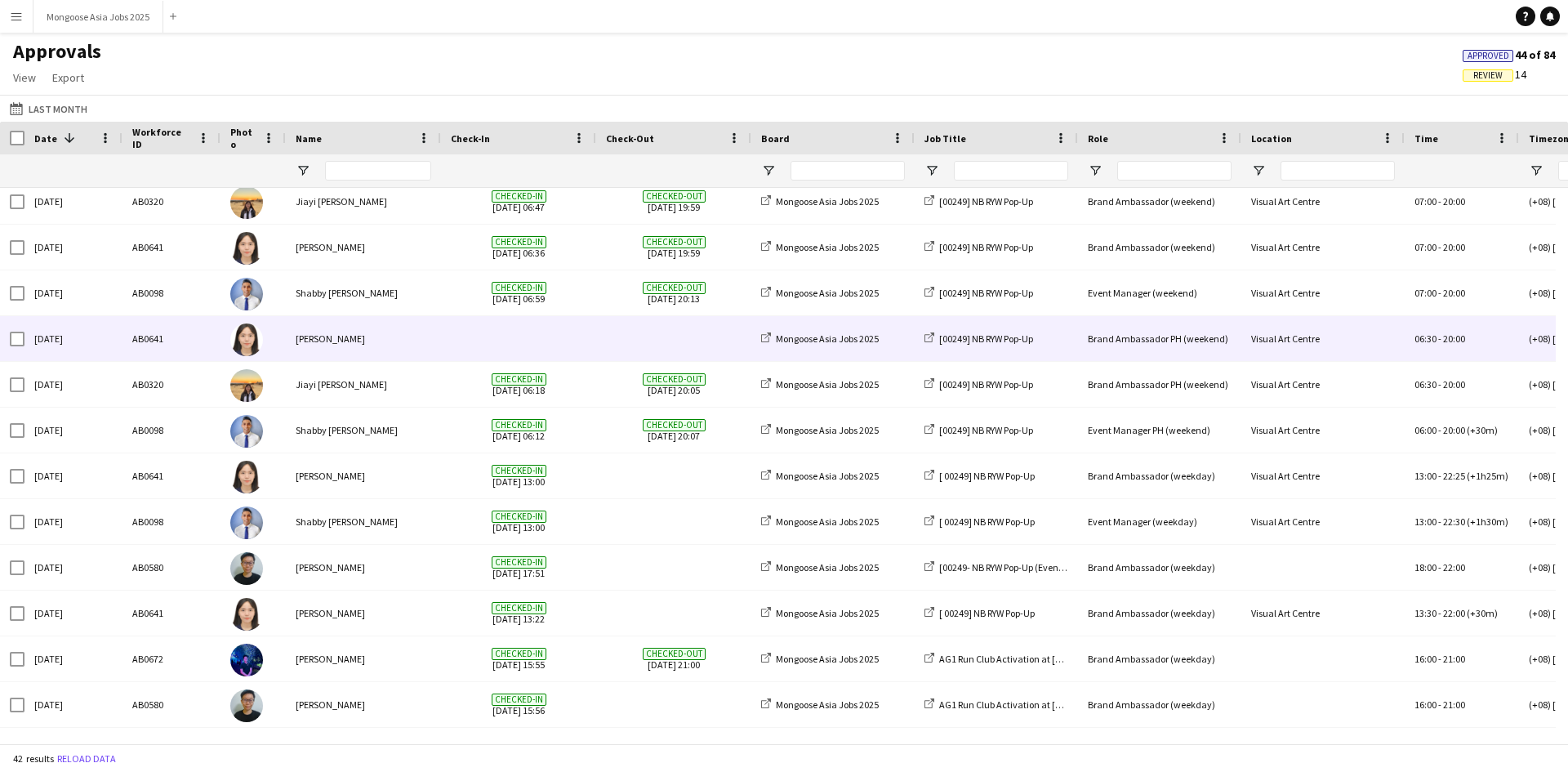
click at [1362, 347] on div "Visual Art Centre" at bounding box center [1323, 338] width 164 height 45
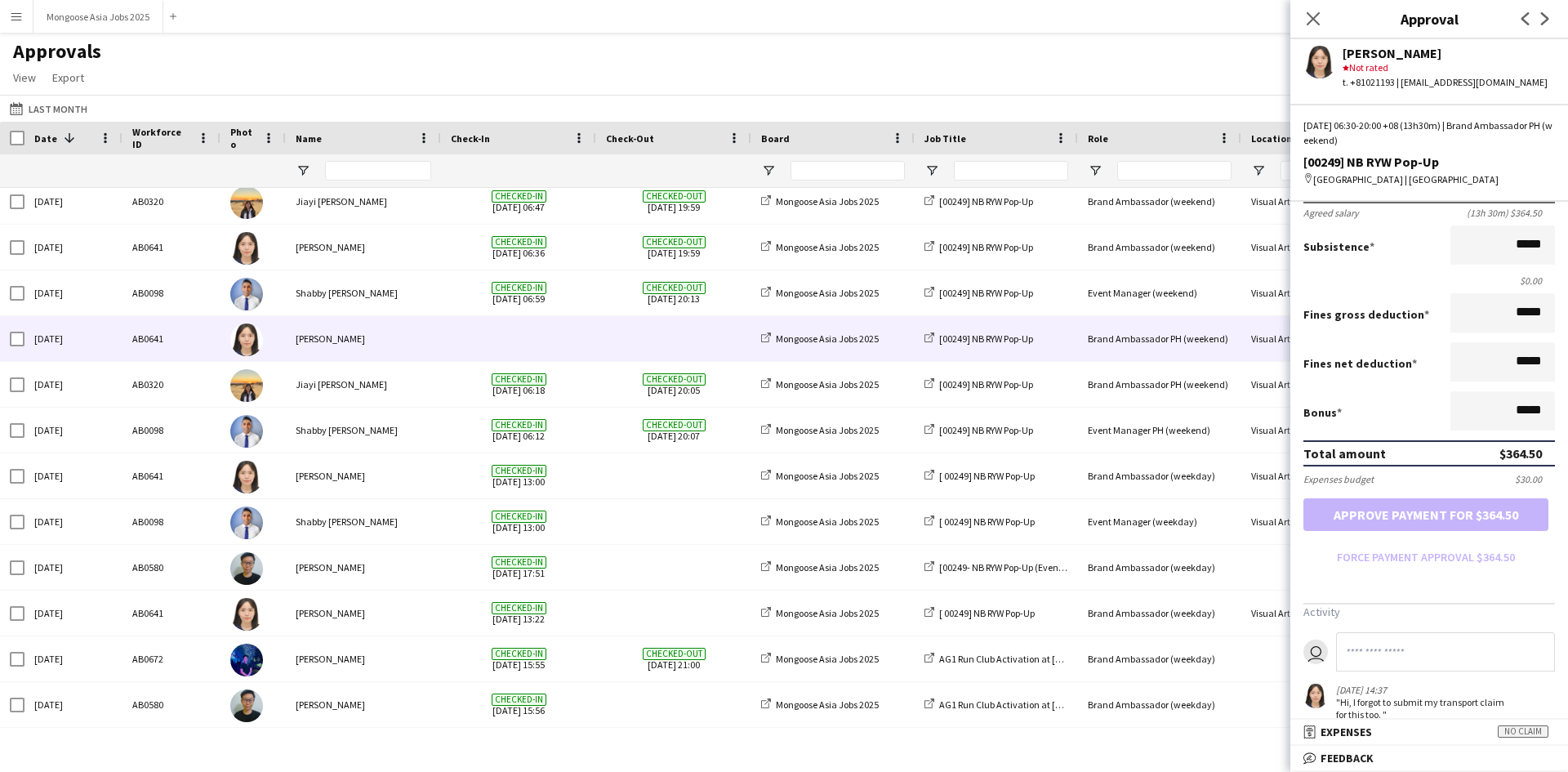
scroll to position [288, 0]
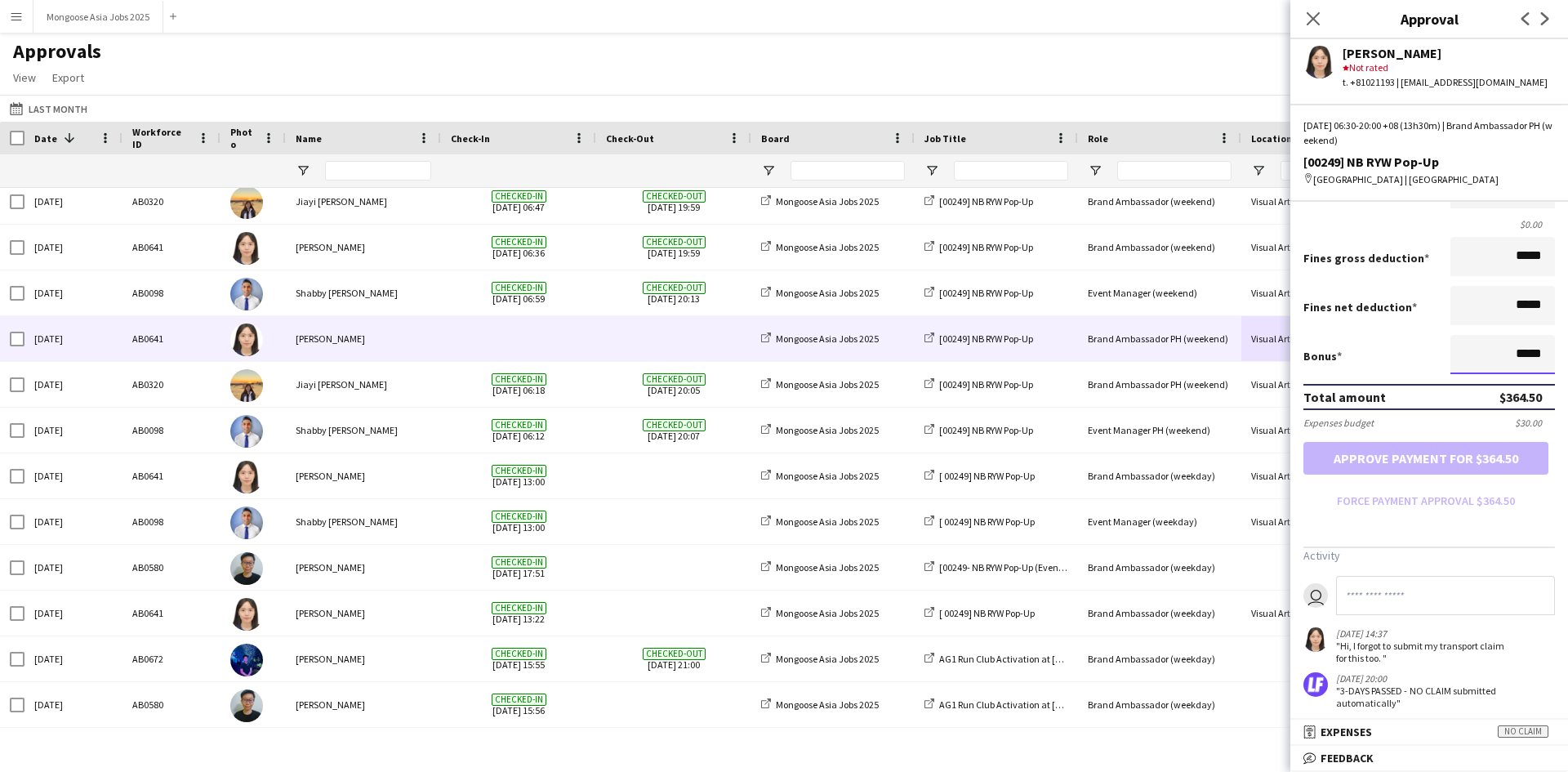
drag, startPoint x: 1534, startPoint y: 342, endPoint x: 1510, endPoint y: 334, distance: 25.3
click at [1510, 335] on input "*****" at bounding box center [1502, 354] width 104 height 39
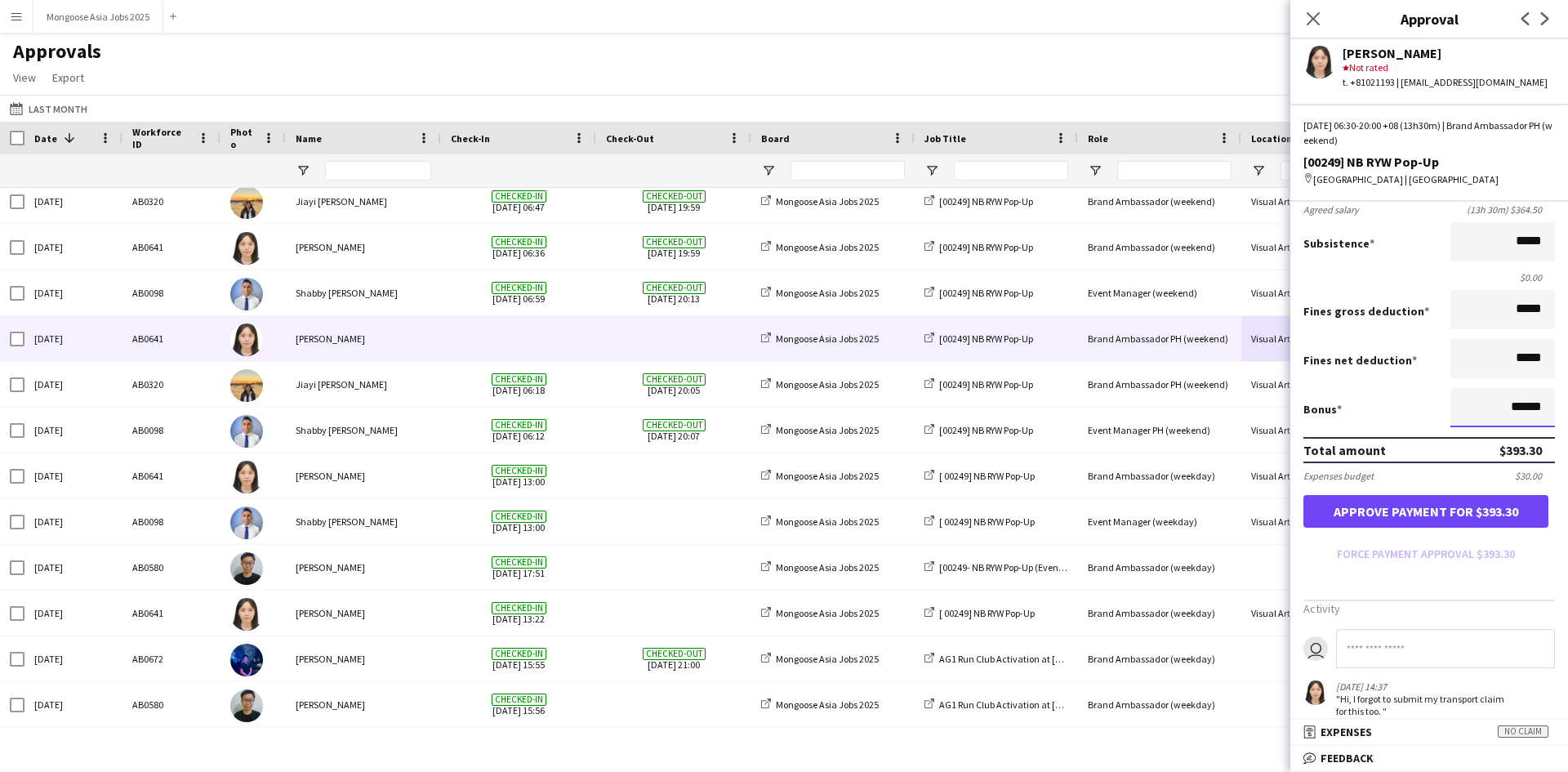
scroll to position [207, 0]
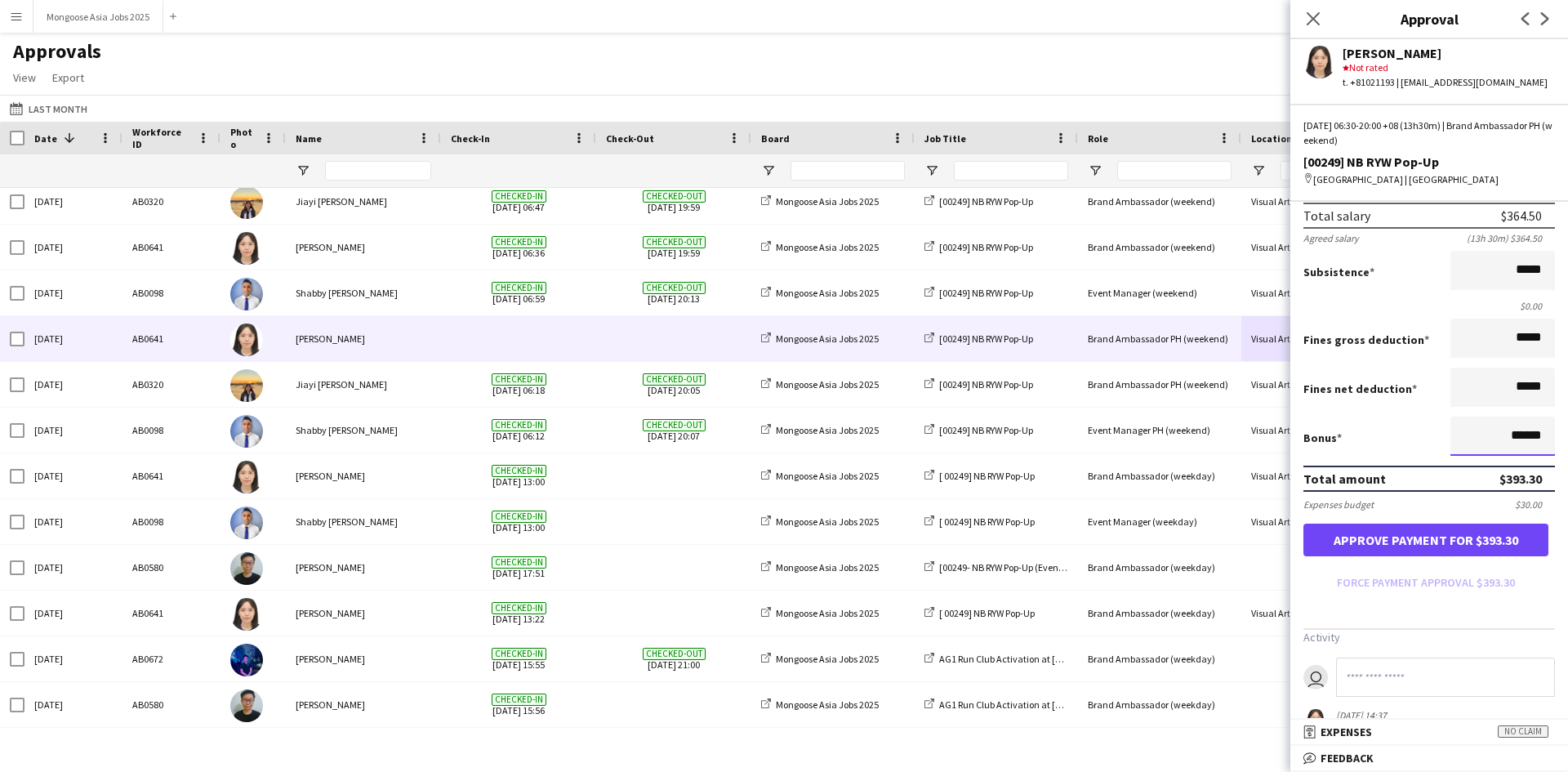
type input "******"
click at [1535, 596] on app-approvals-popin-salary-tab "Salary ***** 06:30 to ***** 20:00 ***** (13h 30m) X $27.00 Break period /paid *…" at bounding box center [1429, 418] width 278 height 745
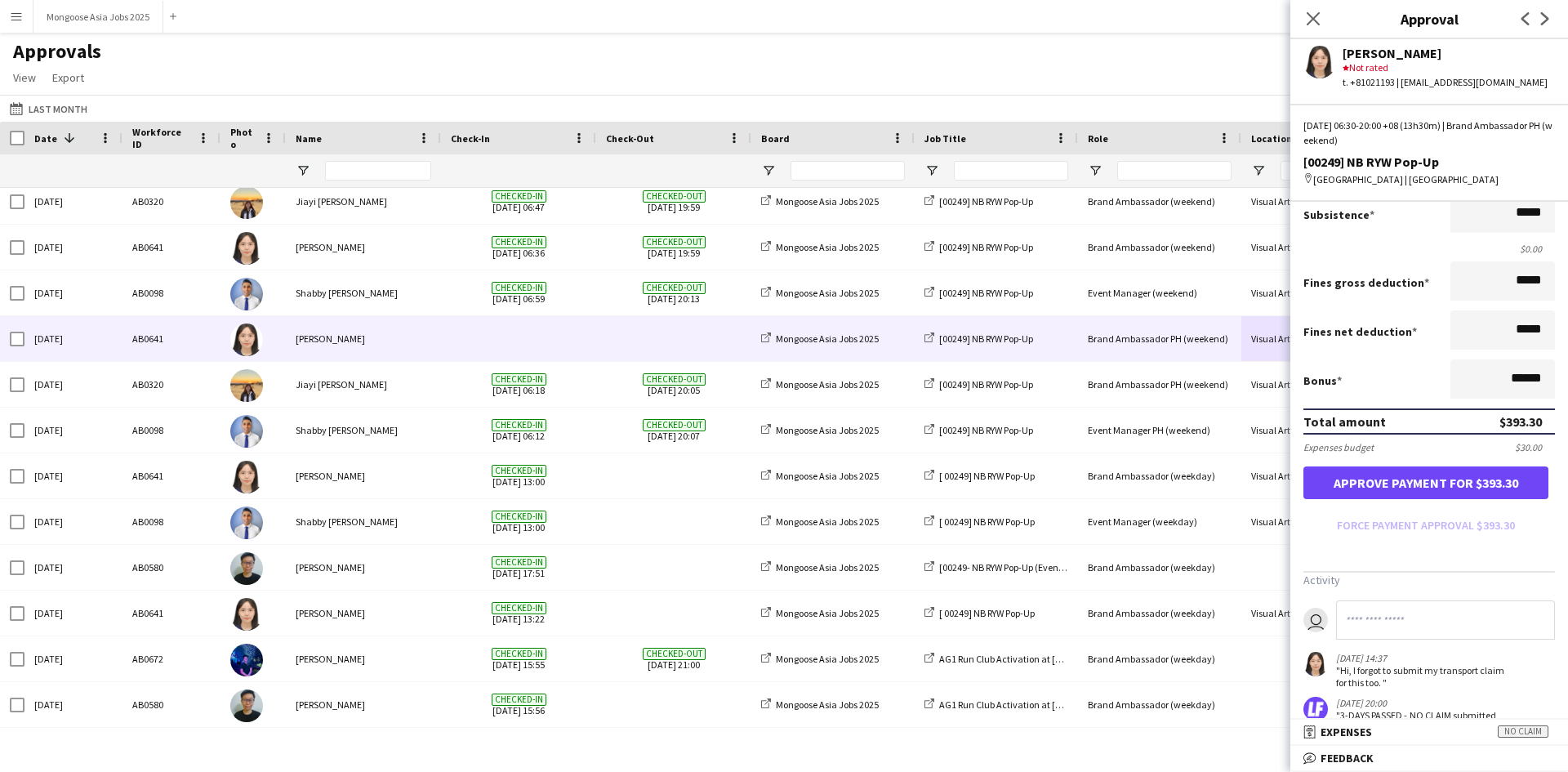
scroll to position [288, 0]
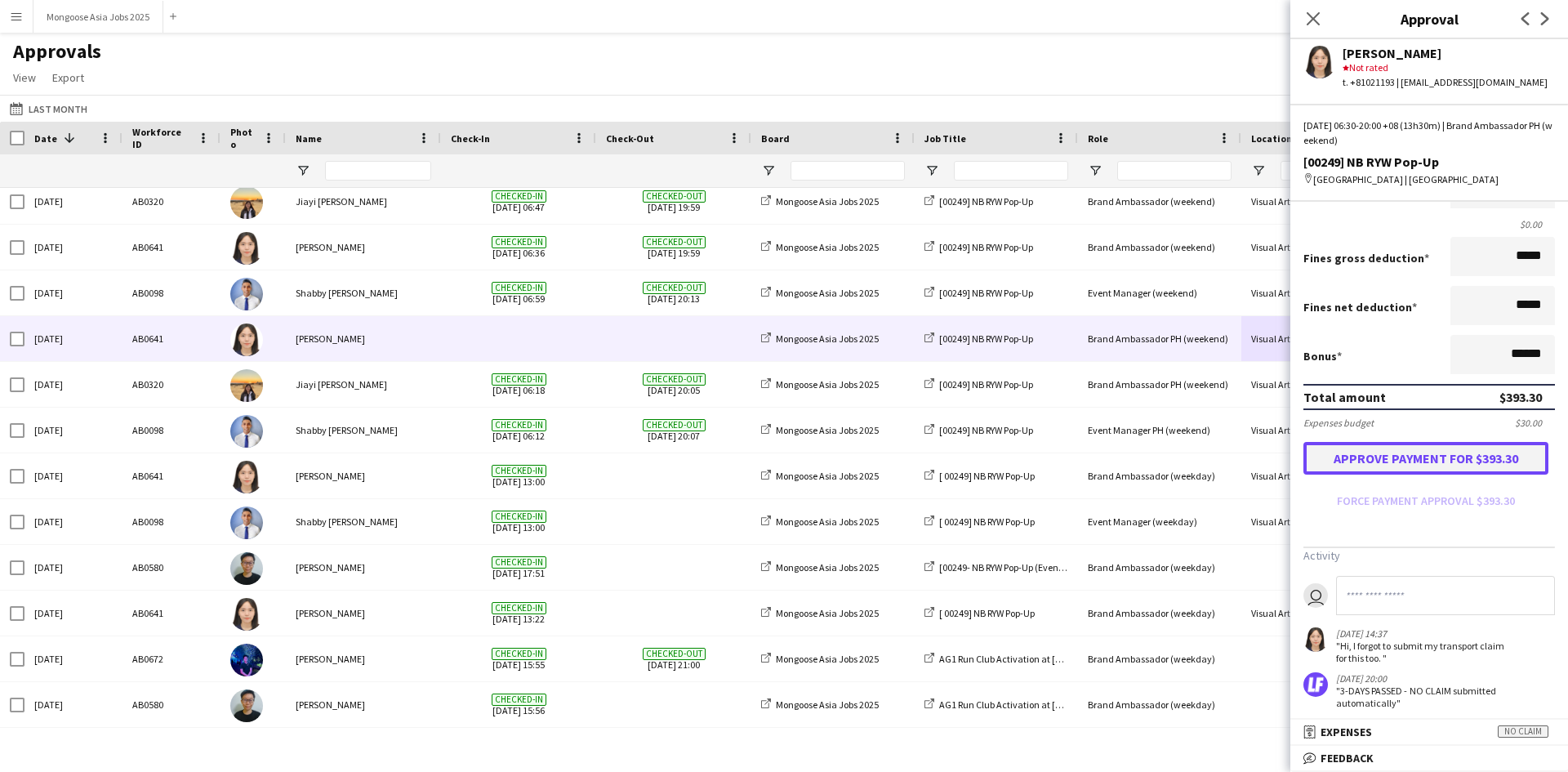
click at [1412, 447] on button "Approve payment for $393.30" at bounding box center [1426, 459] width 245 height 33
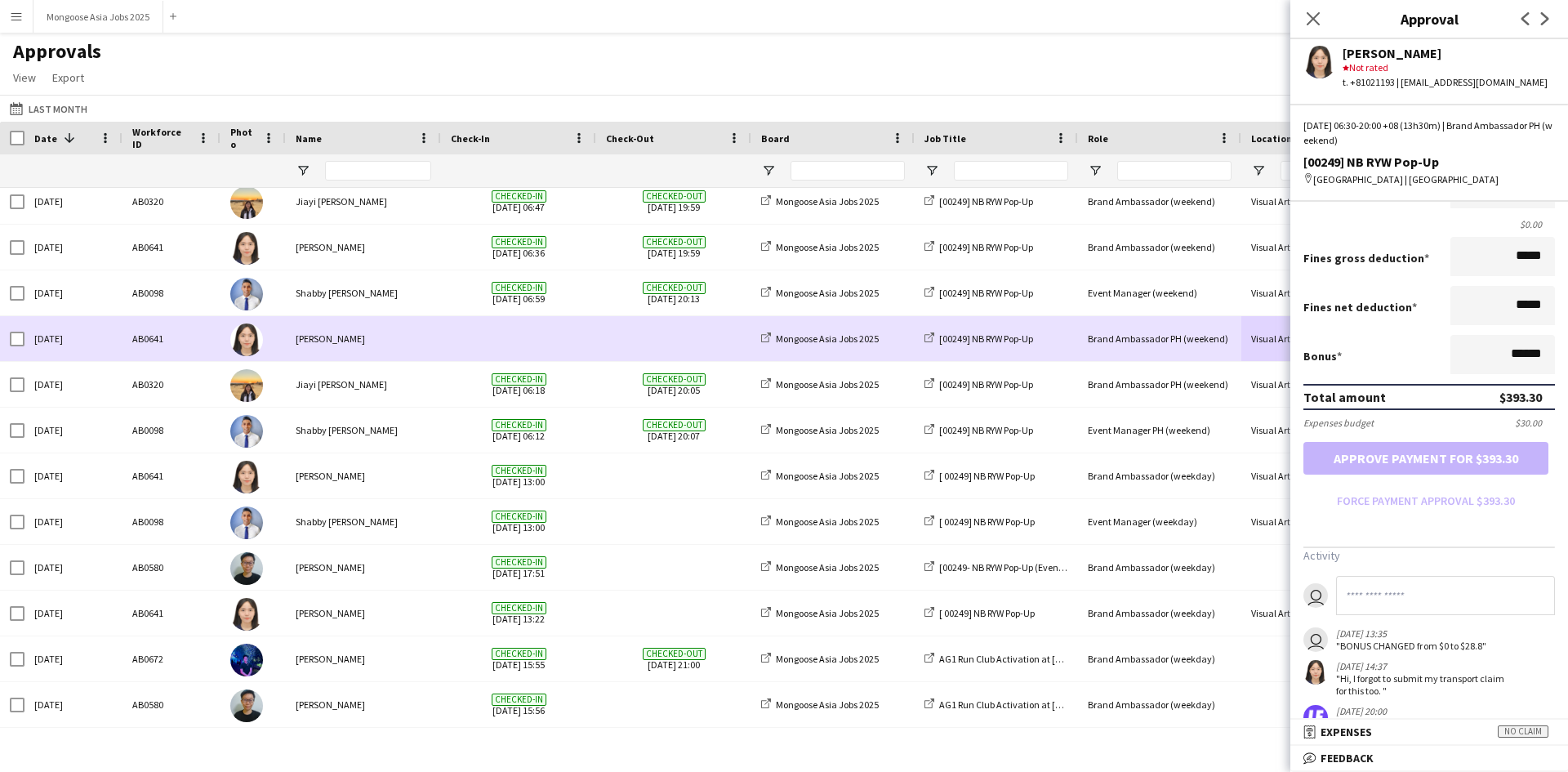
click at [685, 350] on span at bounding box center [674, 338] width 135 height 45
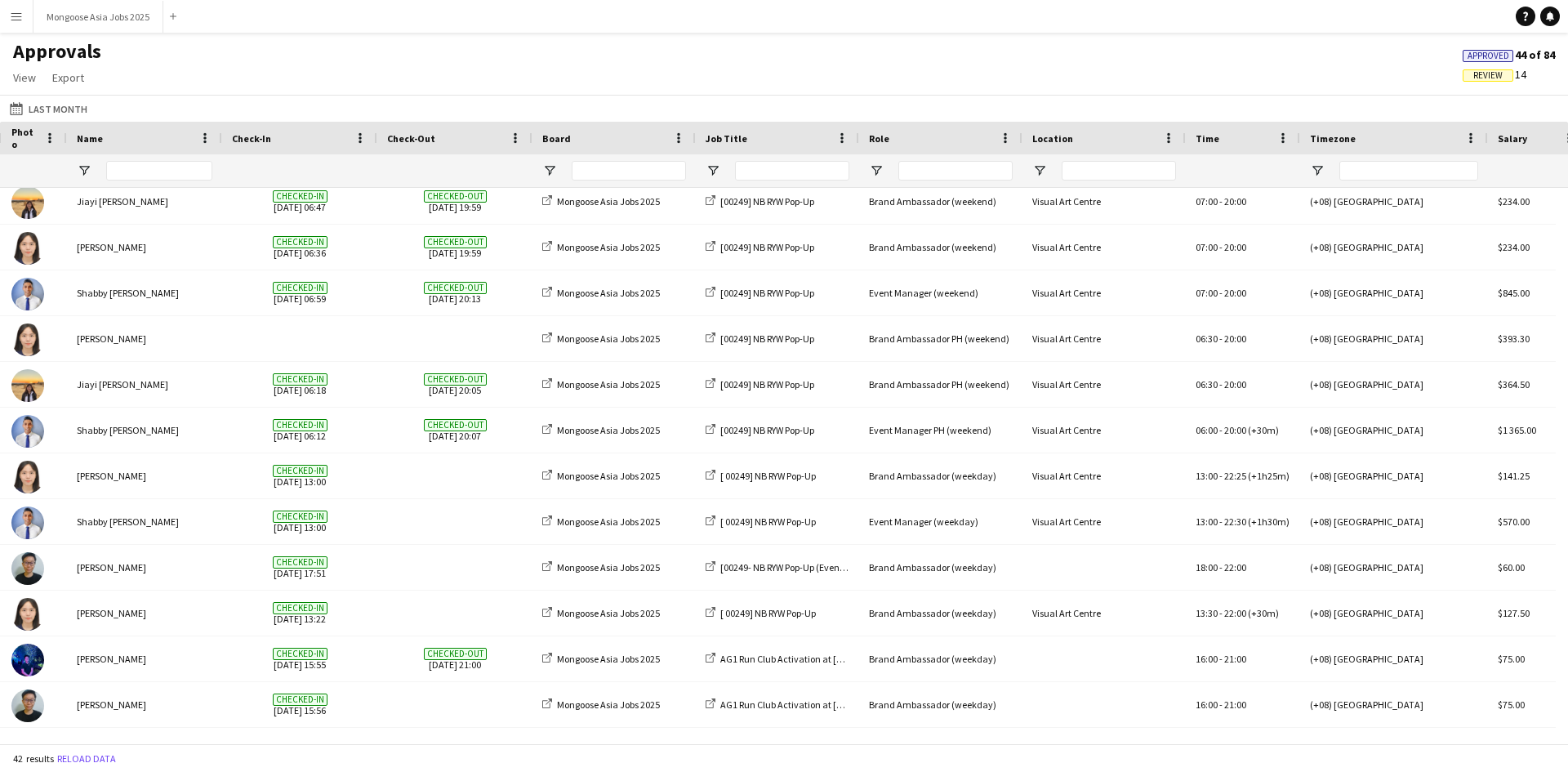
scroll to position [0, 478]
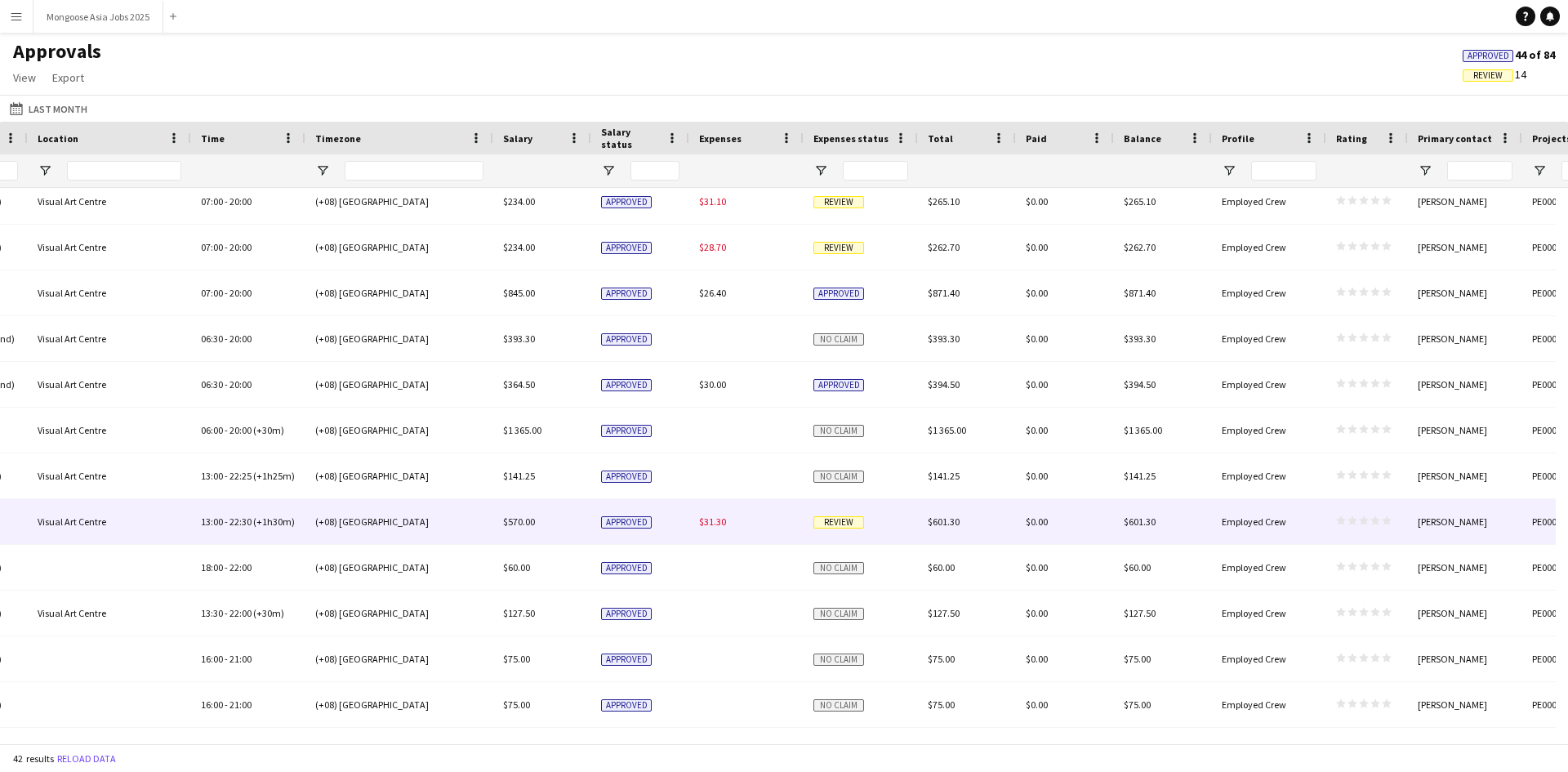
click at [731, 524] on div "$31.30" at bounding box center [747, 522] width 114 height 45
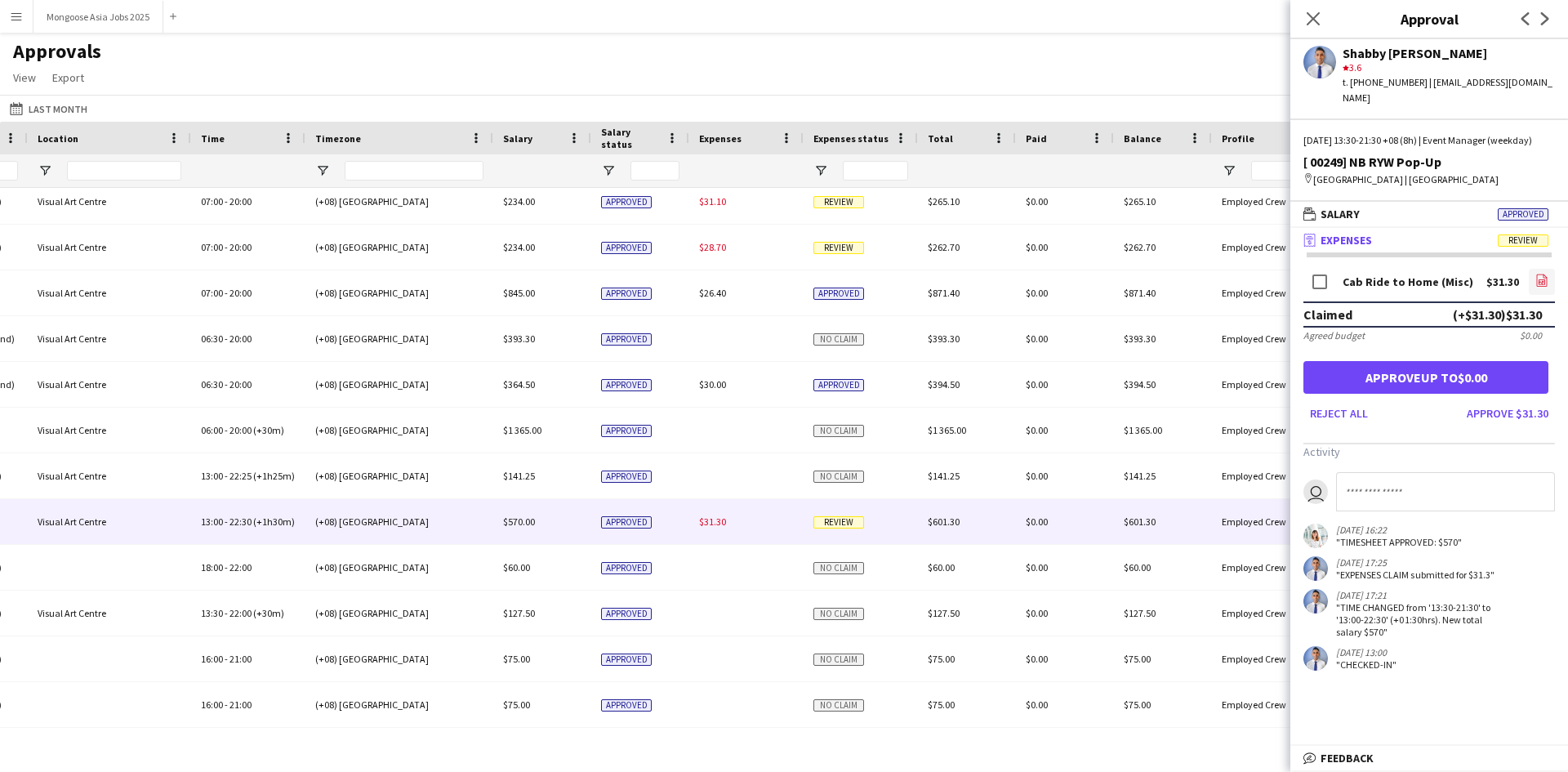
click at [1548, 279] on link "file-image" at bounding box center [1541, 281] width 26 height 26
click at [1505, 410] on button "Approve $31.30" at bounding box center [1507, 413] width 94 height 26
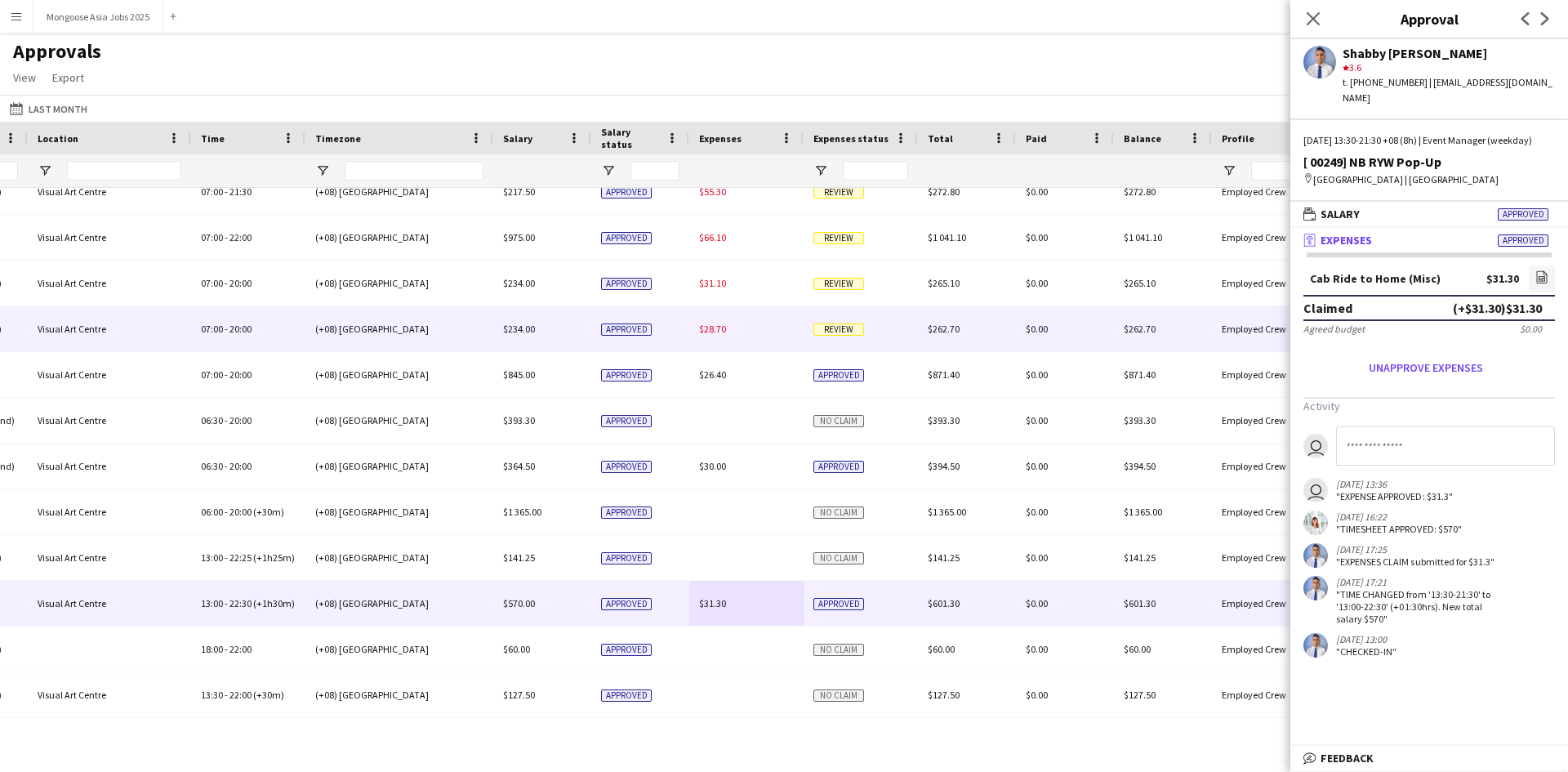
click at [761, 327] on div "$28.70" at bounding box center [747, 329] width 114 height 45
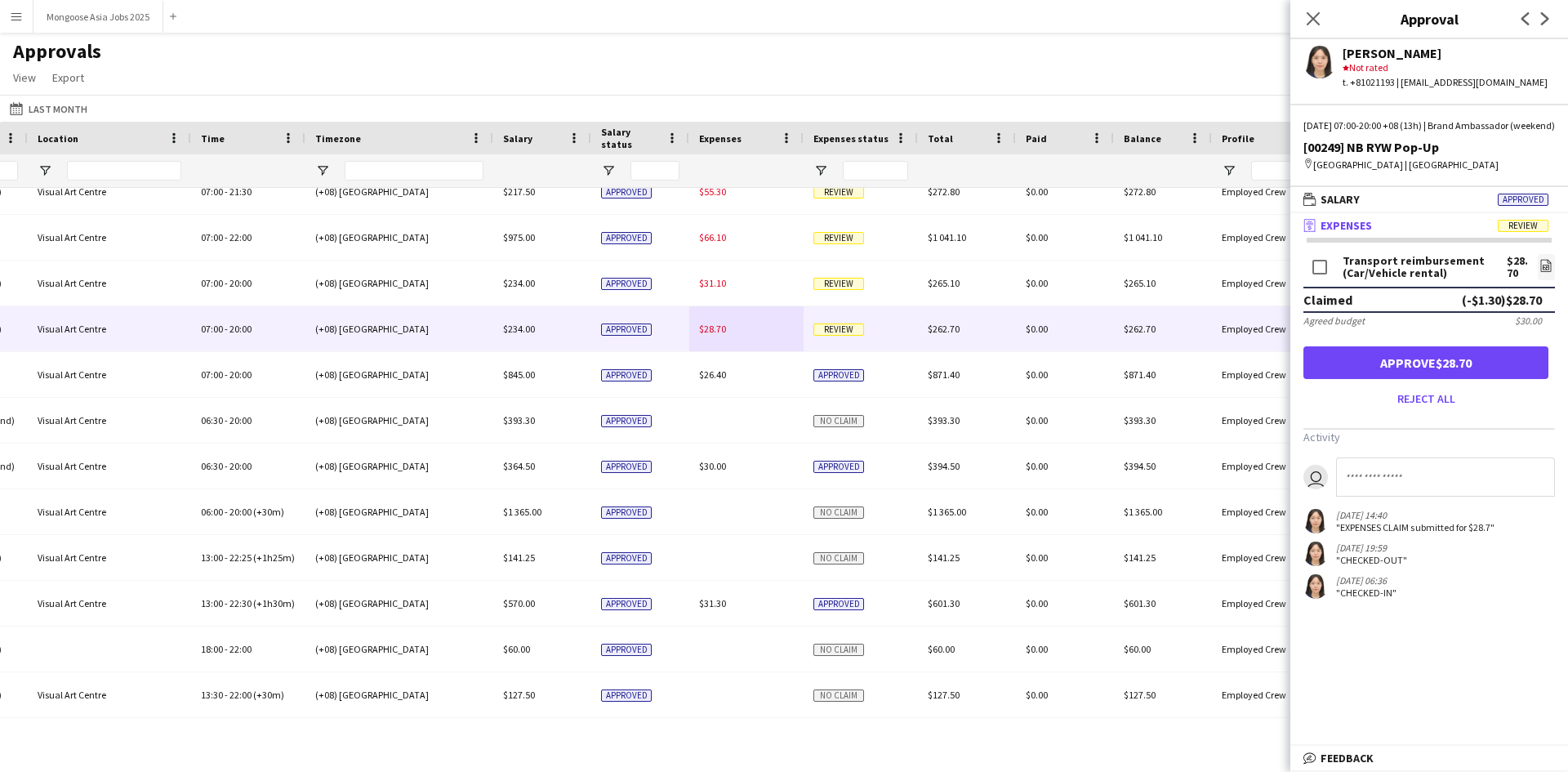
drag, startPoint x: 1317, startPoint y: 340, endPoint x: 1386, endPoint y: 342, distance: 69.0
click at [1386, 327] on div "Agreed budget $30.00" at bounding box center [1429, 321] width 252 height 12
drag, startPoint x: 1546, startPoint y: 331, endPoint x: 1515, endPoint y: 334, distance: 31.1
click at [1515, 327] on div "Agreed budget $30.00" at bounding box center [1429, 321] width 252 height 12
click at [1519, 497] on input at bounding box center [1445, 477] width 219 height 39
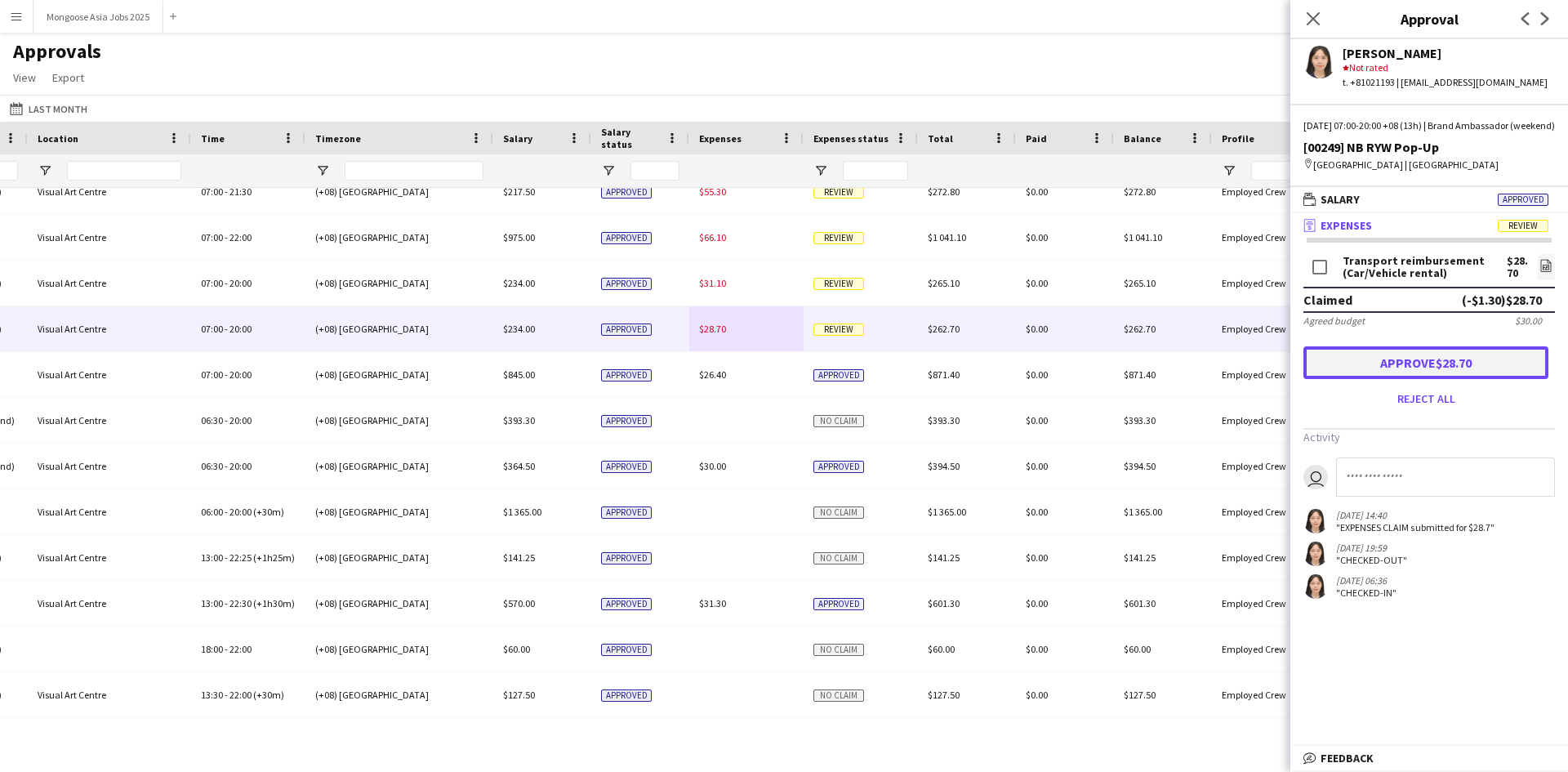
click at [1465, 379] on button "Approve $28.70" at bounding box center [1426, 362] width 245 height 33
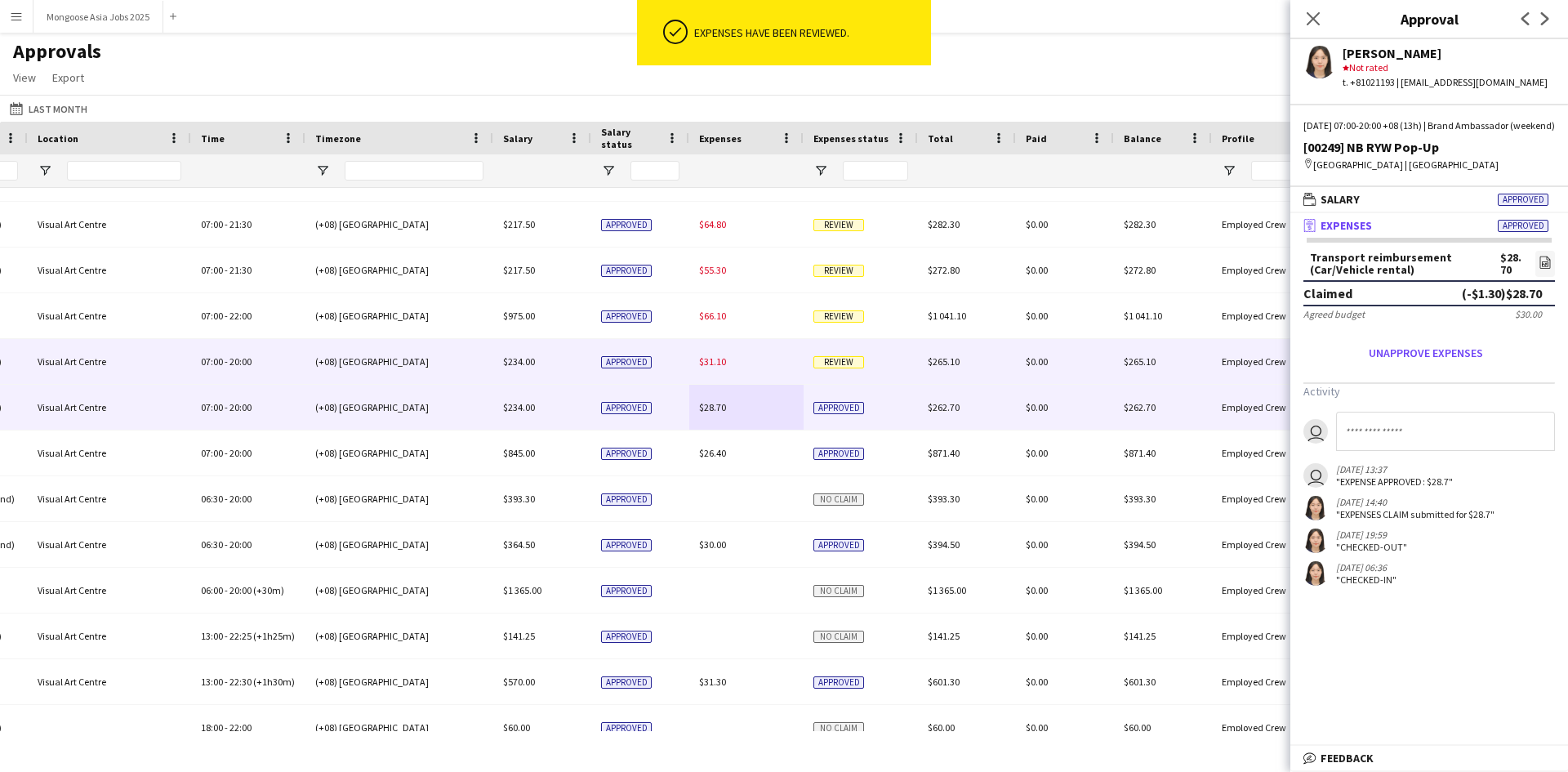
scroll to position [725, 0]
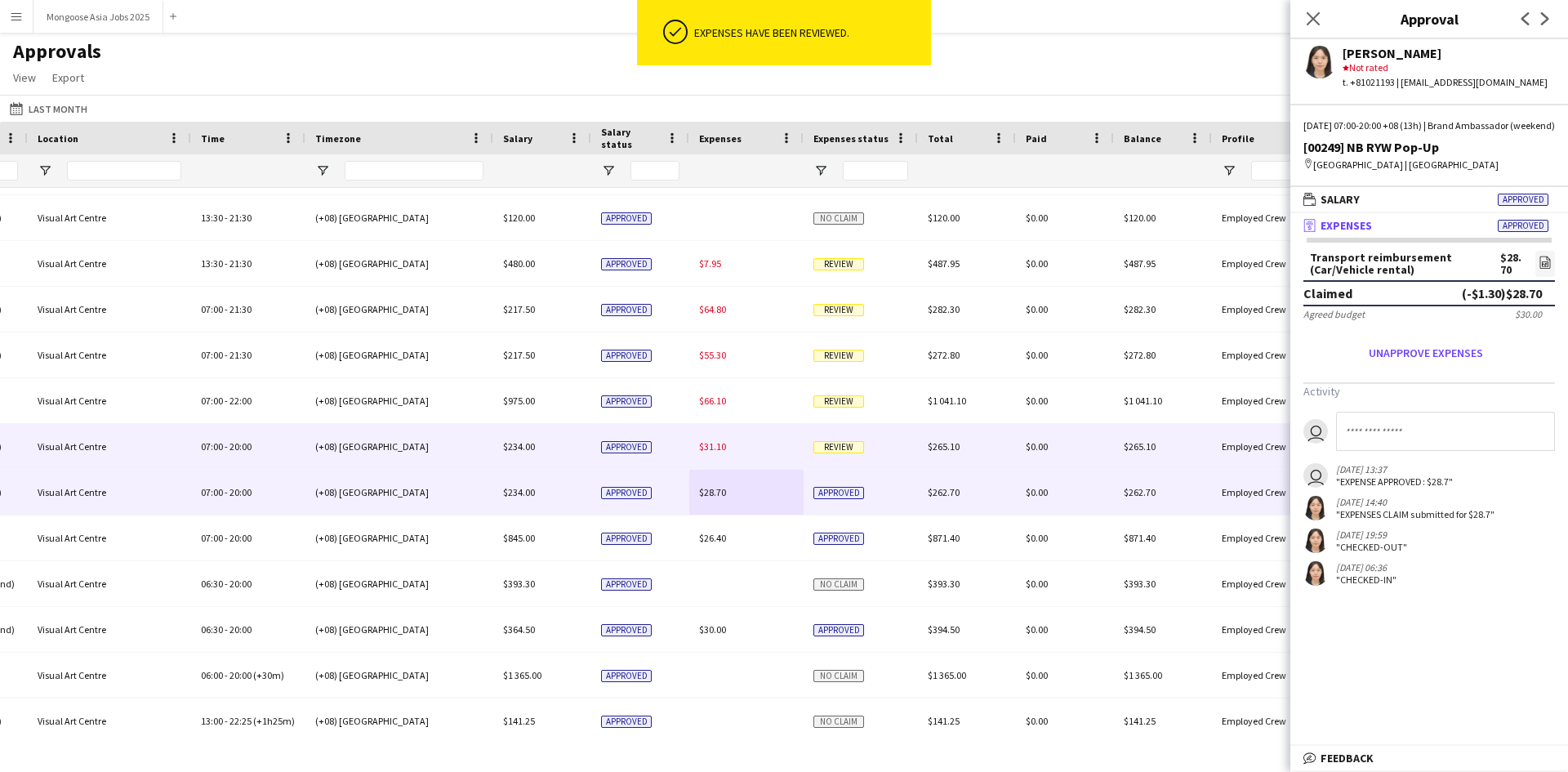
click at [762, 446] on div "$31.10" at bounding box center [747, 446] width 114 height 45
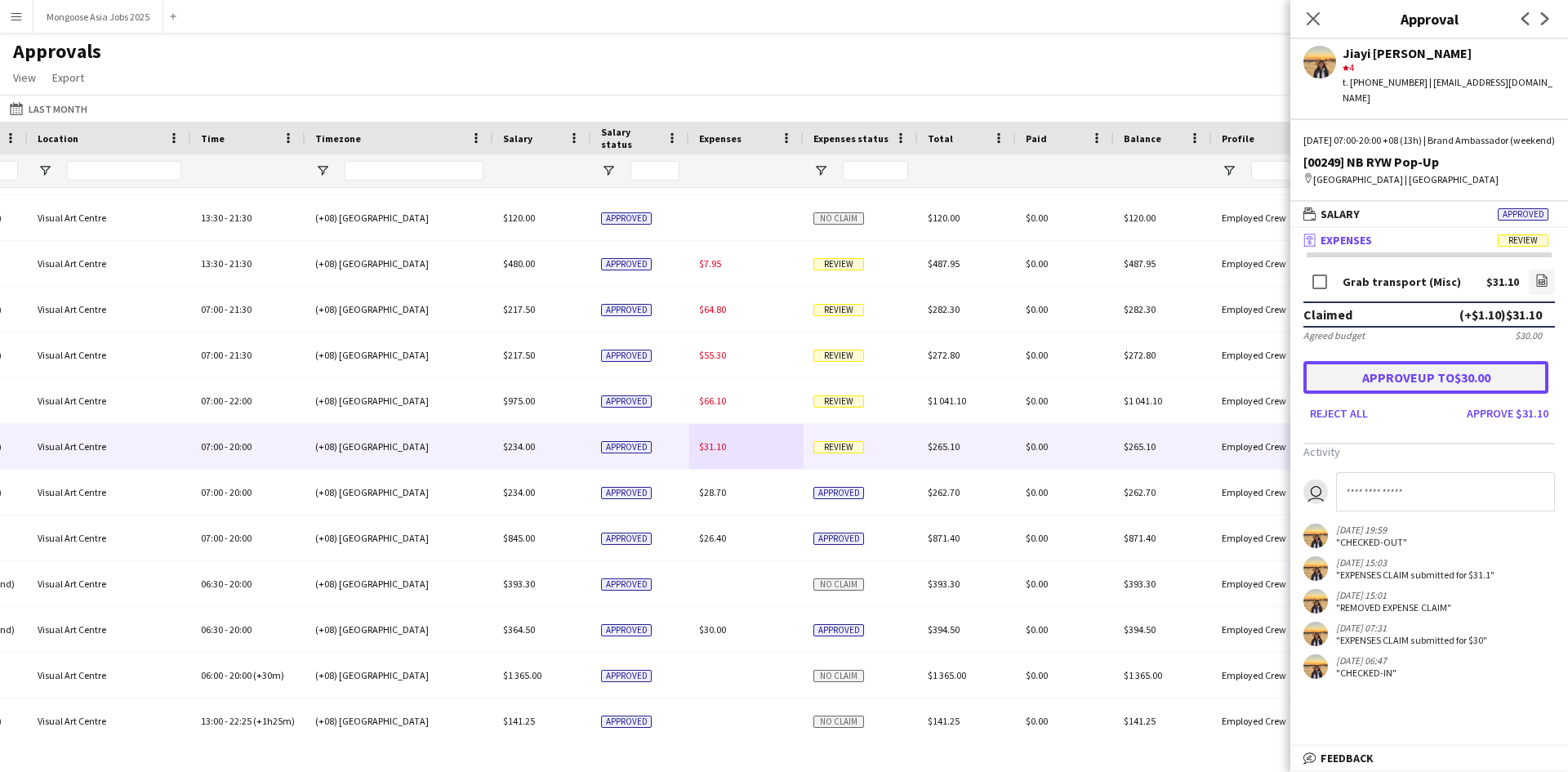
click at [1453, 369] on button "Approve up to $30.00" at bounding box center [1426, 378] width 245 height 33
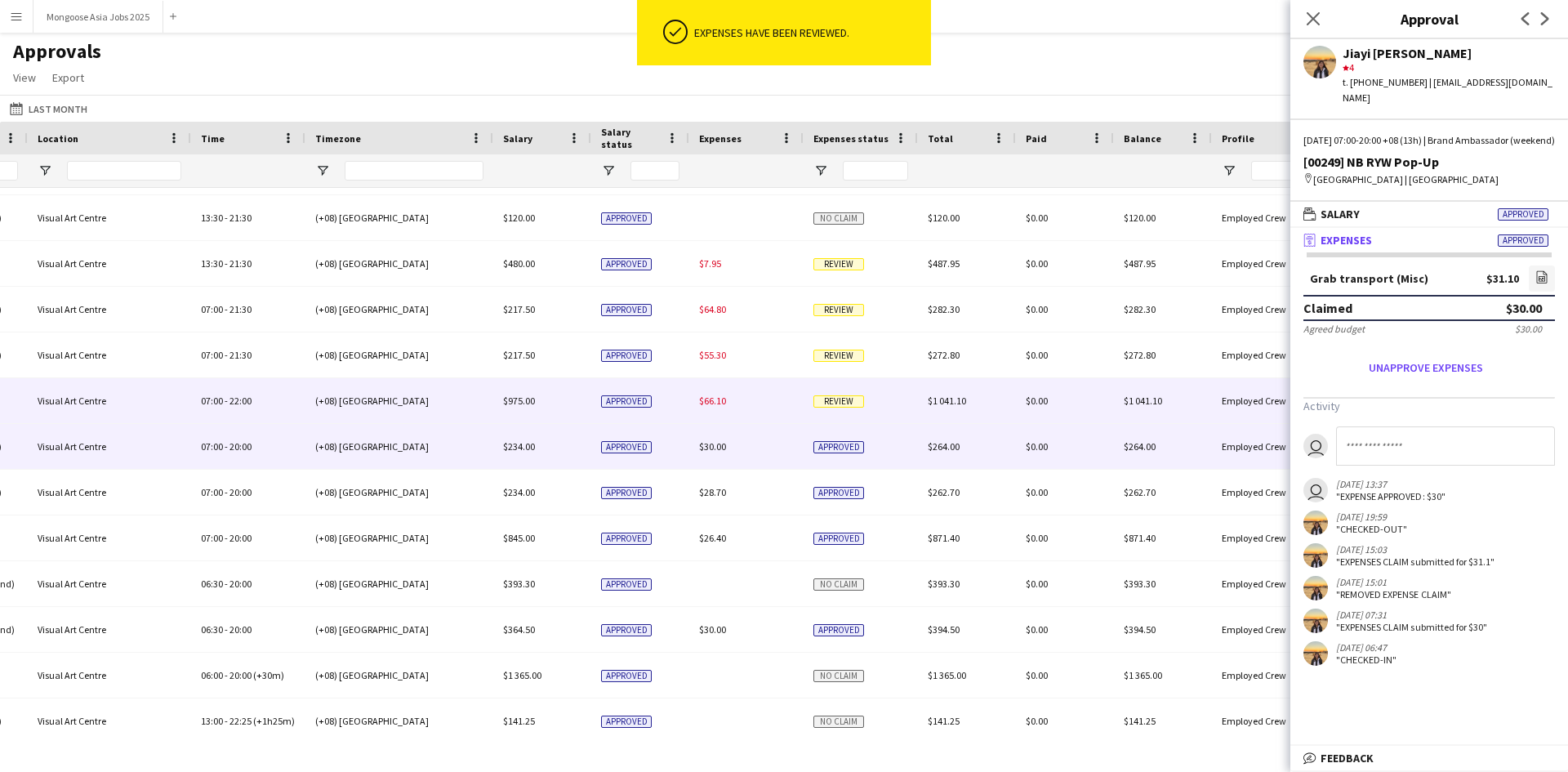
click at [750, 403] on div "$66.10" at bounding box center [747, 401] width 114 height 45
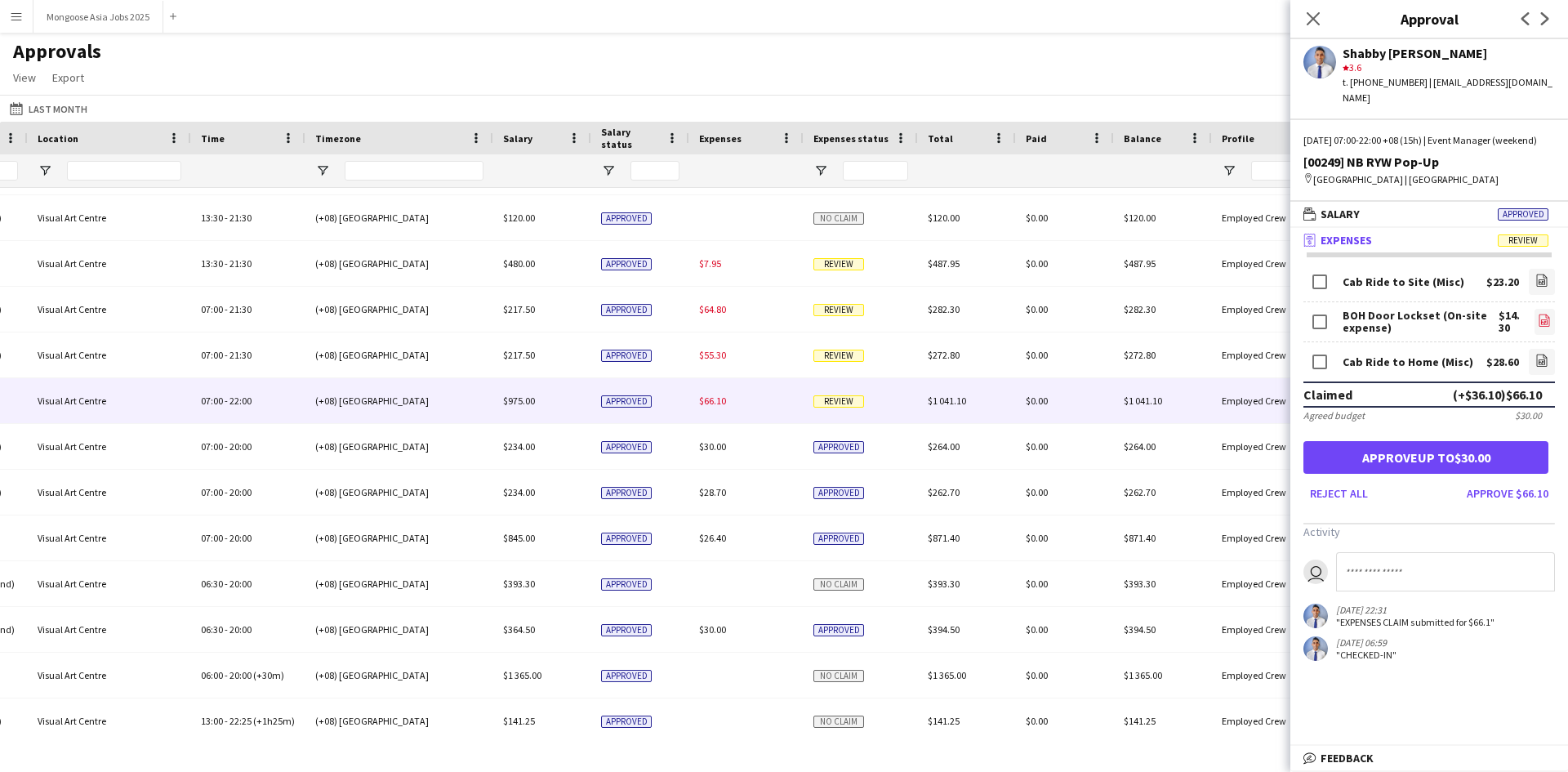
click at [1543, 319] on icon "file-image" at bounding box center [1544, 320] width 13 height 13
click at [1537, 496] on button "Approve $66.10" at bounding box center [1507, 493] width 94 height 26
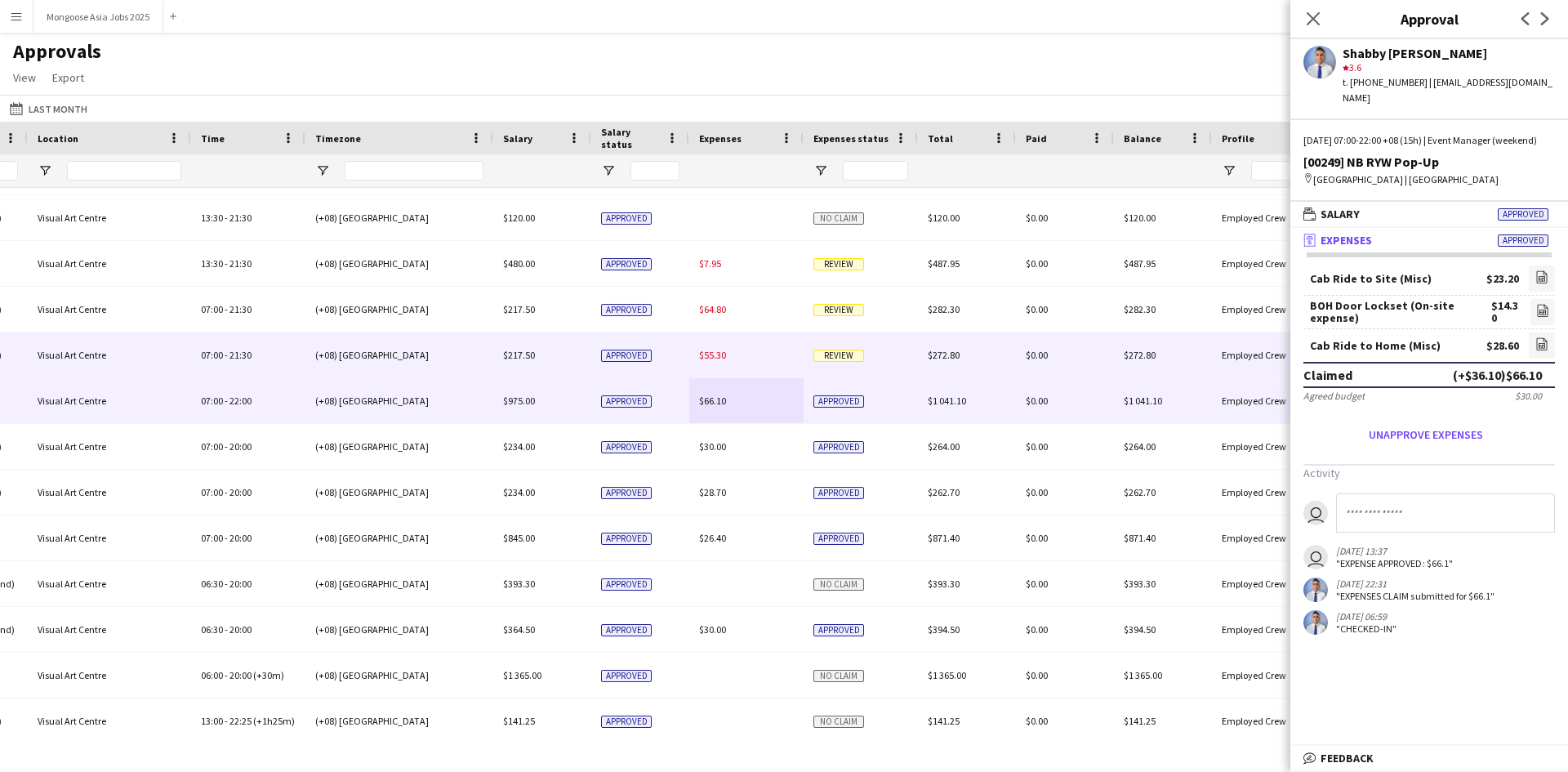
click at [756, 352] on div "$55.30" at bounding box center [747, 355] width 114 height 45
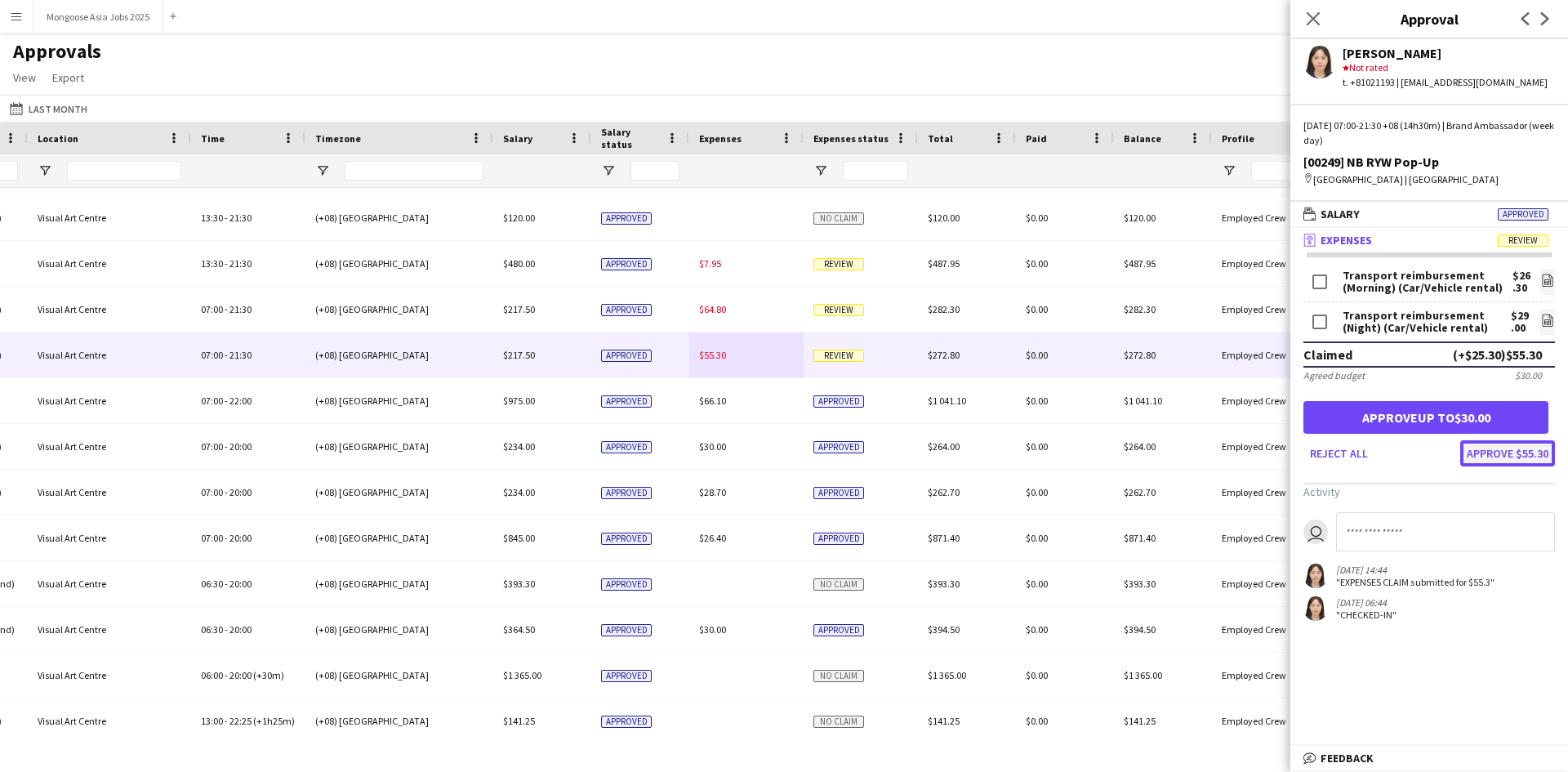
click at [1536, 452] on button "Approve $55.30" at bounding box center [1507, 453] width 94 height 26
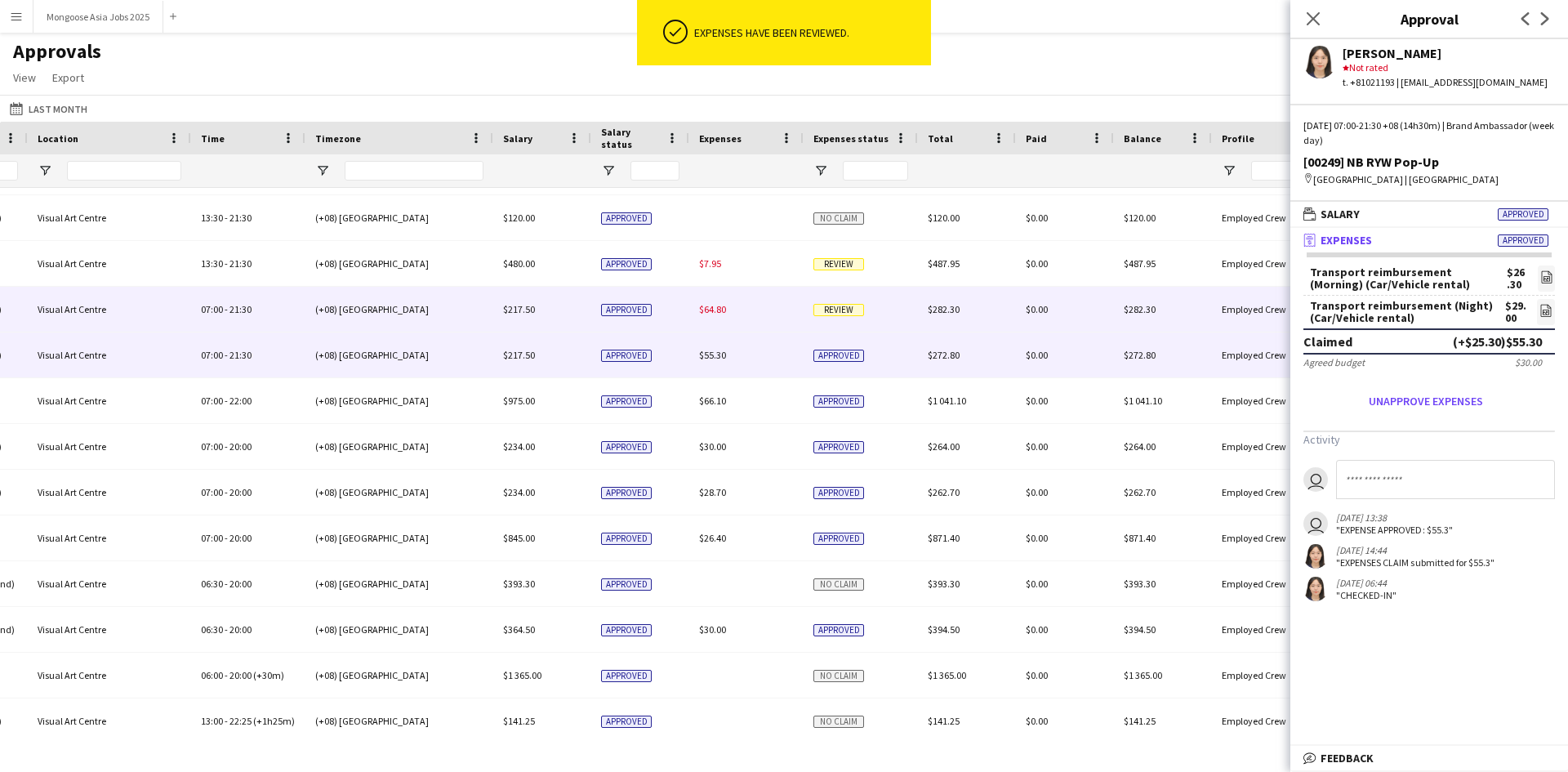
click at [751, 303] on div "$64.80" at bounding box center [747, 309] width 114 height 45
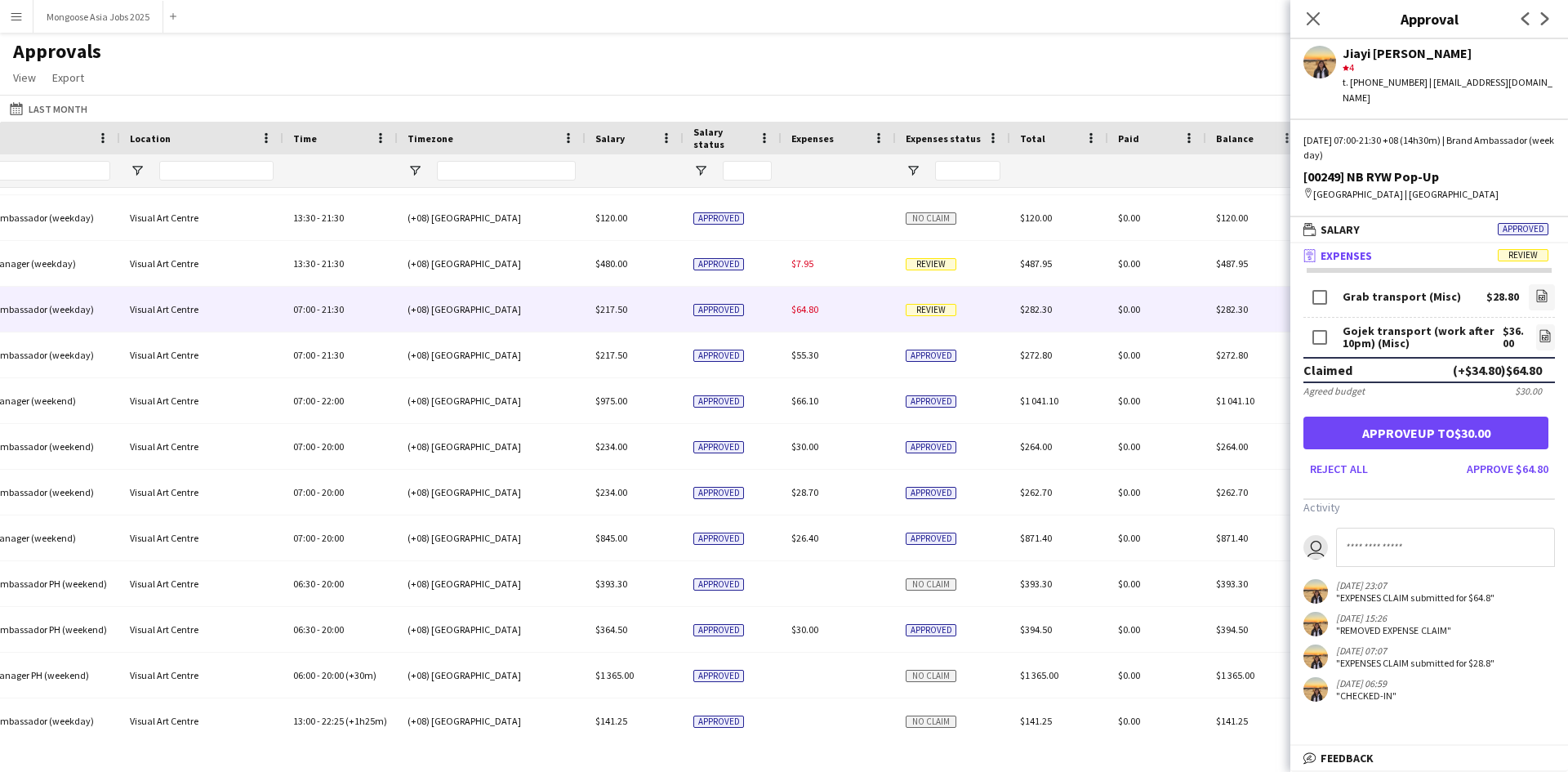
scroll to position [0, 1027]
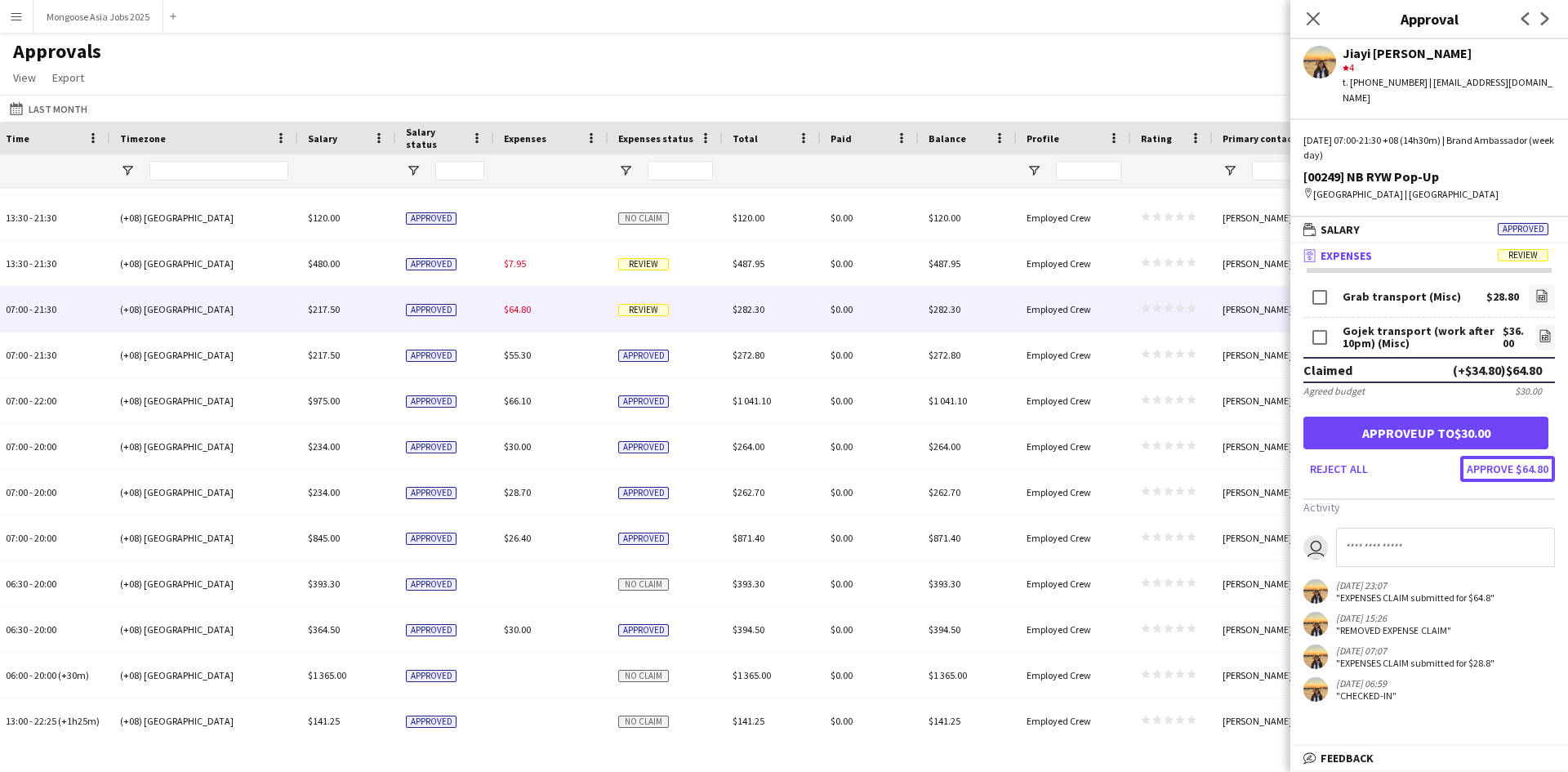
click at [1507, 460] on button "Approve $64.80" at bounding box center [1507, 468] width 94 height 26
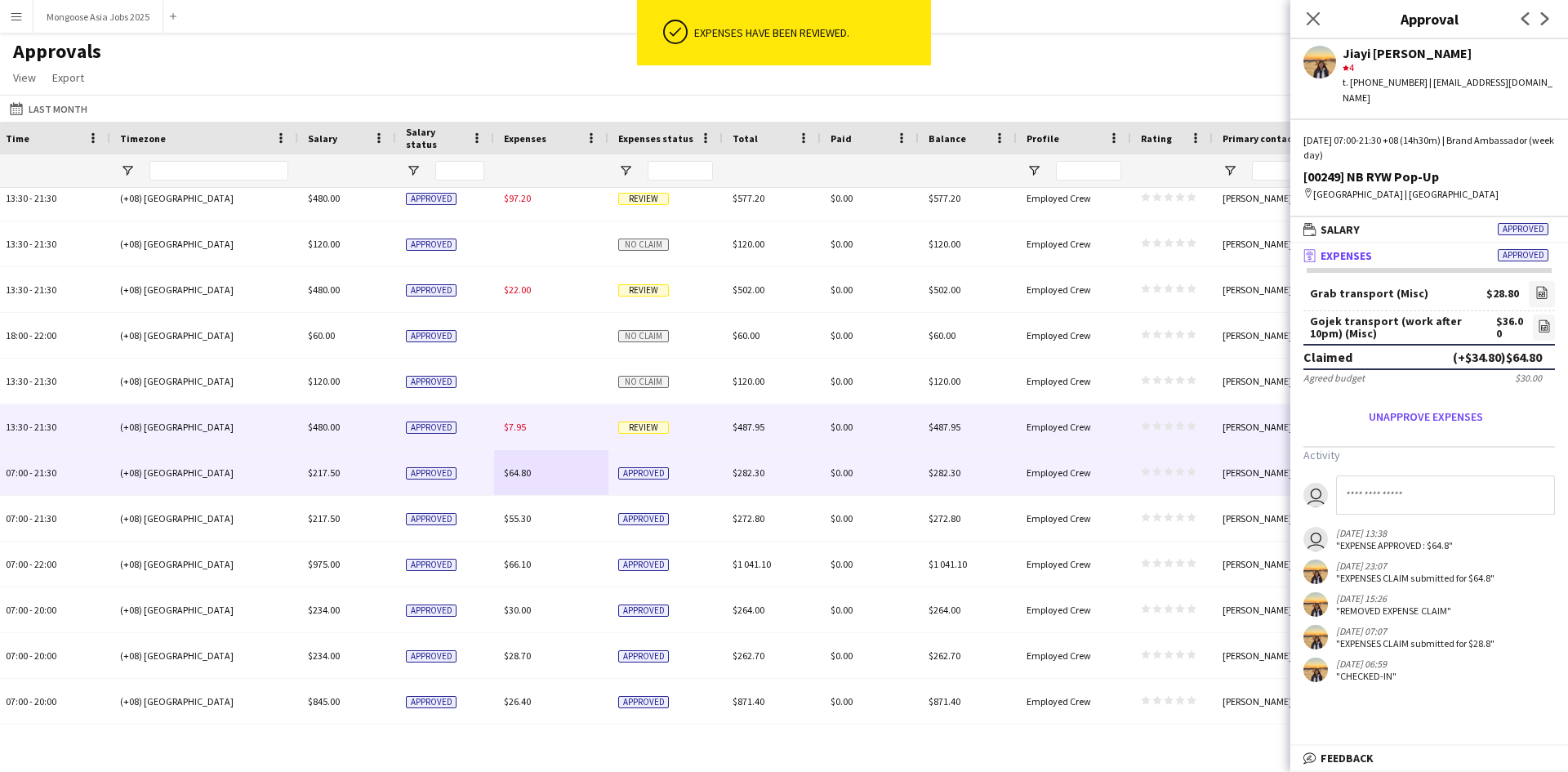
click at [550, 426] on div "$7.95" at bounding box center [551, 427] width 114 height 45
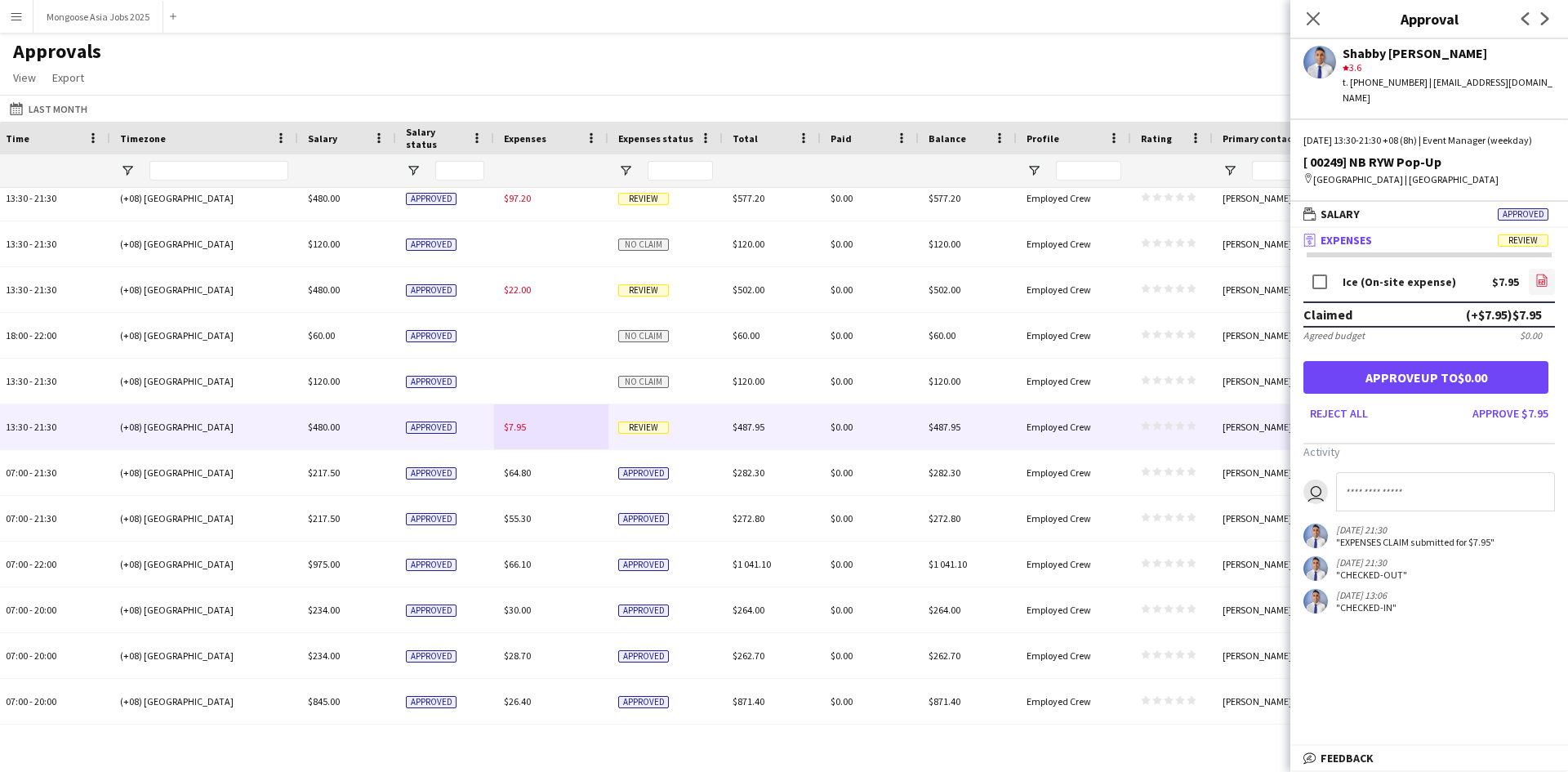
click at [1542, 288] on app-icon "file-image" at bounding box center [1541, 281] width 13 height 16
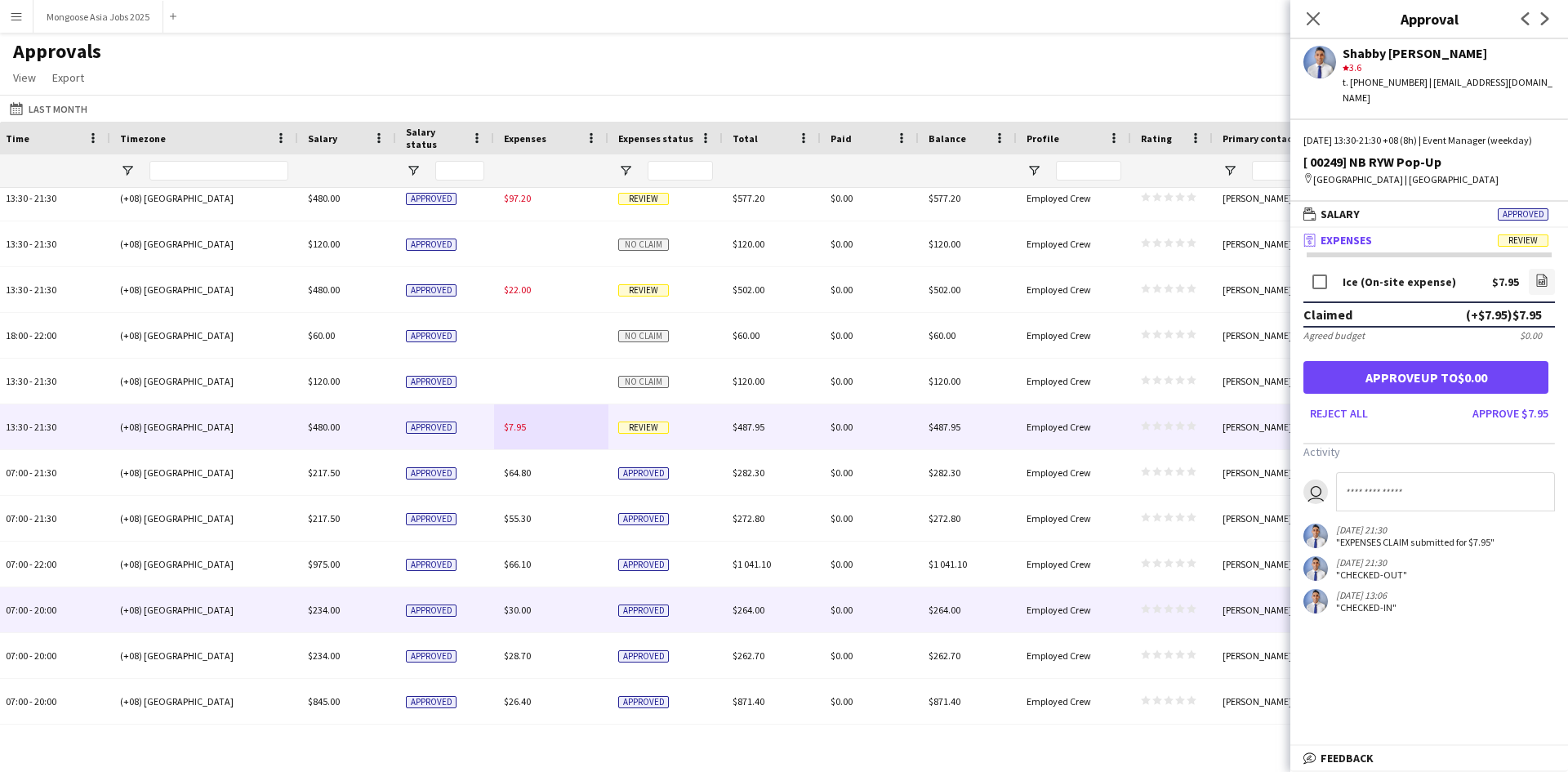
click at [571, 572] on div "$66.10" at bounding box center [551, 564] width 114 height 45
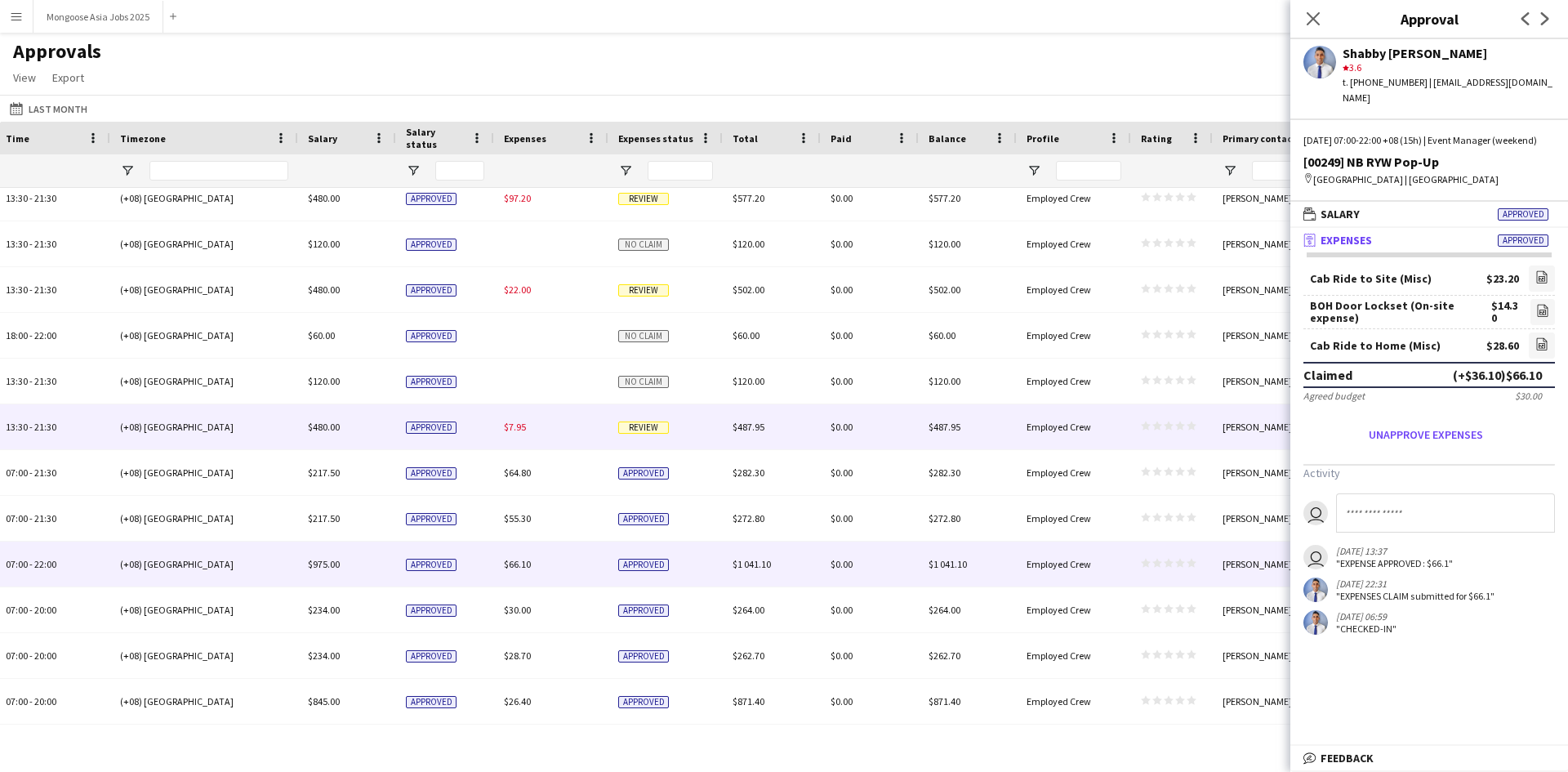
click at [550, 409] on div "$7.95" at bounding box center [551, 427] width 114 height 45
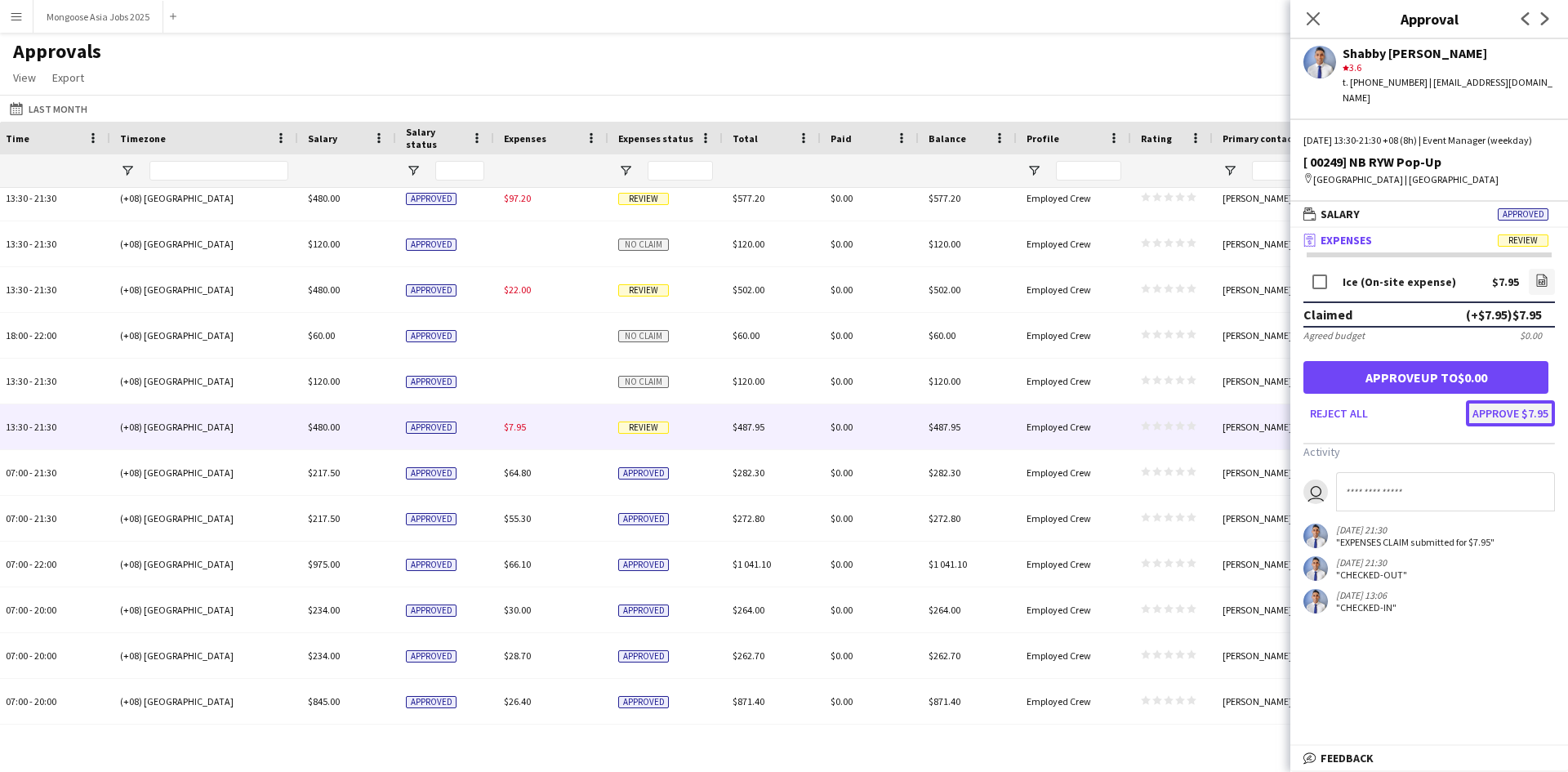
click at [1532, 414] on button "Approve $7.95" at bounding box center [1510, 413] width 89 height 26
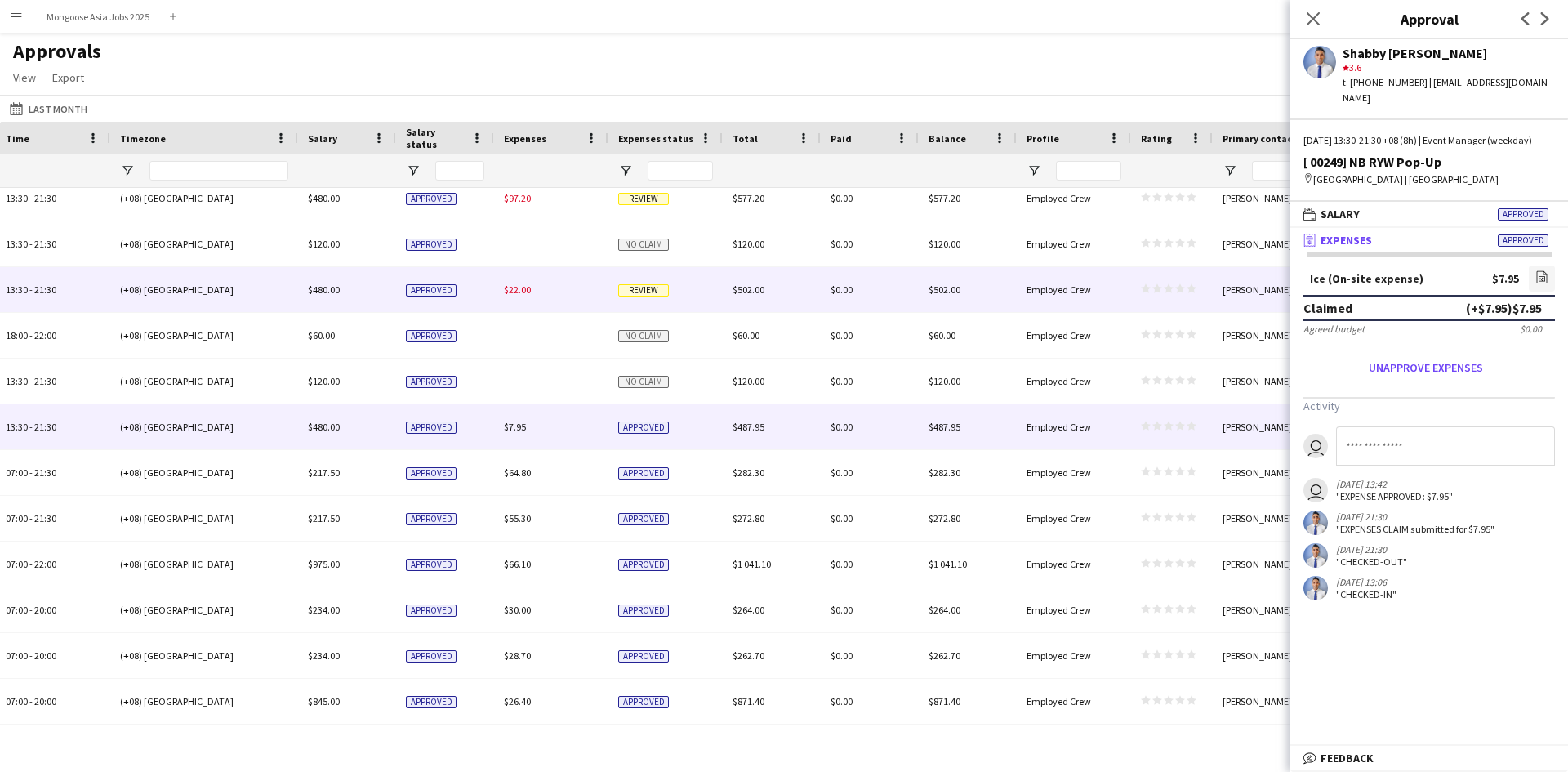
click at [542, 291] on div "$22.00" at bounding box center [551, 289] width 114 height 45
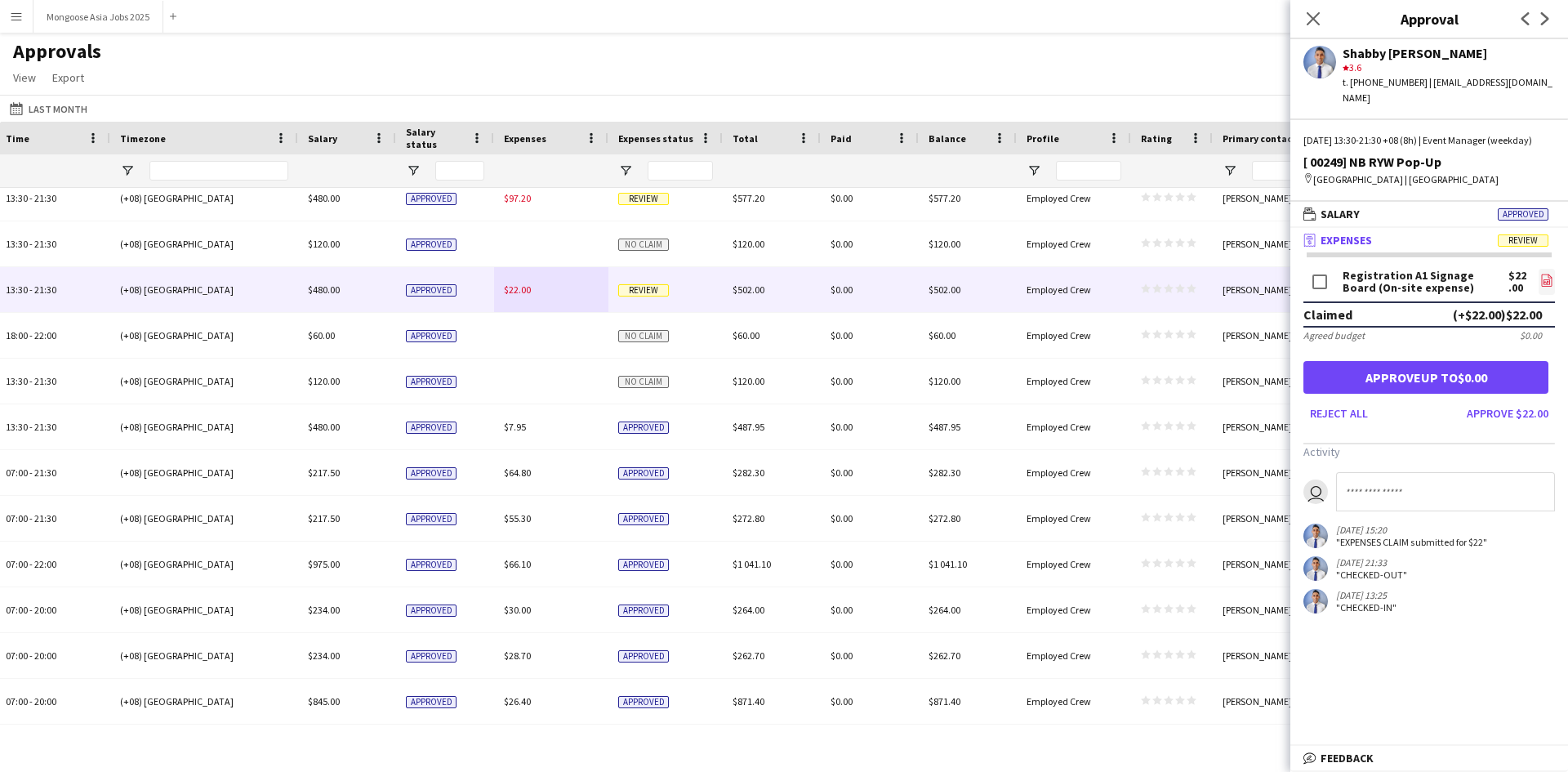
click at [1542, 282] on icon at bounding box center [1548, 280] width 11 height 12
click at [1529, 411] on button "Approve $22.00" at bounding box center [1507, 413] width 94 height 26
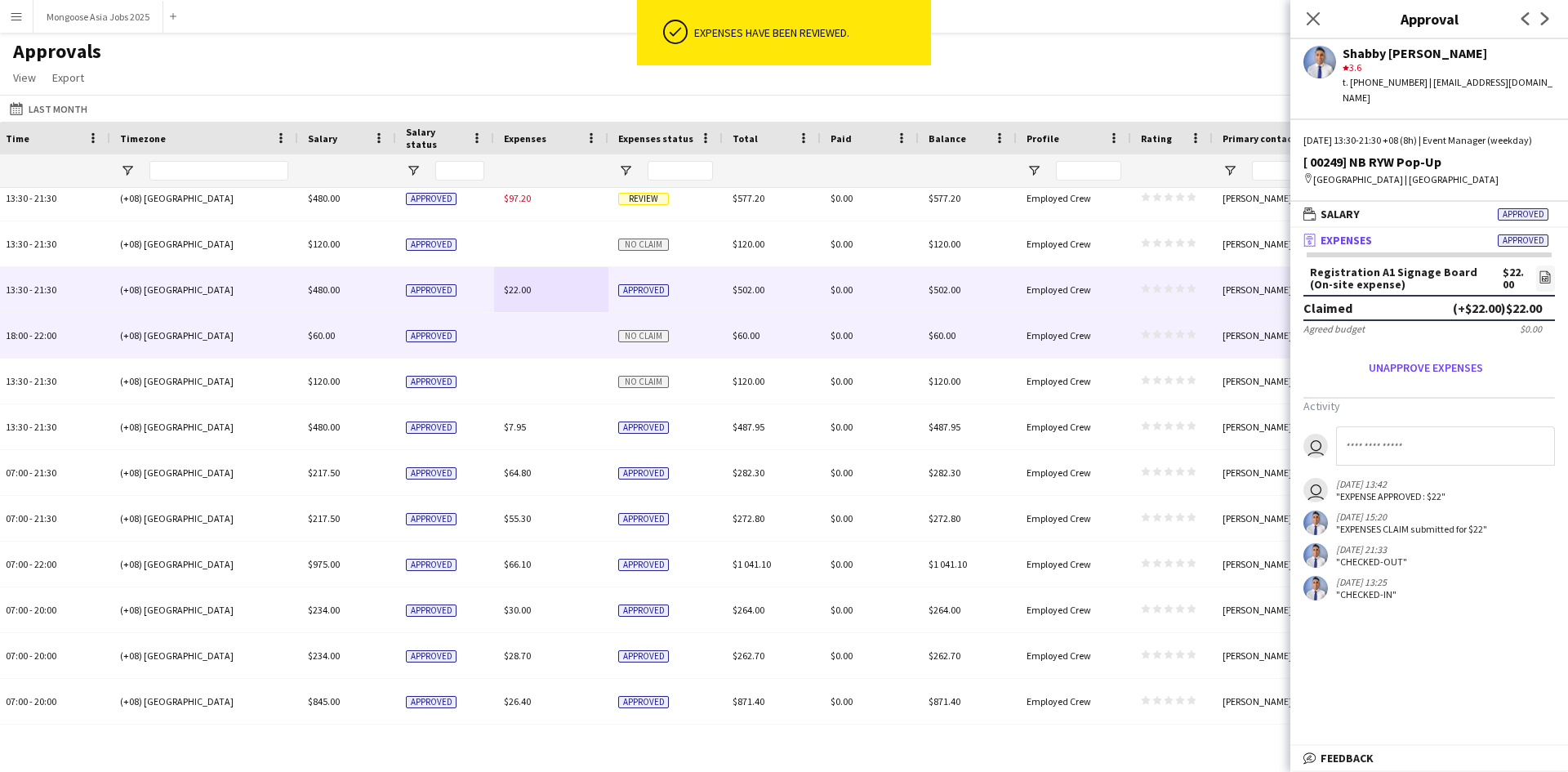
scroll to position [316, 0]
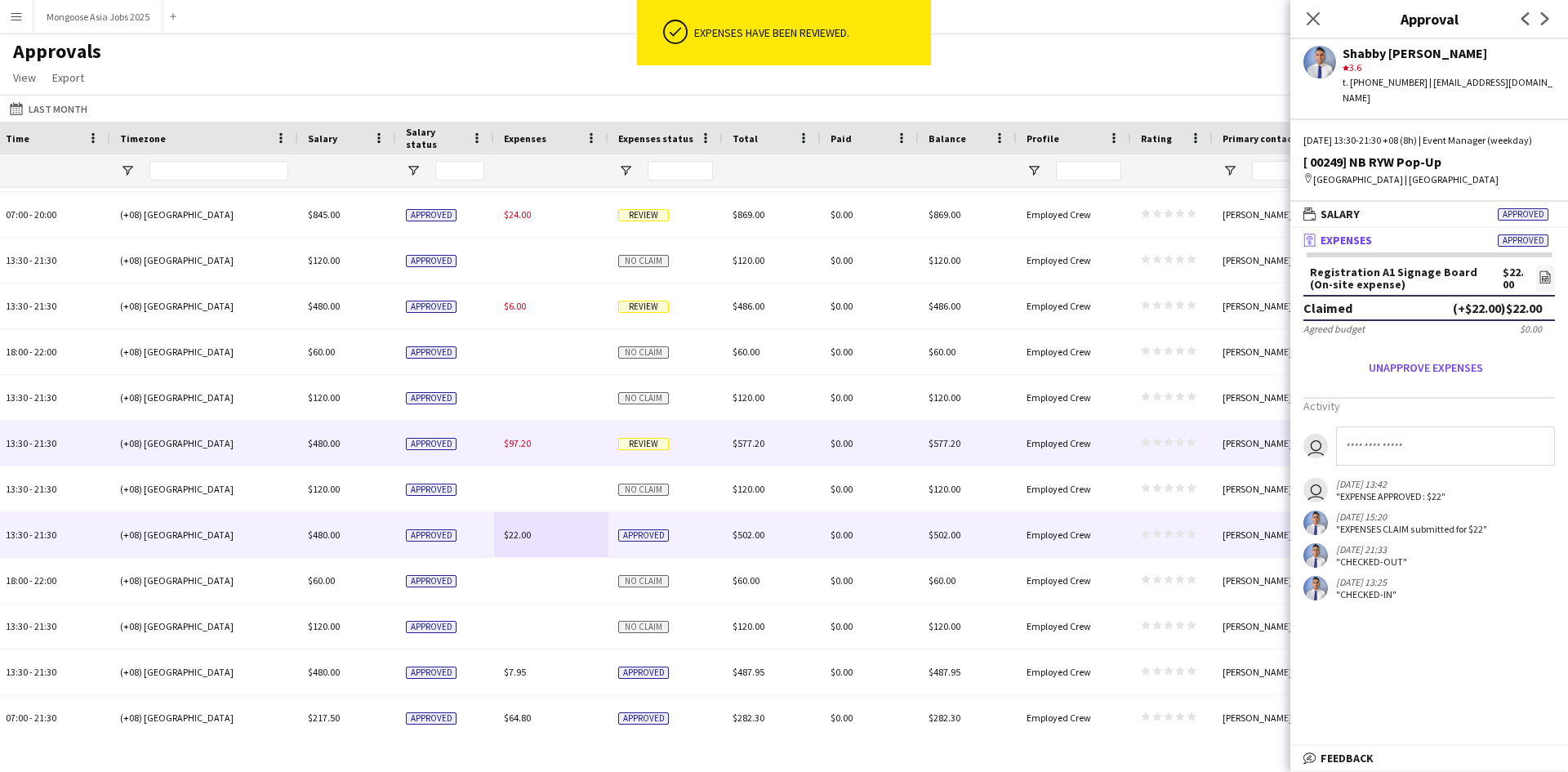
click at [561, 442] on div "$97.20" at bounding box center [551, 443] width 114 height 45
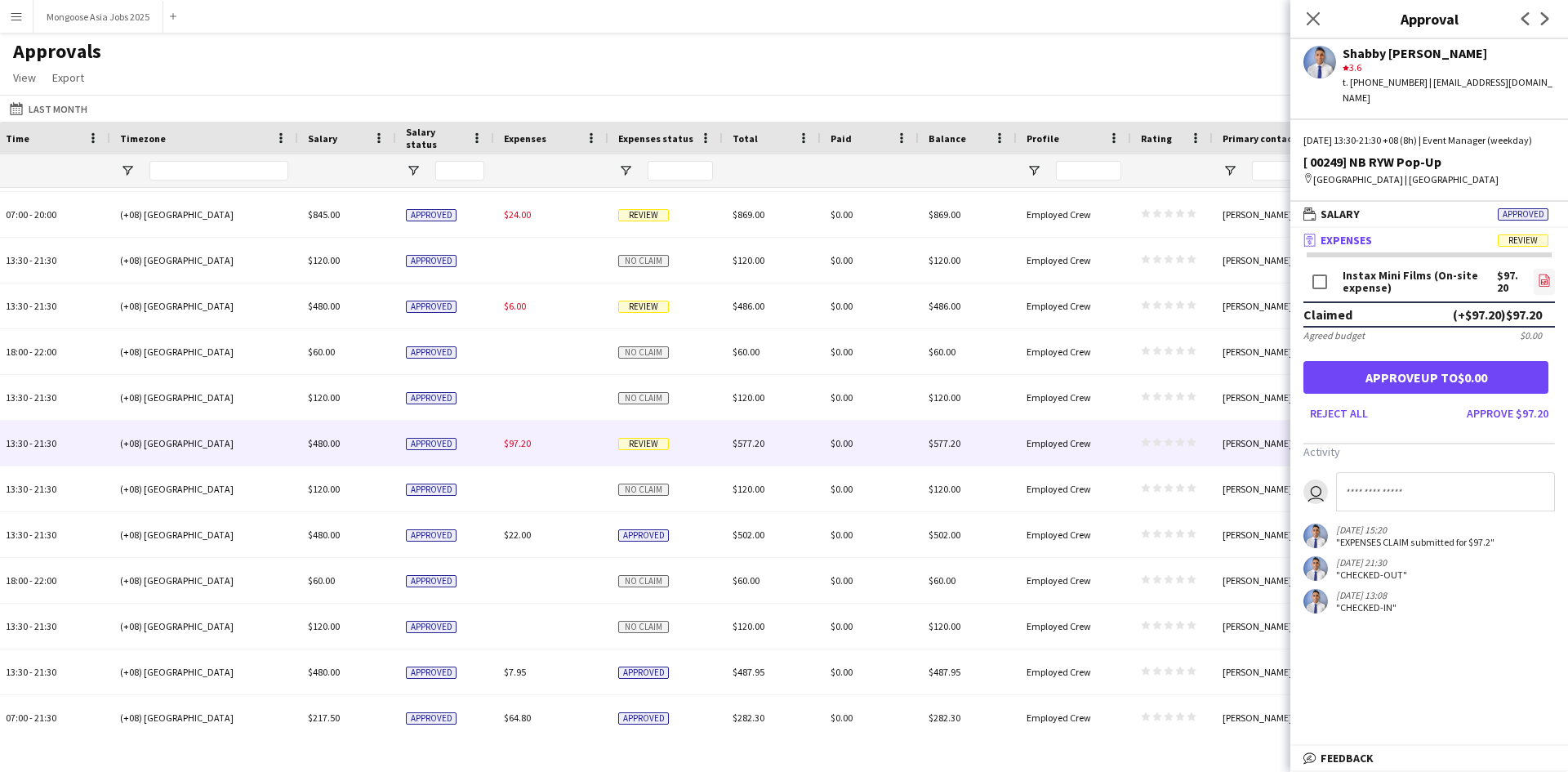
click at [1545, 276] on icon "file-image" at bounding box center [1544, 280] width 13 height 13
click at [1501, 416] on button "Approve $97.20" at bounding box center [1507, 413] width 94 height 26
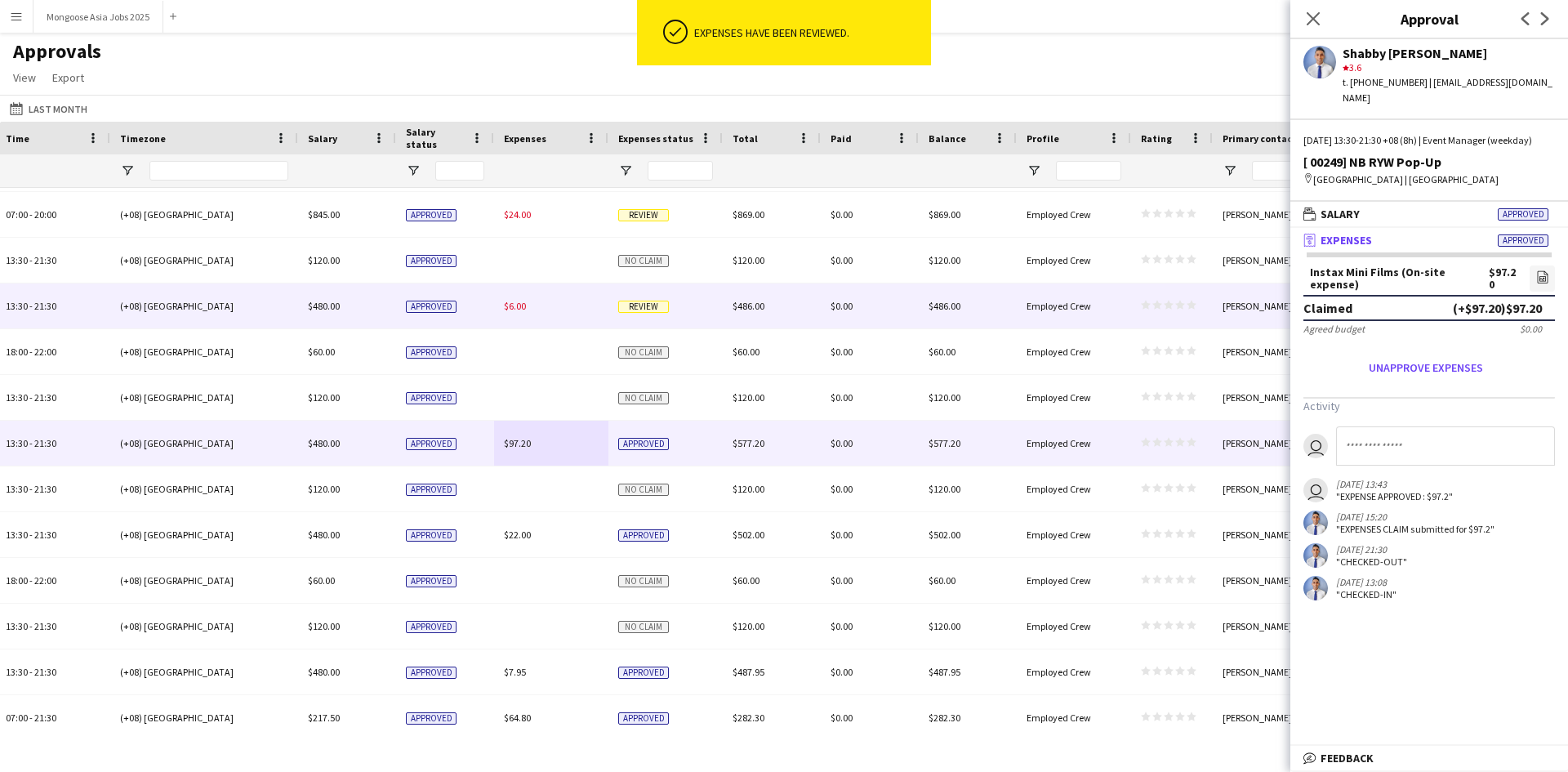
click at [564, 314] on div "$6.00" at bounding box center [551, 305] width 114 height 45
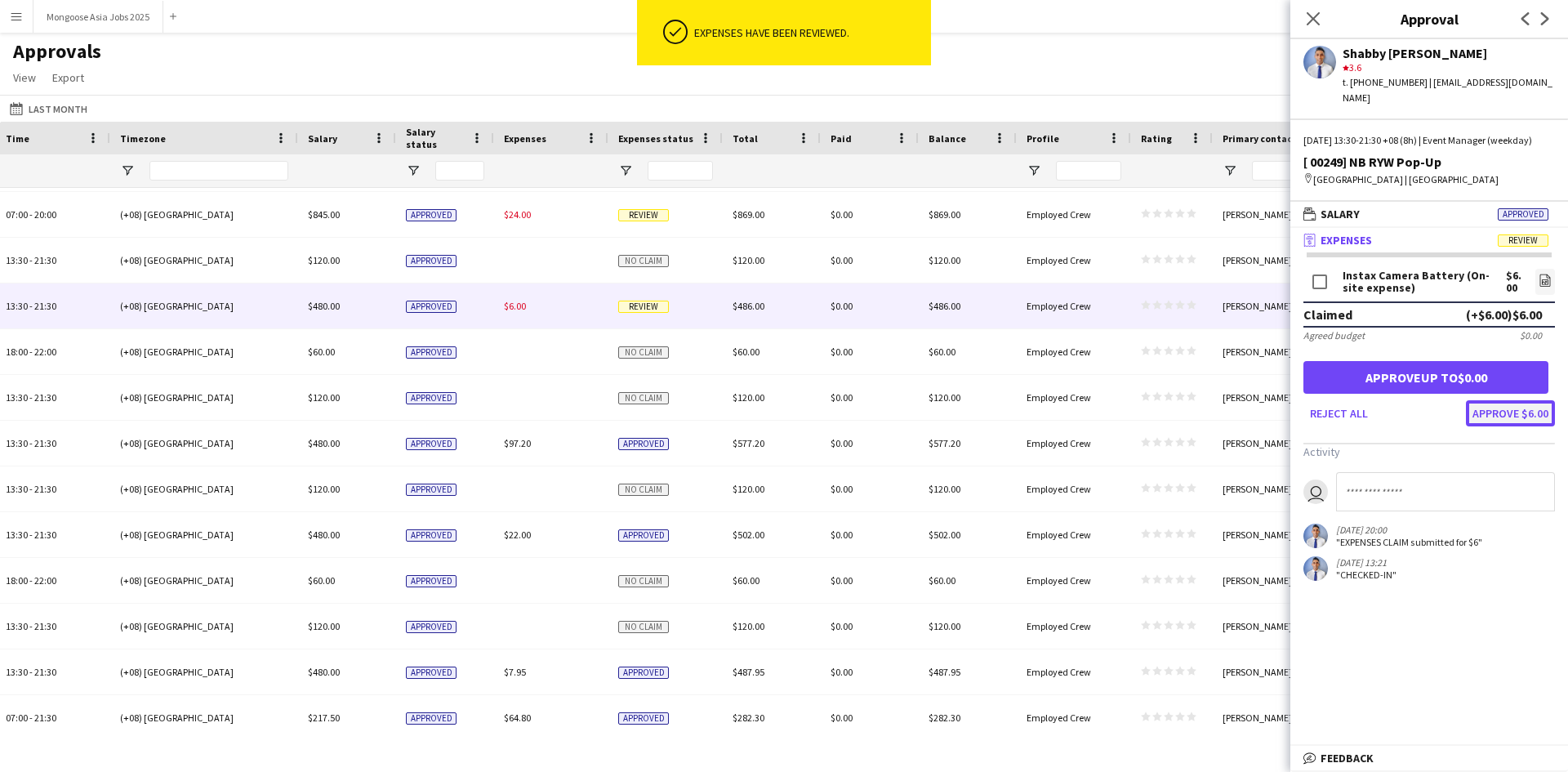
click at [1524, 416] on button "Approve $6.00" at bounding box center [1510, 413] width 89 height 26
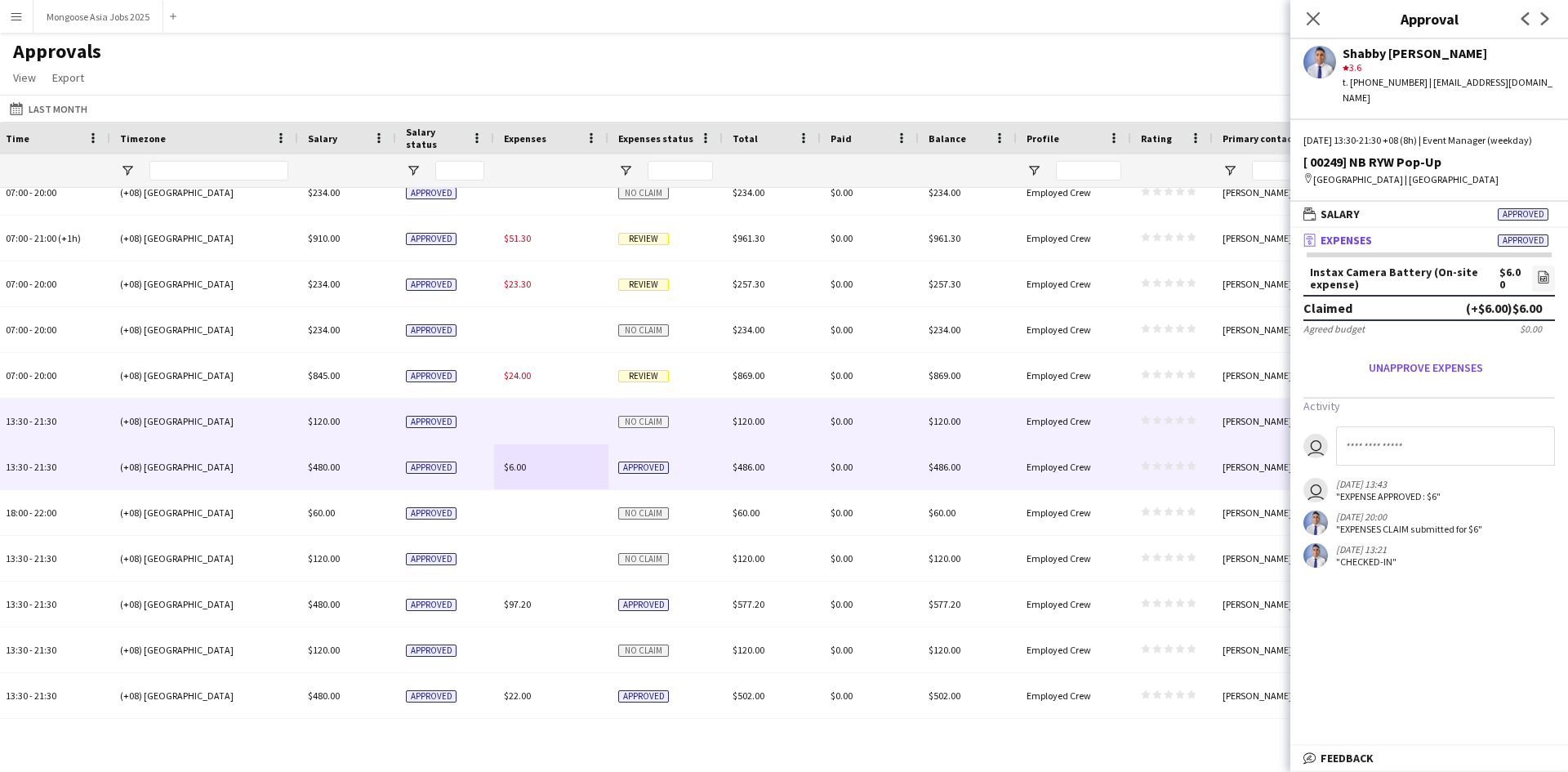
scroll to position [153, 0]
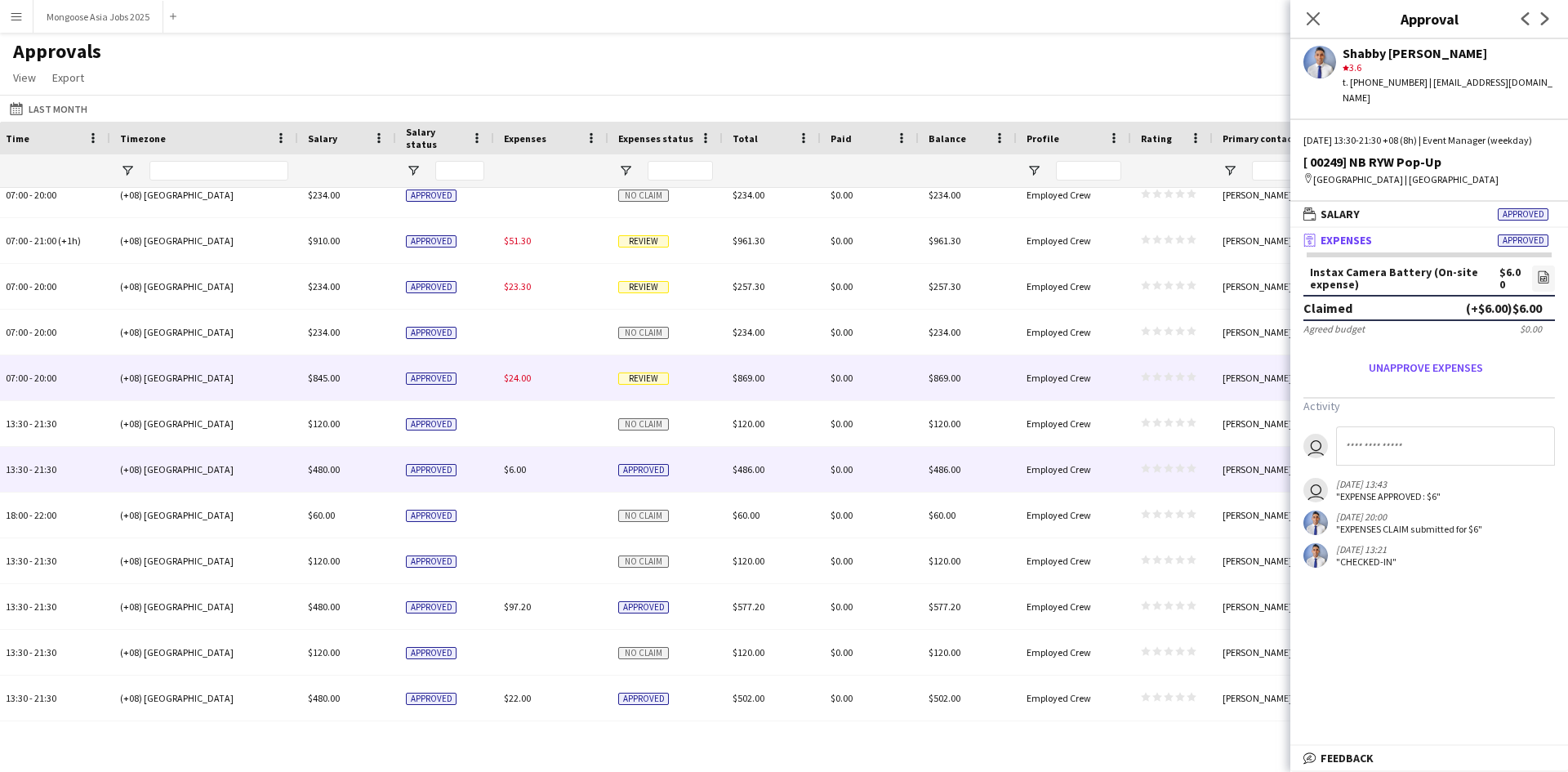
click at [571, 380] on div "$24.00" at bounding box center [551, 378] width 114 height 45
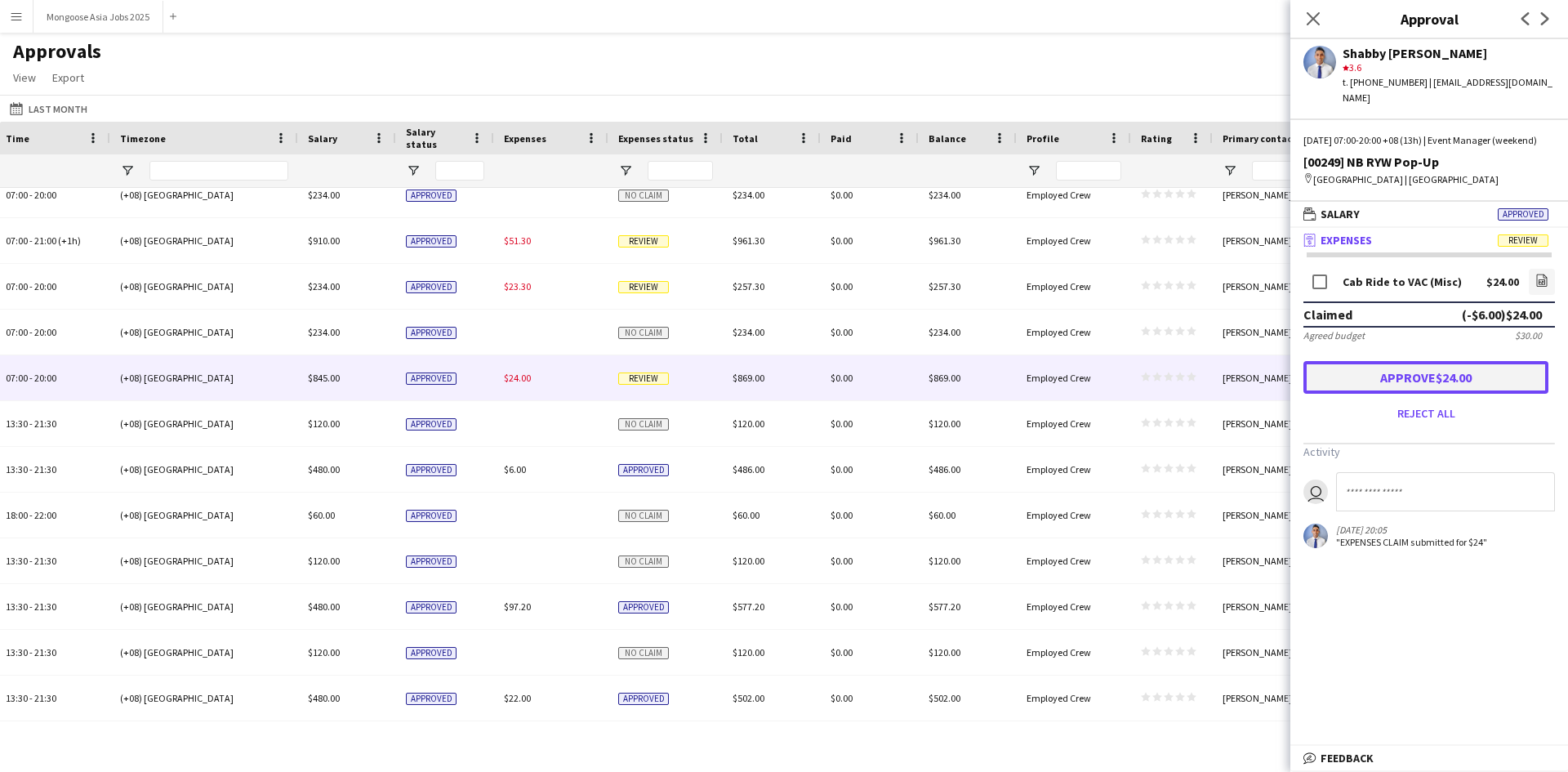
click at [1448, 381] on button "Approve $24.00" at bounding box center [1426, 378] width 245 height 33
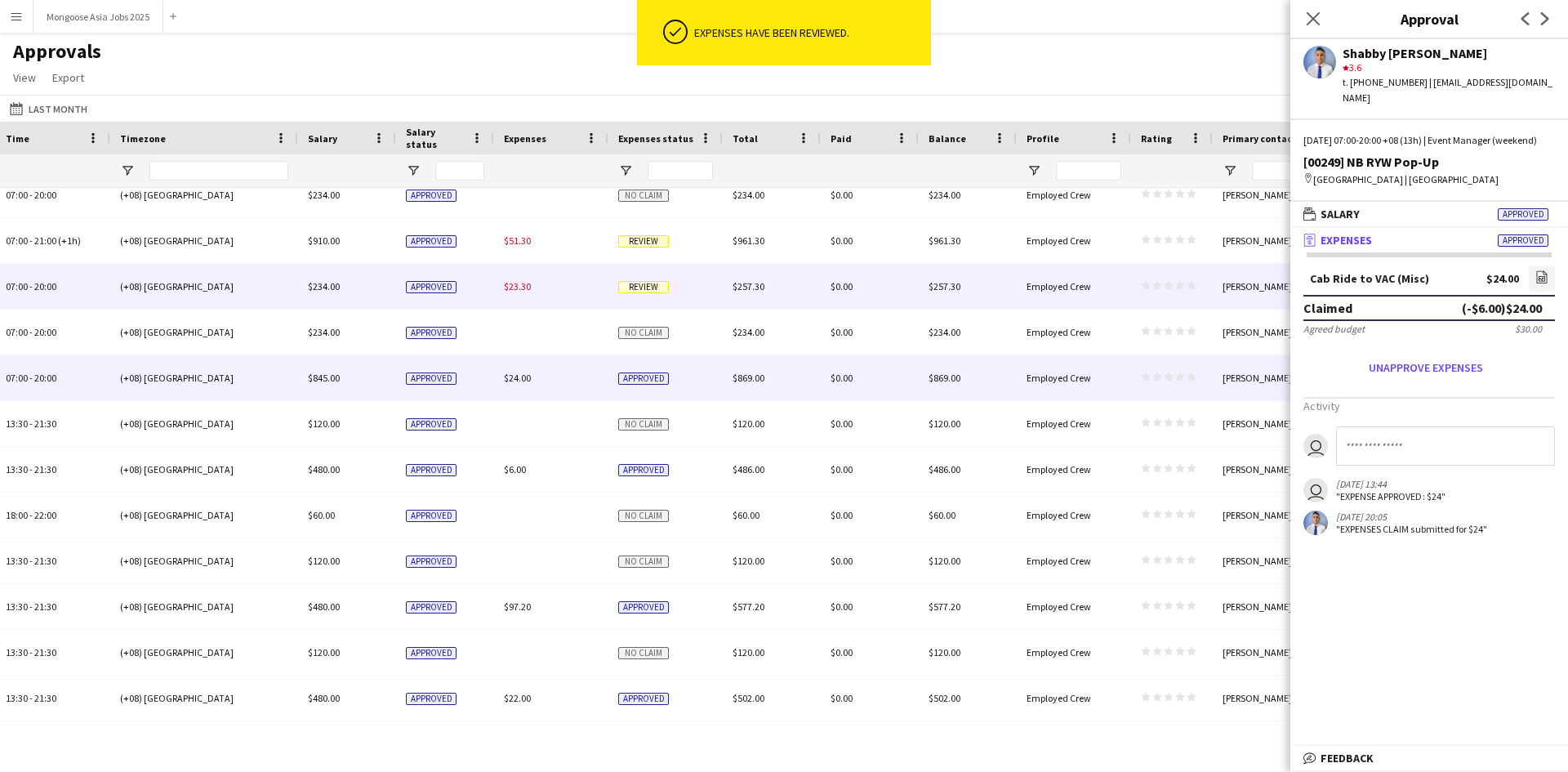
click at [554, 299] on div "$23.30" at bounding box center [551, 286] width 114 height 45
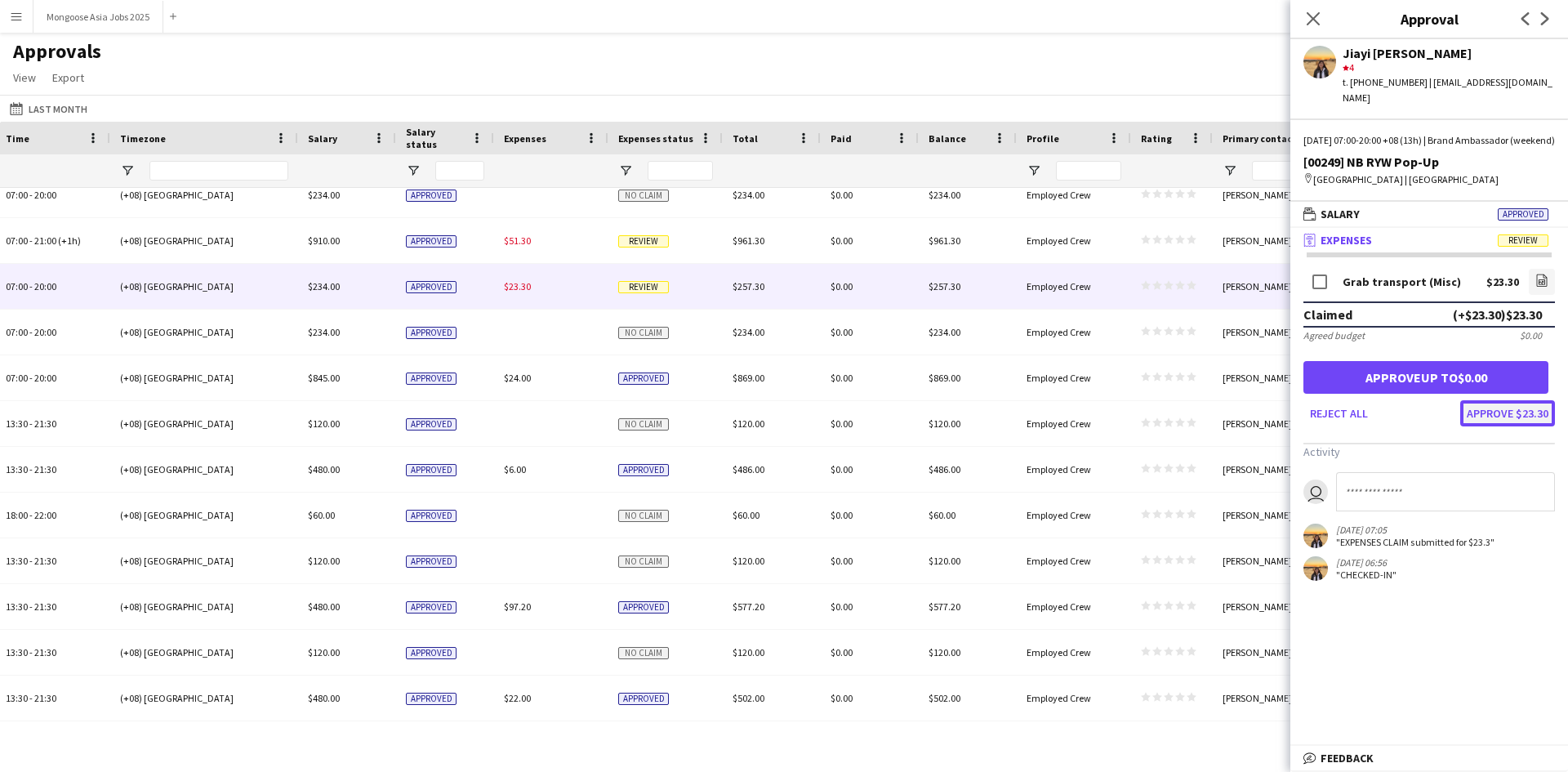
click at [1519, 410] on button "Approve $23.30" at bounding box center [1507, 413] width 94 height 26
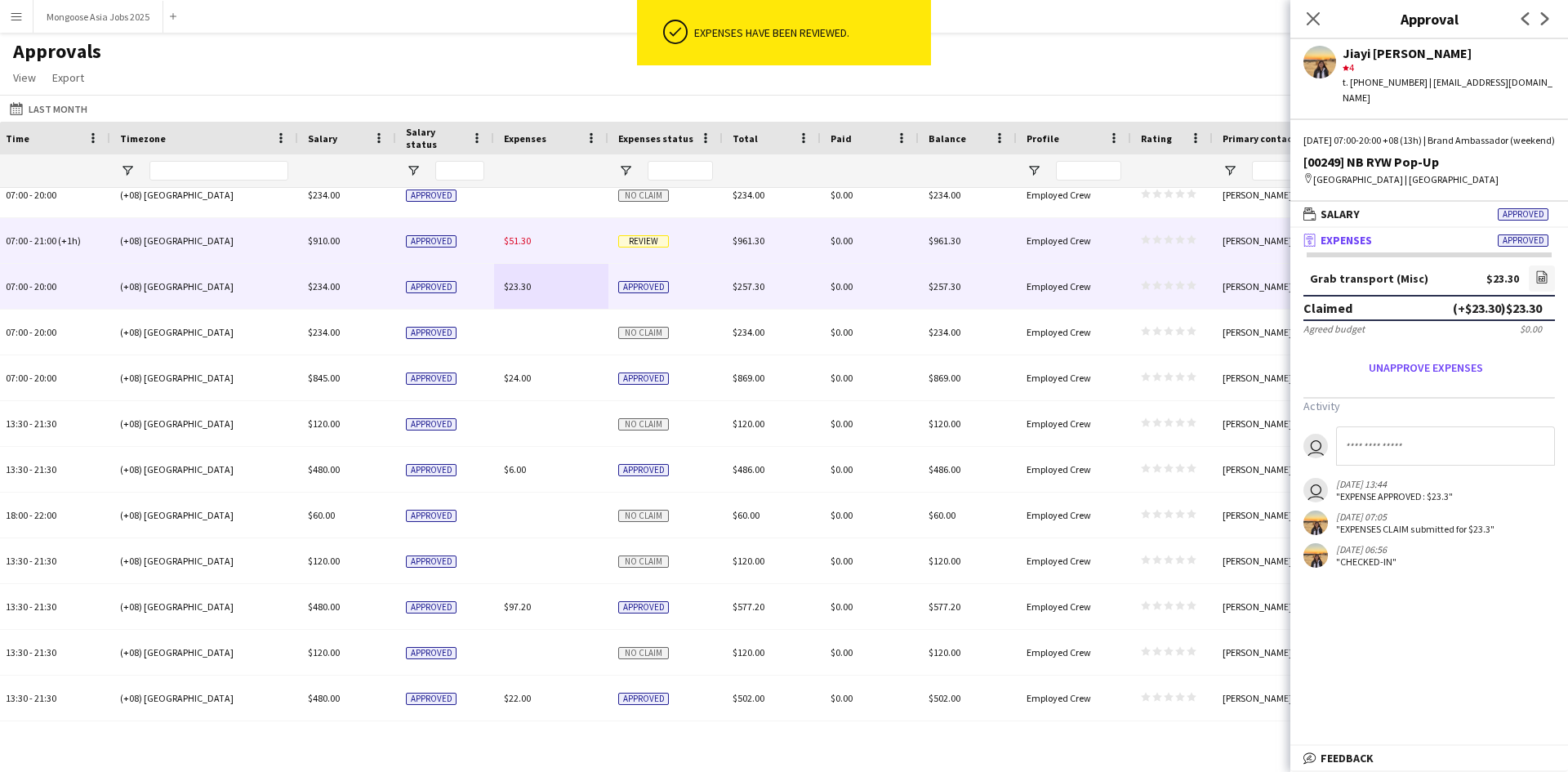
click at [563, 241] on div "$51.30" at bounding box center [551, 240] width 114 height 45
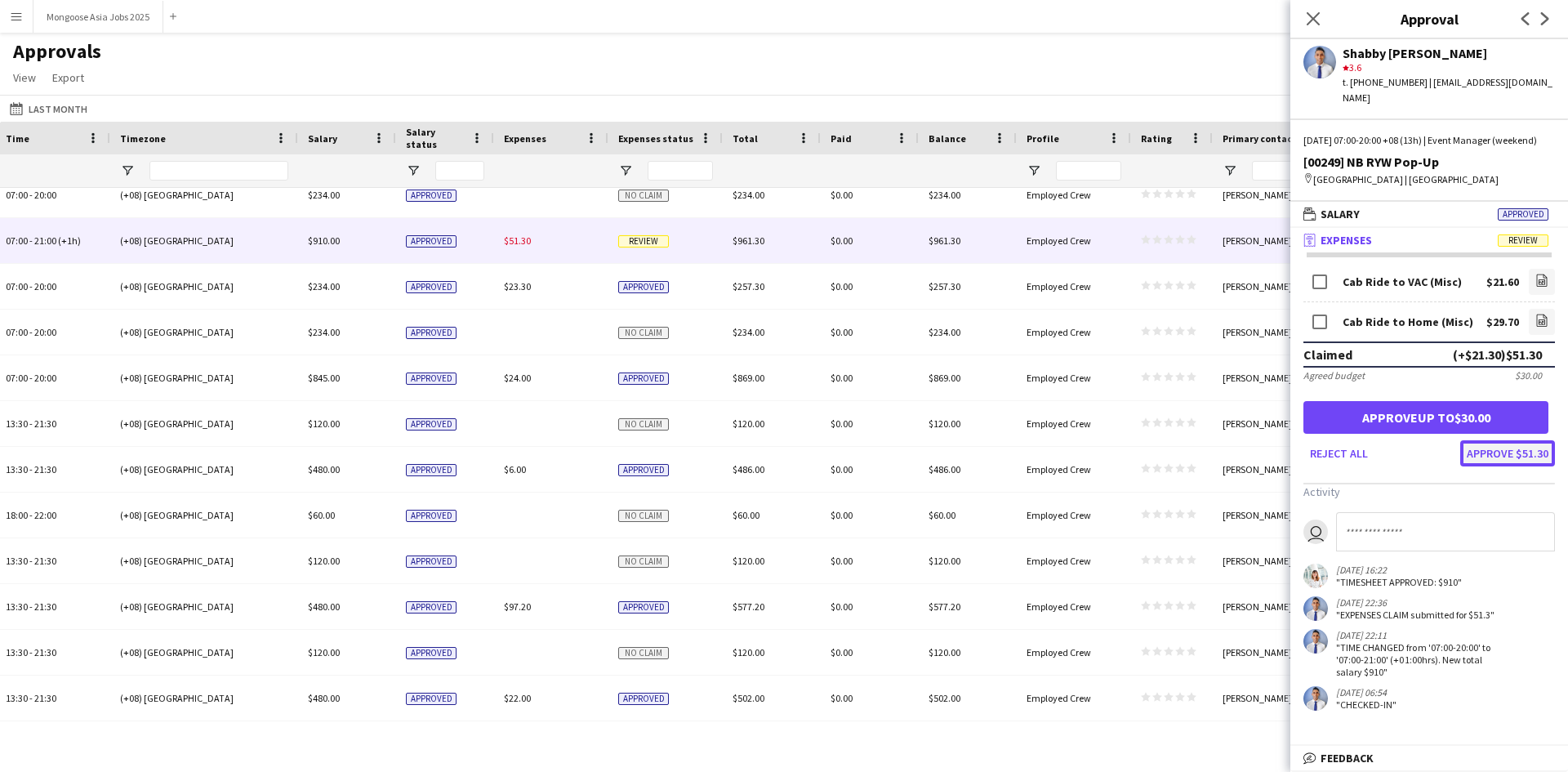
click at [1505, 459] on button "Approve $51.30" at bounding box center [1507, 453] width 94 height 26
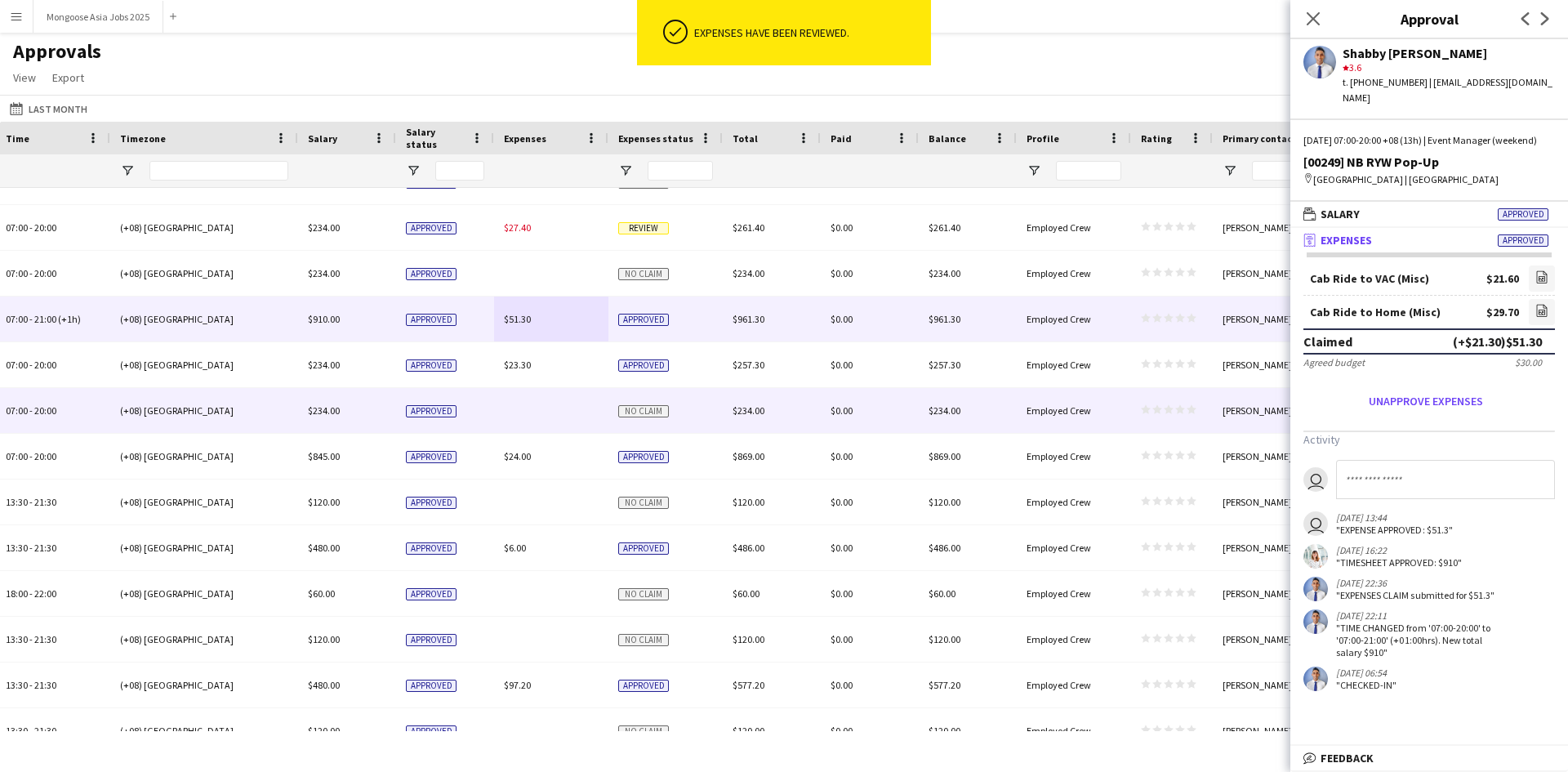
scroll to position [0, 0]
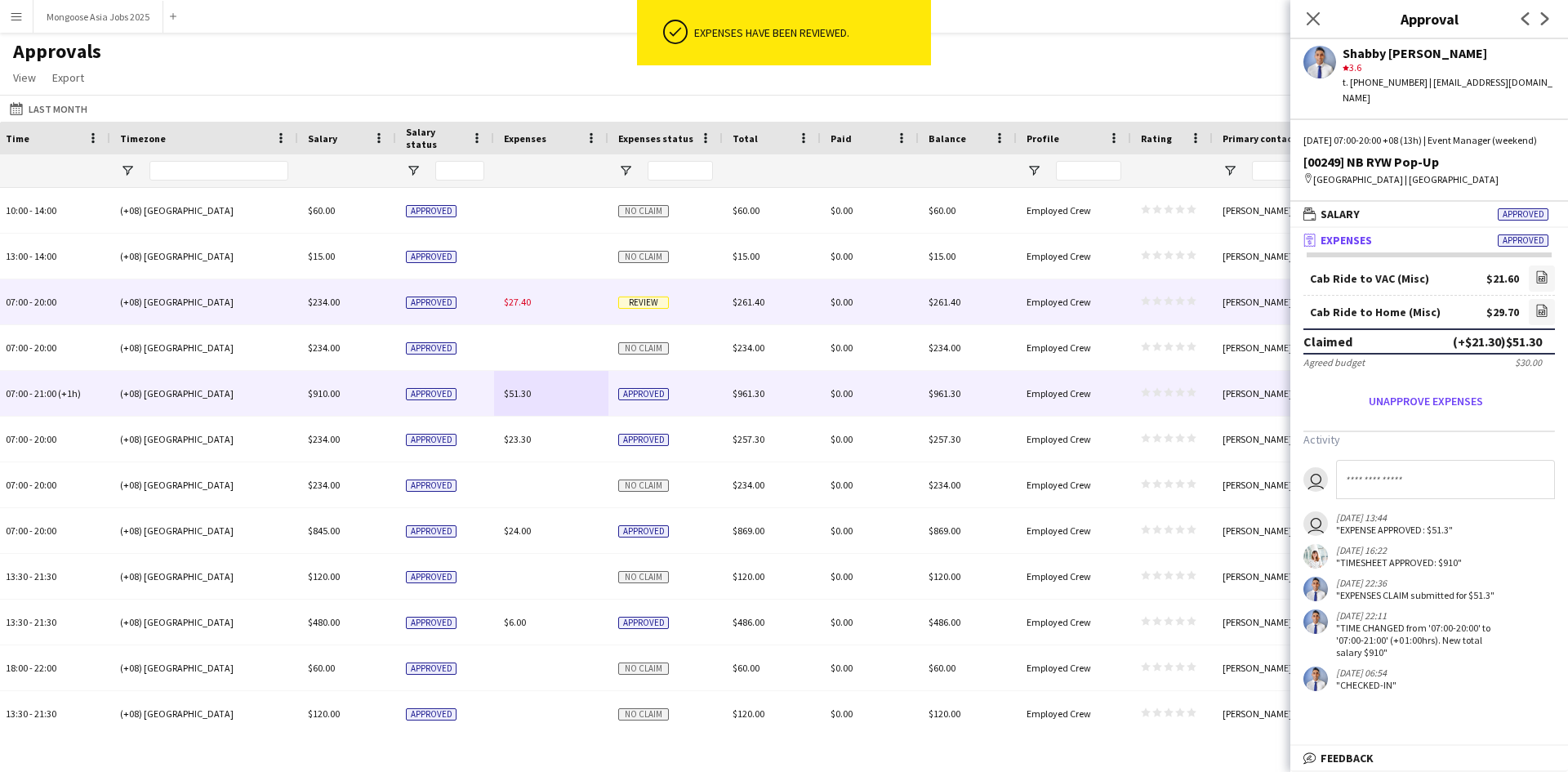
click at [560, 313] on div "$27.40" at bounding box center [551, 302] width 114 height 45
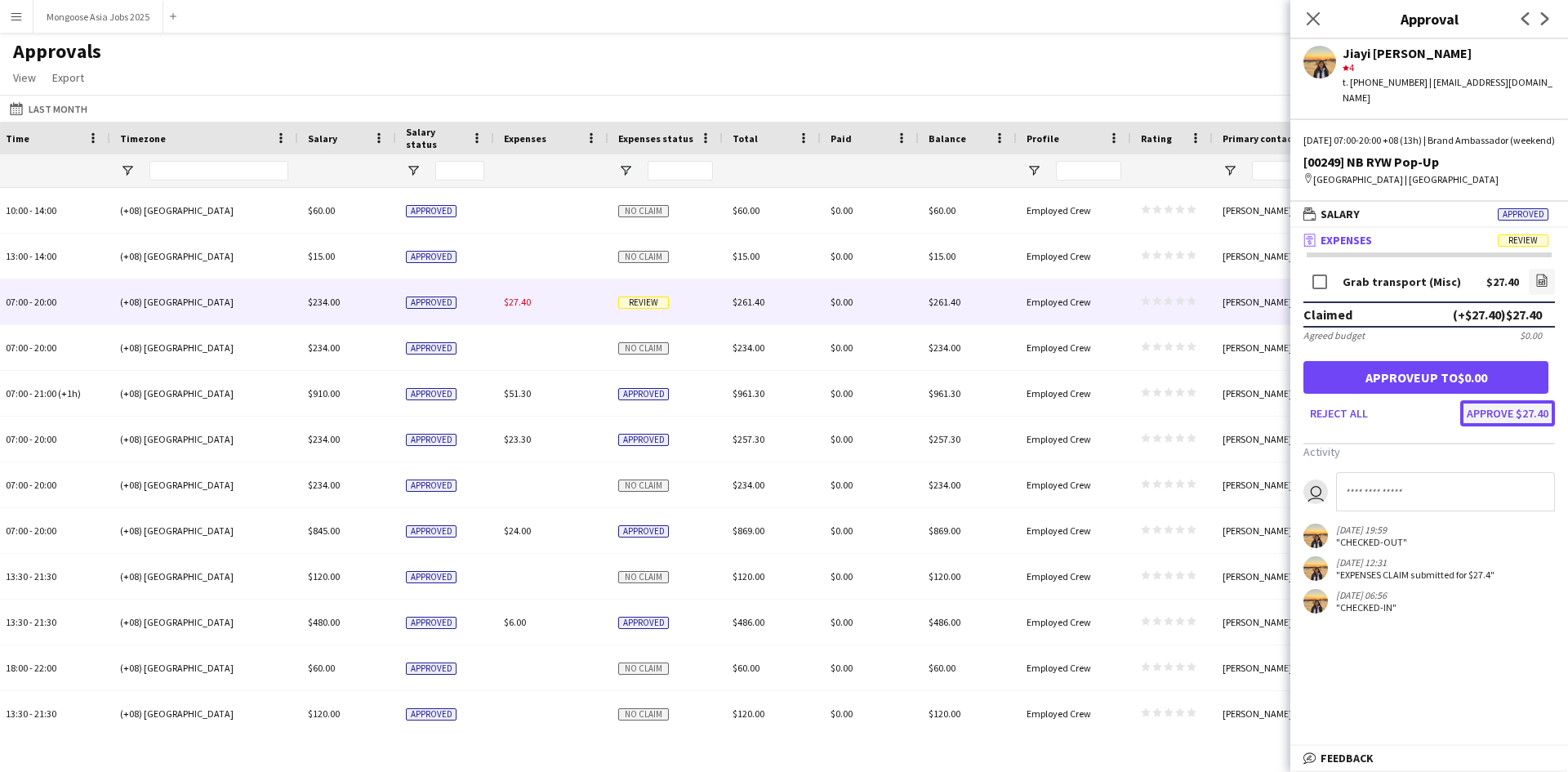
click at [1527, 419] on button "Approve $27.40" at bounding box center [1507, 413] width 94 height 26
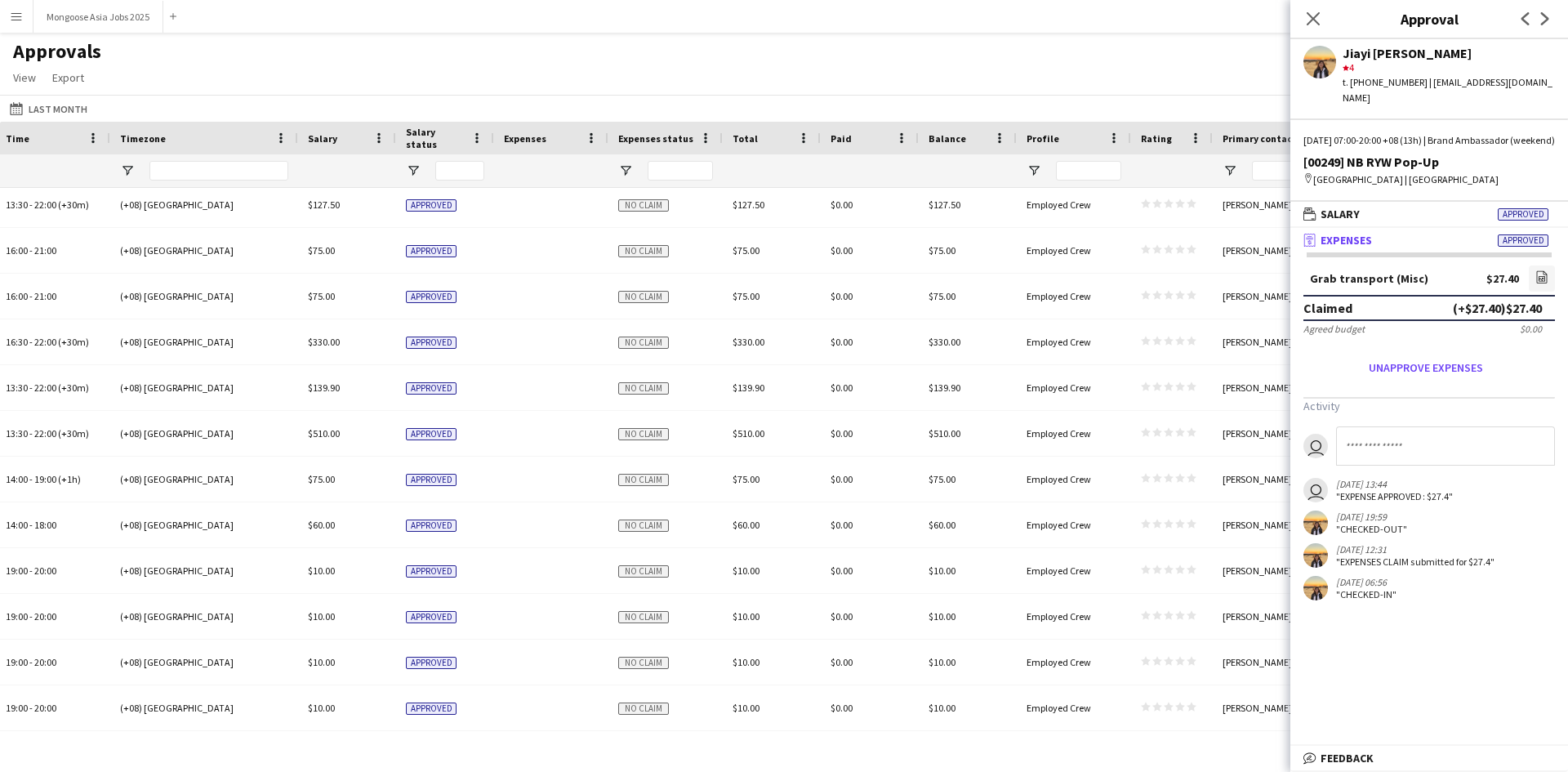
scroll to position [0, 1057]
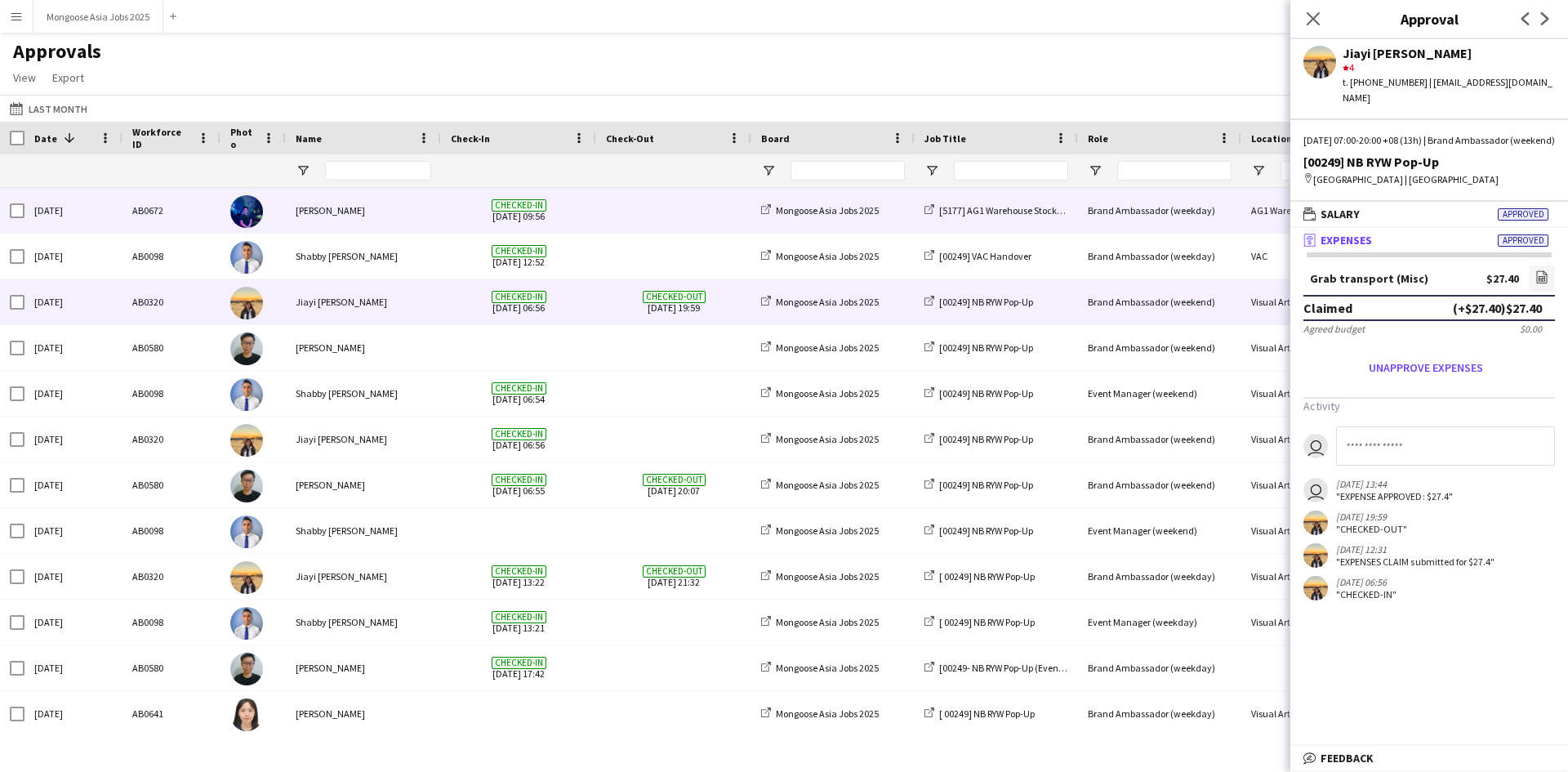
click at [619, 216] on span at bounding box center [674, 210] width 135 height 45
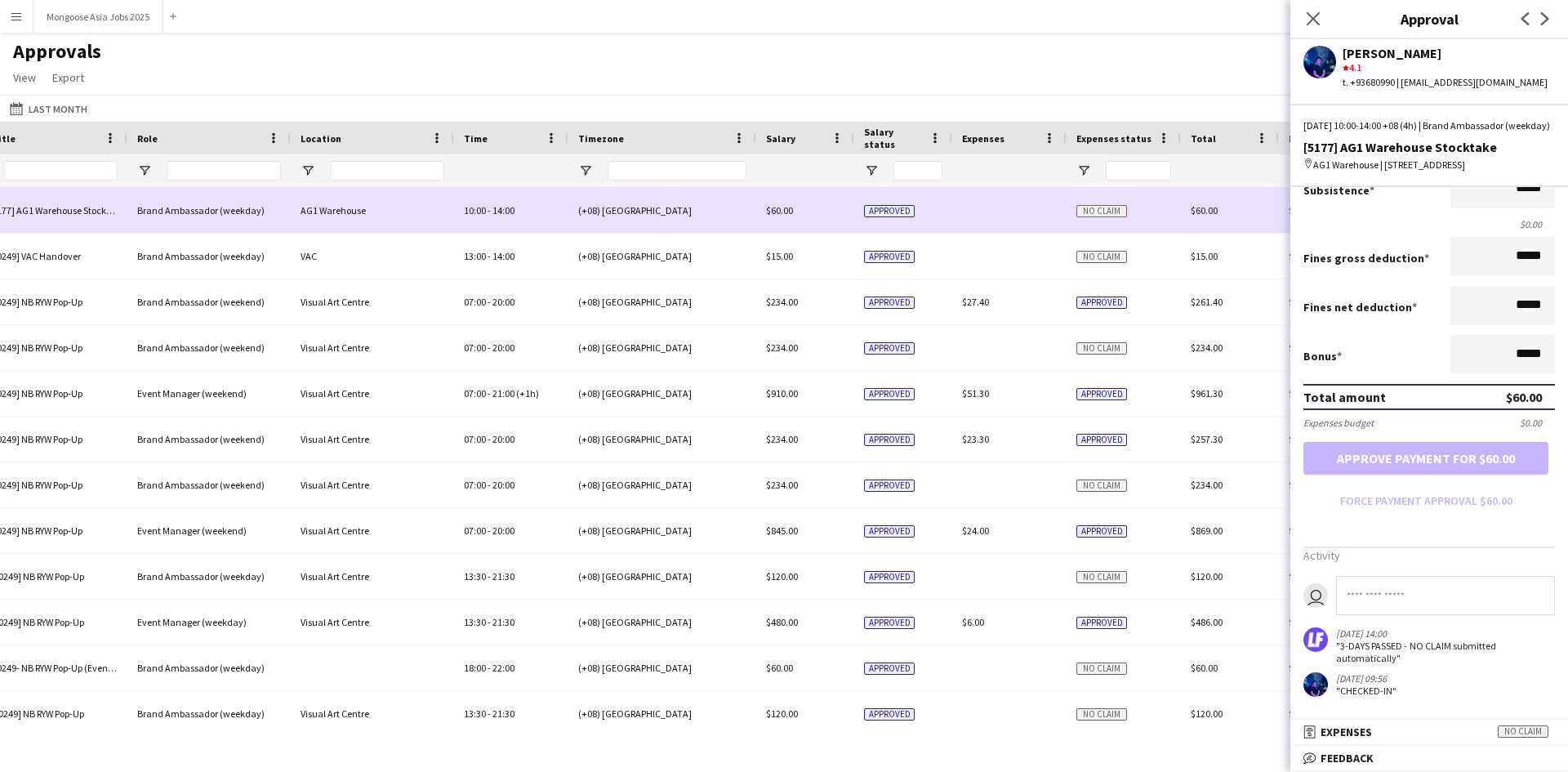
click at [514, 215] on span "14:00" at bounding box center [503, 210] width 22 height 12
